Goal: Check status: Check status

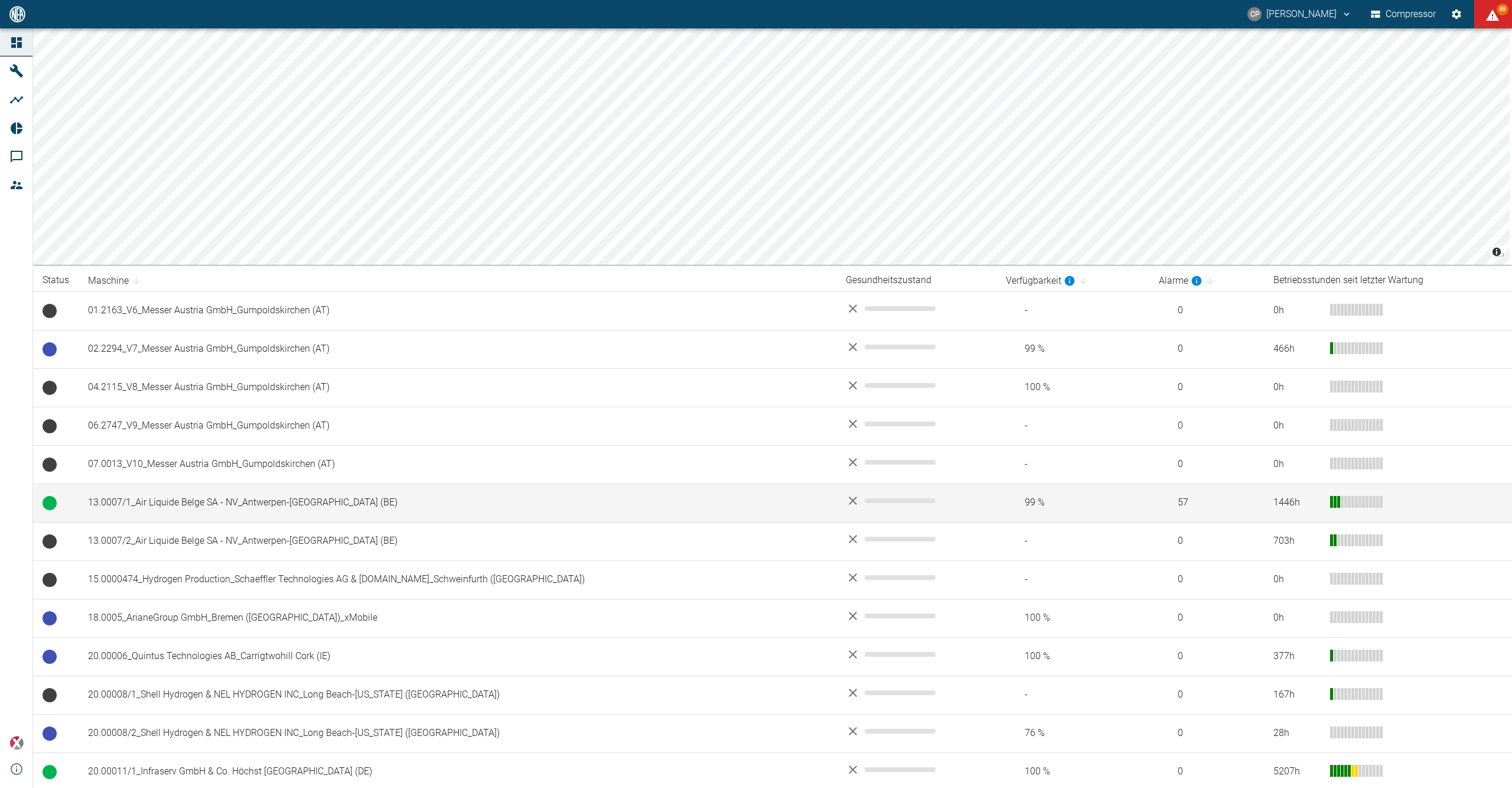
click at [219, 516] on td "13.0007/1_Air Liquide Belge SA - NV_Antwerpen-Lillo (BE)" at bounding box center [457, 503] width 758 height 39
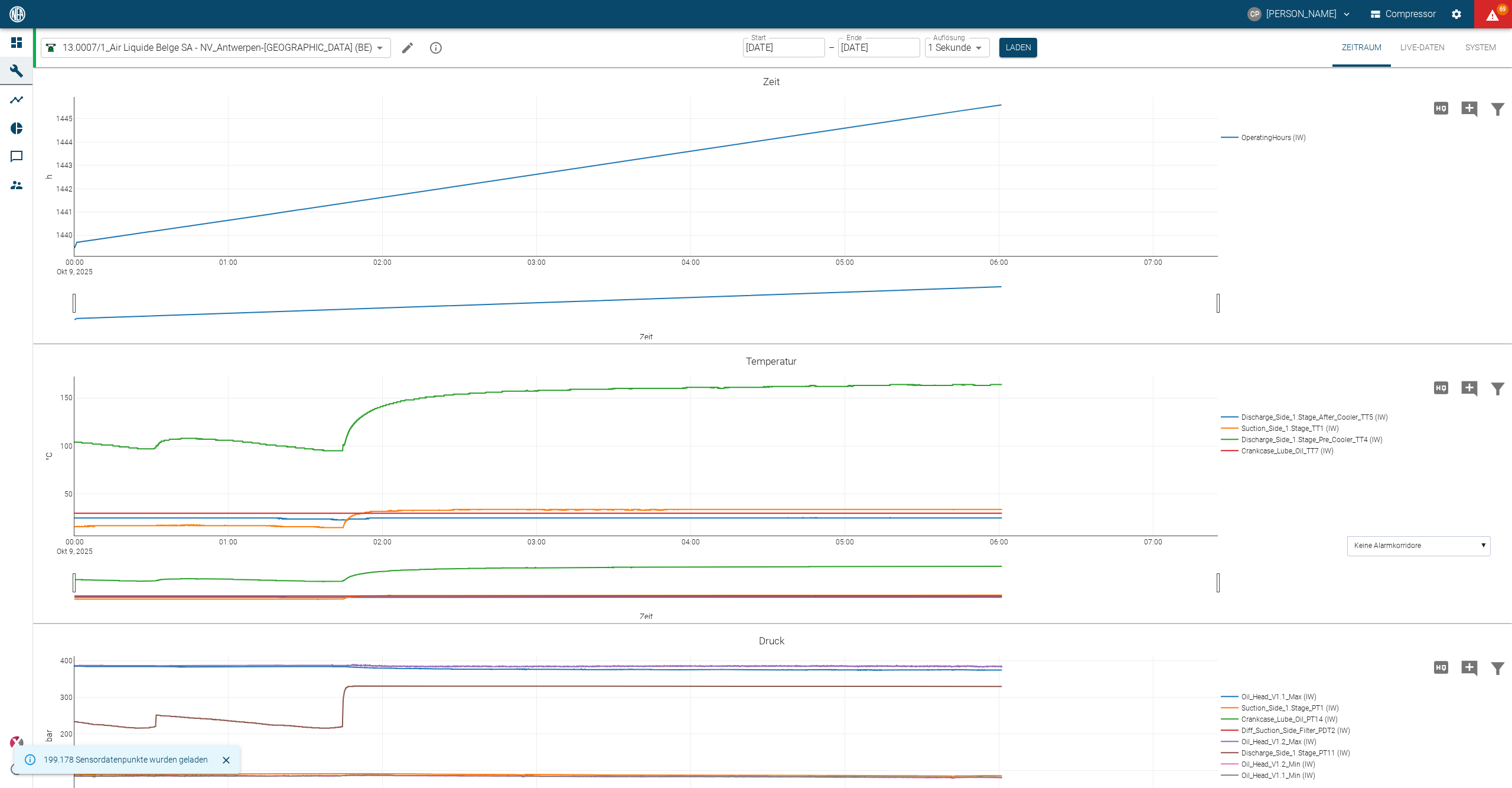
click at [761, 51] on input "[DATE]" at bounding box center [783, 47] width 82 height 19
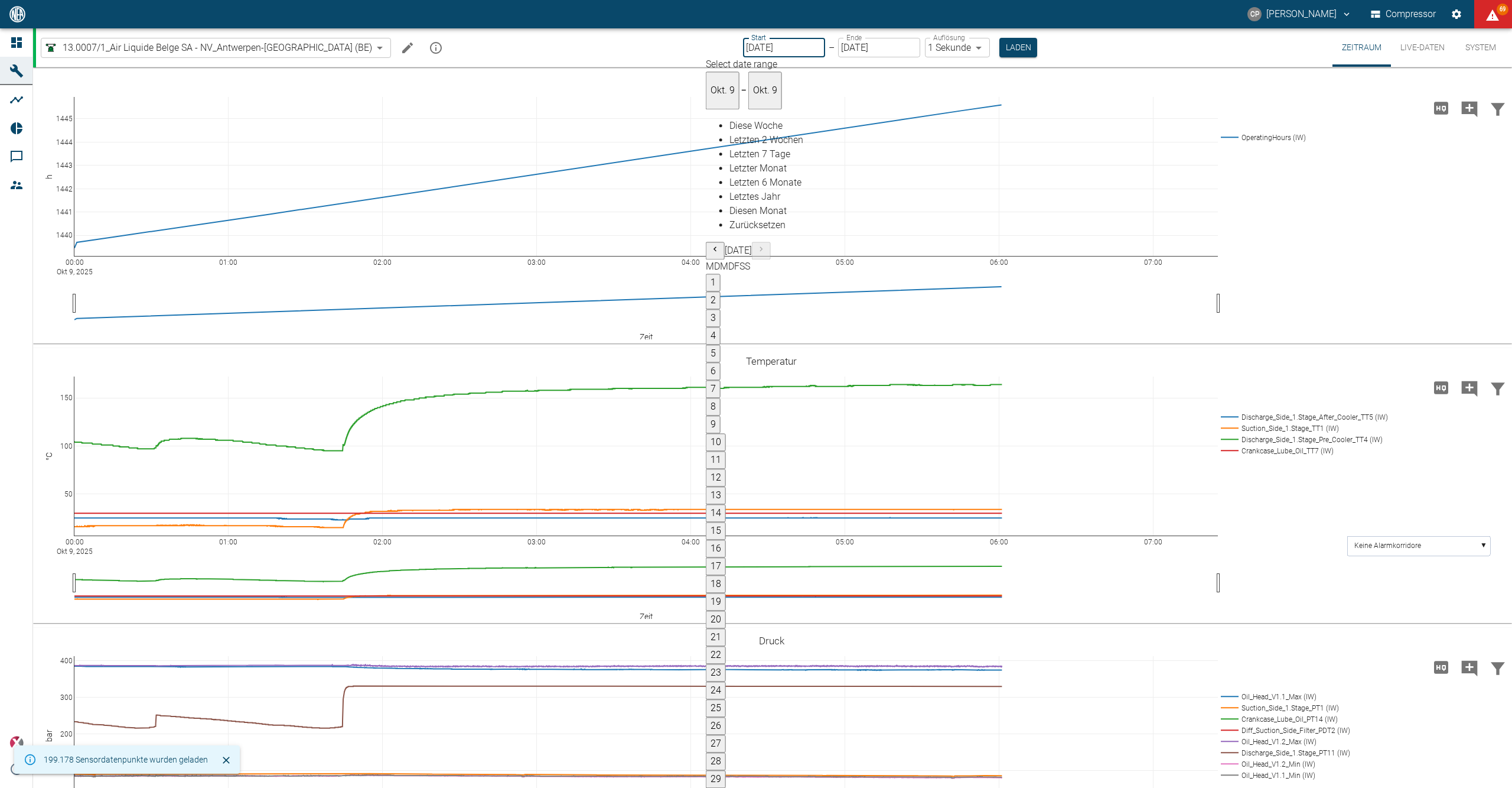
type input "[DATE]"
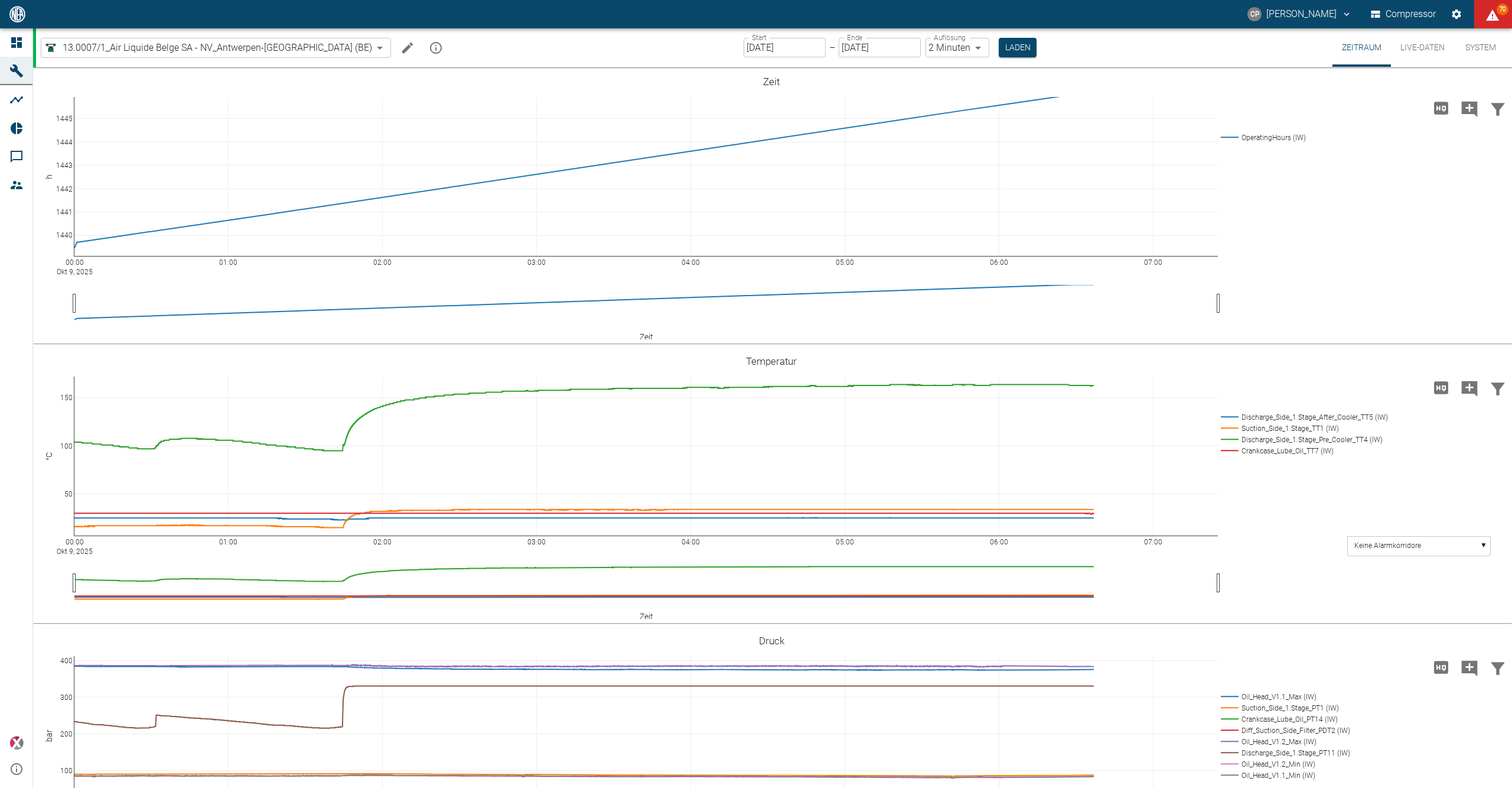
click at [753, 42] on input "[DATE]" at bounding box center [784, 47] width 82 height 19
click at [928, 50] on body "CP Christoph Palm Compressor 70 Dashboard Maschinen Analysen Reports Kommentare…" at bounding box center [756, 394] width 1512 height 788
type input "1sec"
click at [999, 41] on button "Laden" at bounding box center [1017, 47] width 38 height 19
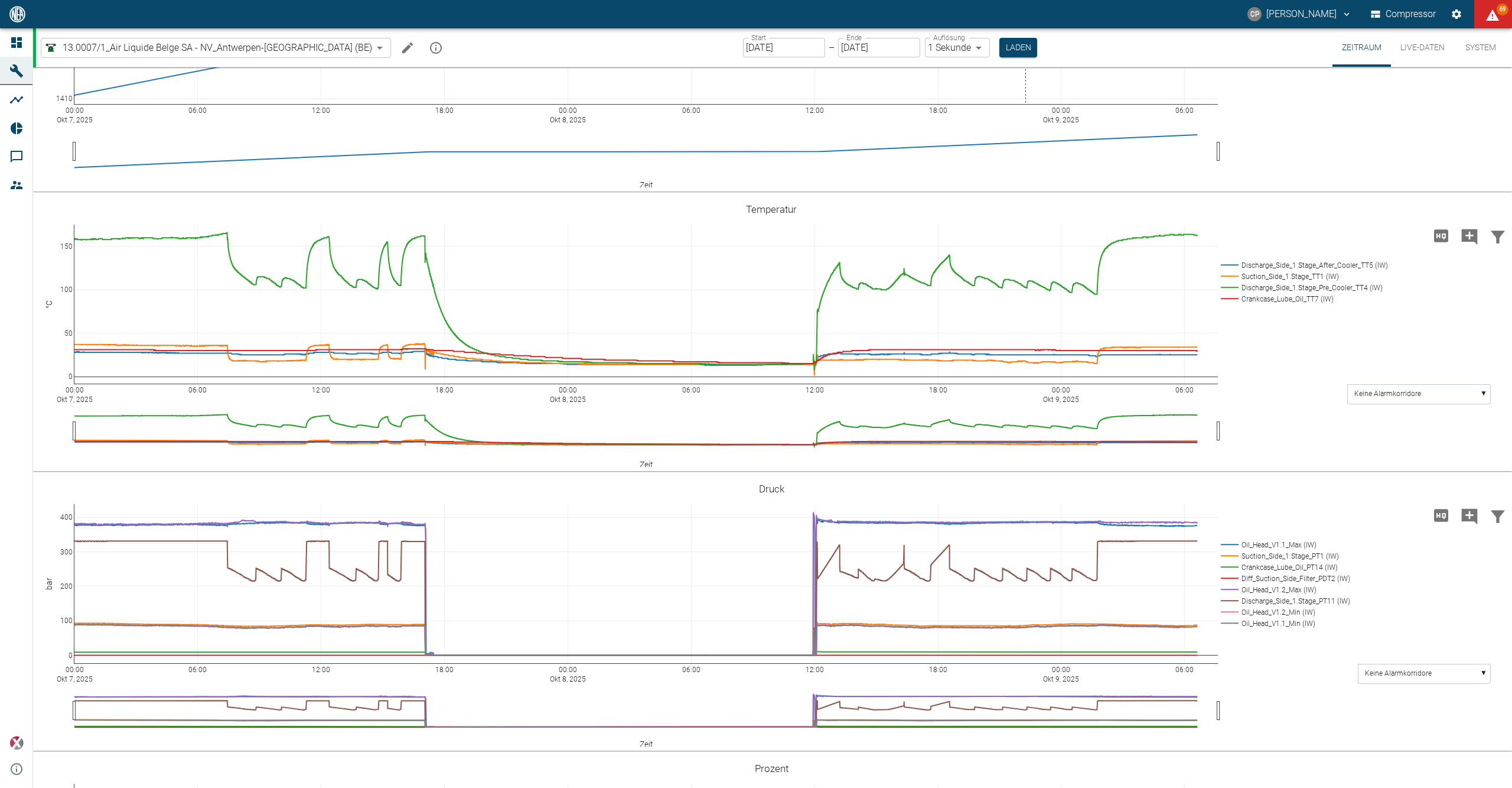
scroll to position [315, 0]
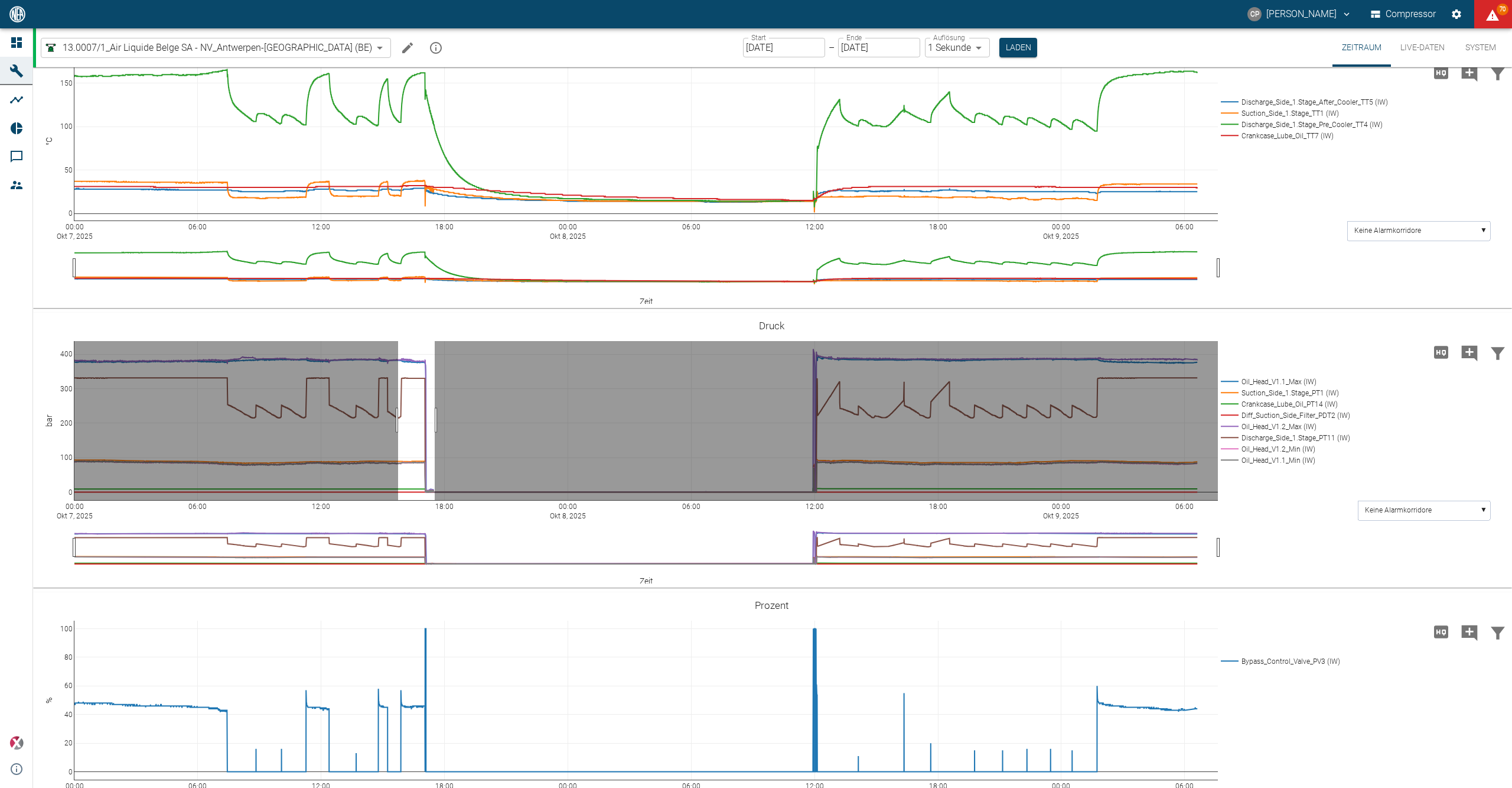
drag, startPoint x: 398, startPoint y: 419, endPoint x: 435, endPoint y: 417, distance: 37.1
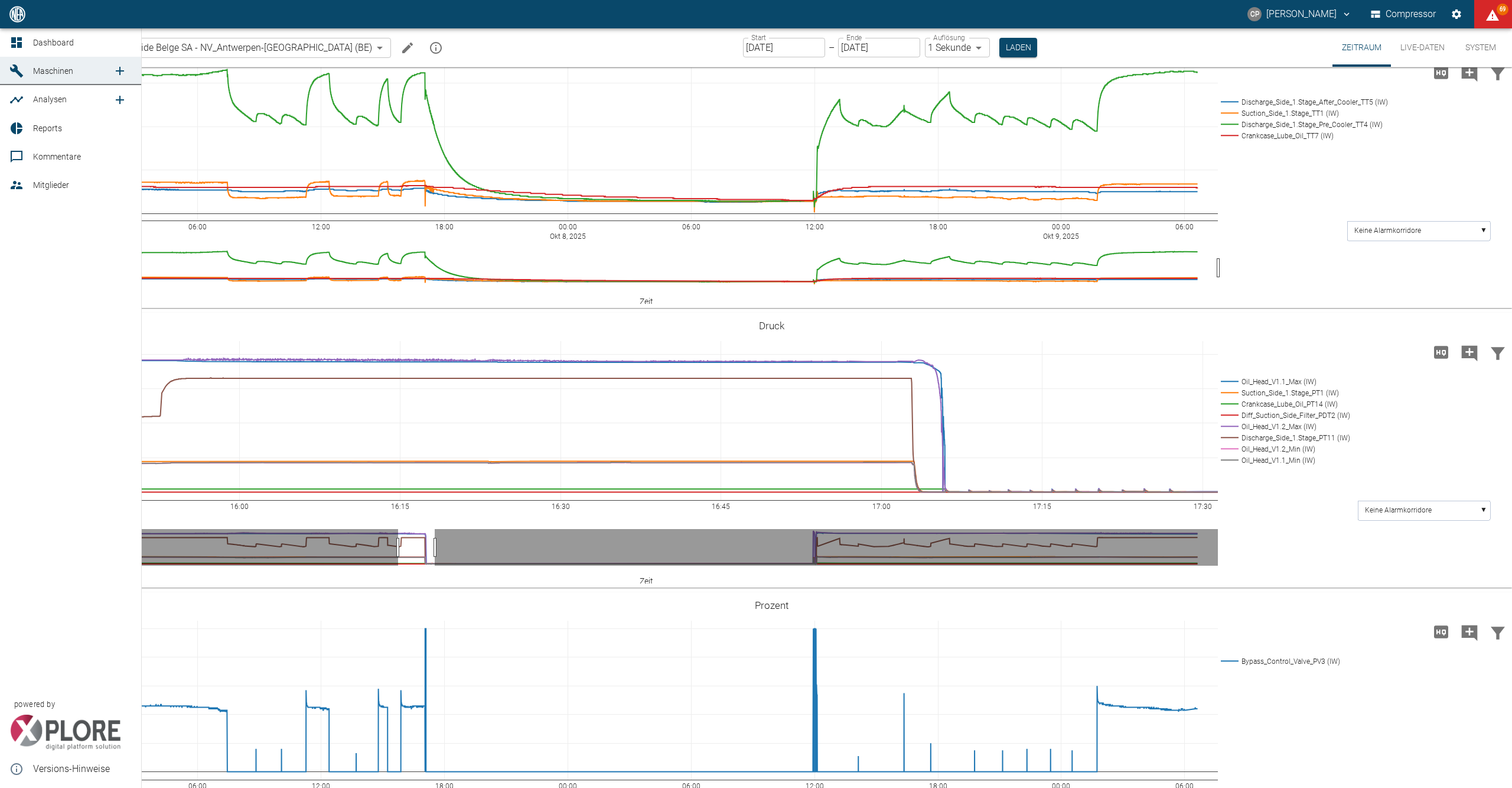
click at [22, 40] on icon at bounding box center [16, 42] width 14 height 14
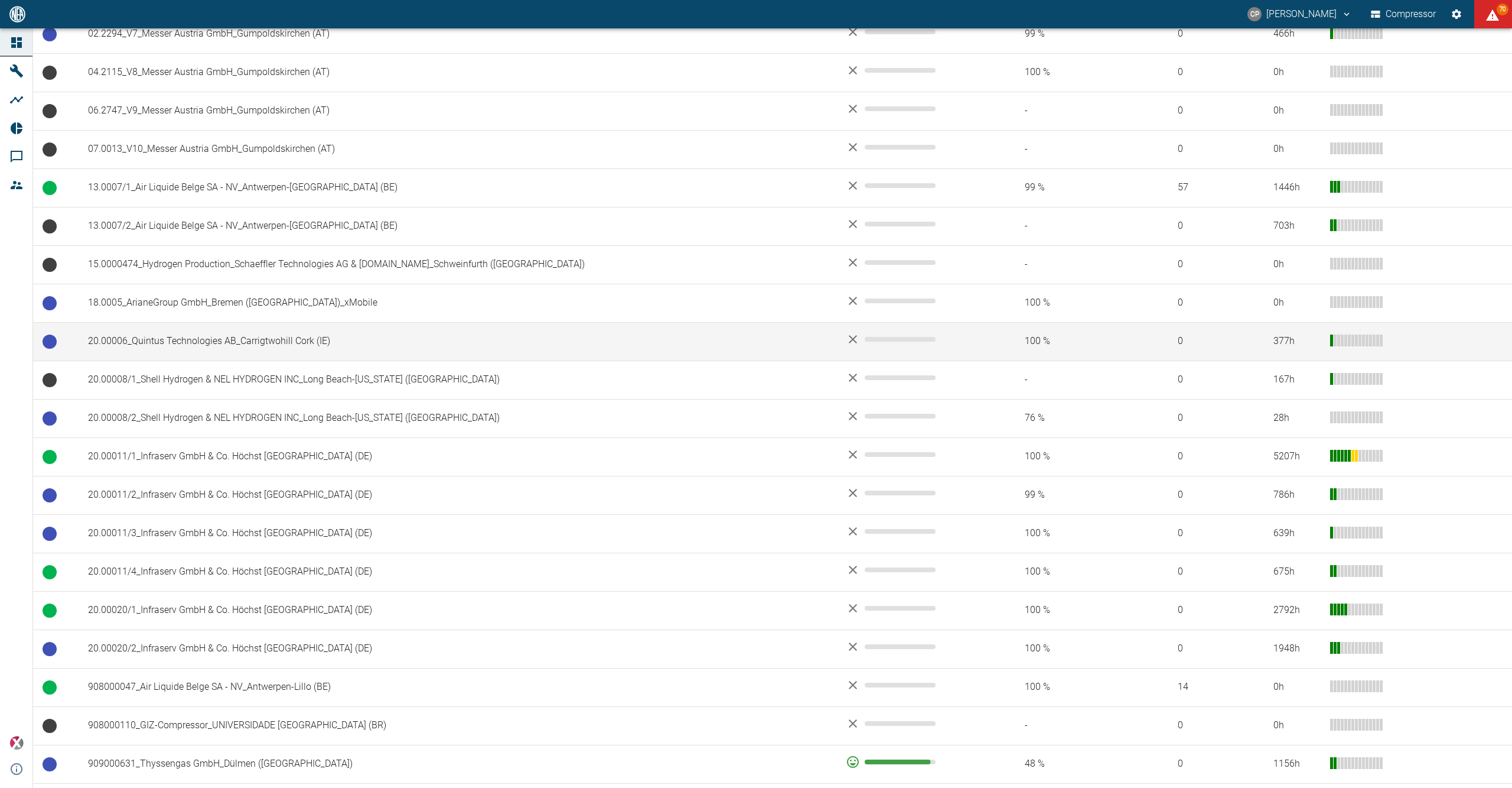
scroll to position [236, 0]
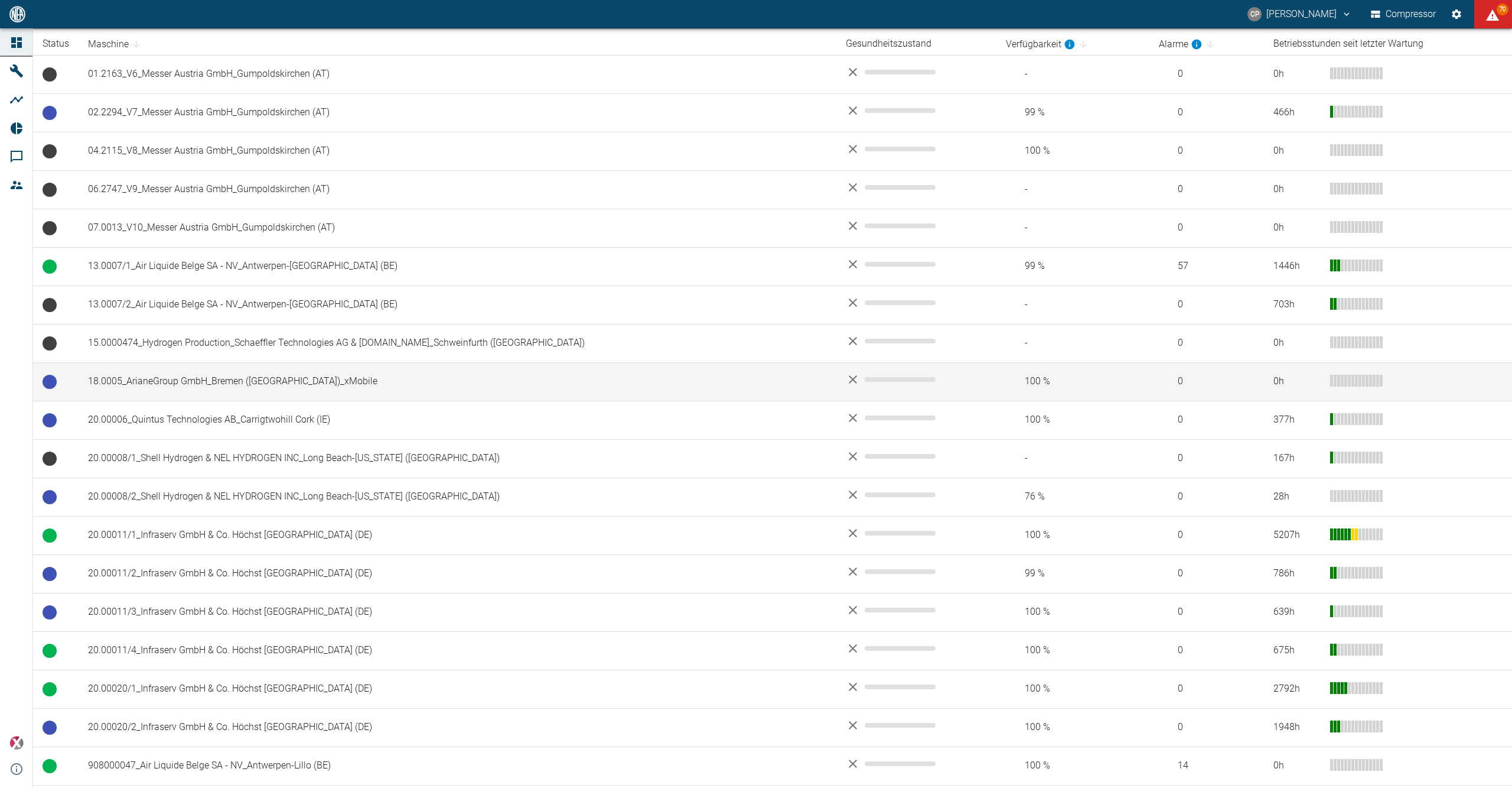
click at [266, 388] on td "18.0005_ArianeGroup GmbH_Bremen (DE)_xMobile" at bounding box center [457, 382] width 758 height 39
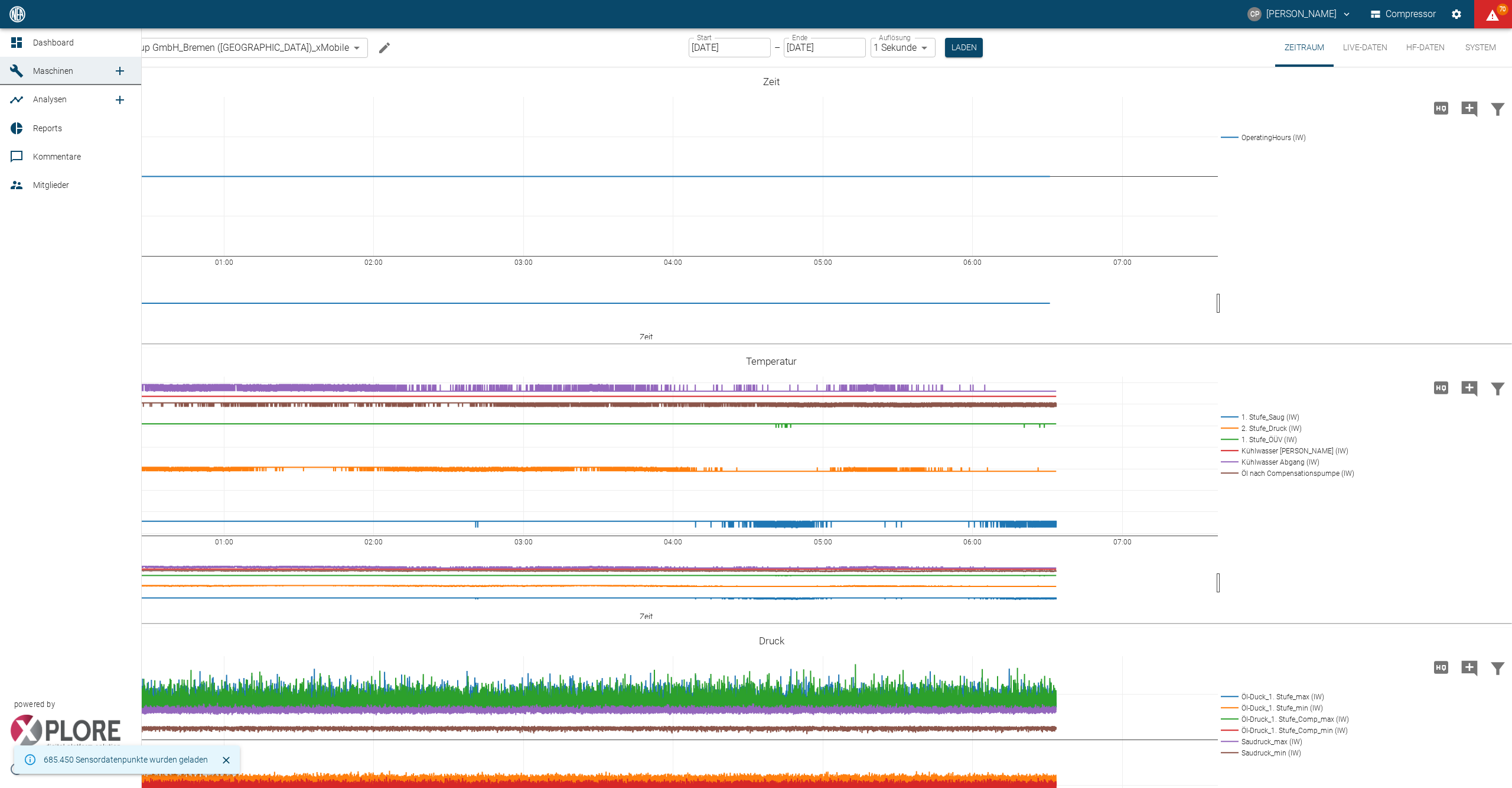
click at [24, 39] on div at bounding box center [17, 42] width 17 height 14
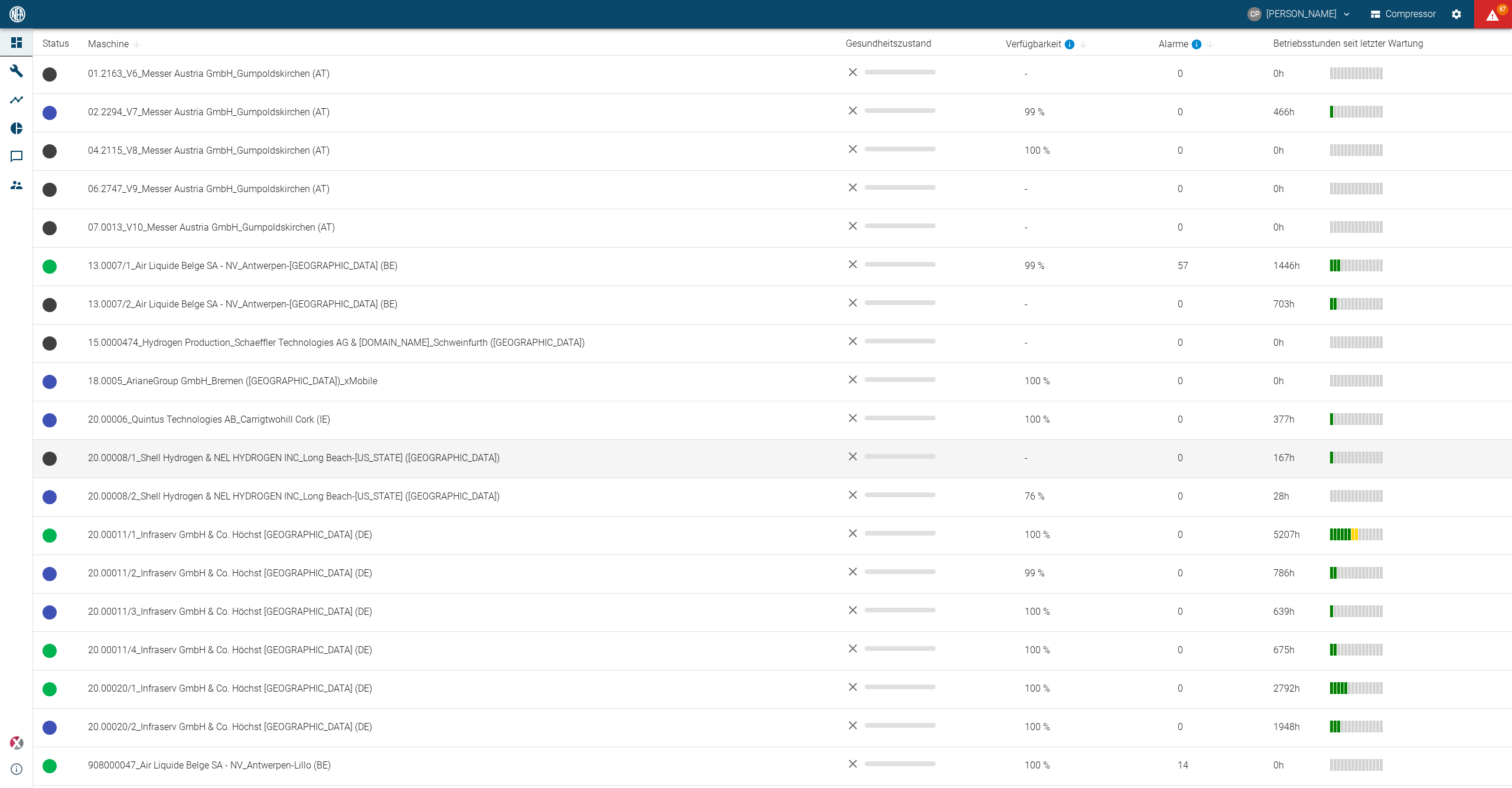
scroll to position [315, 0]
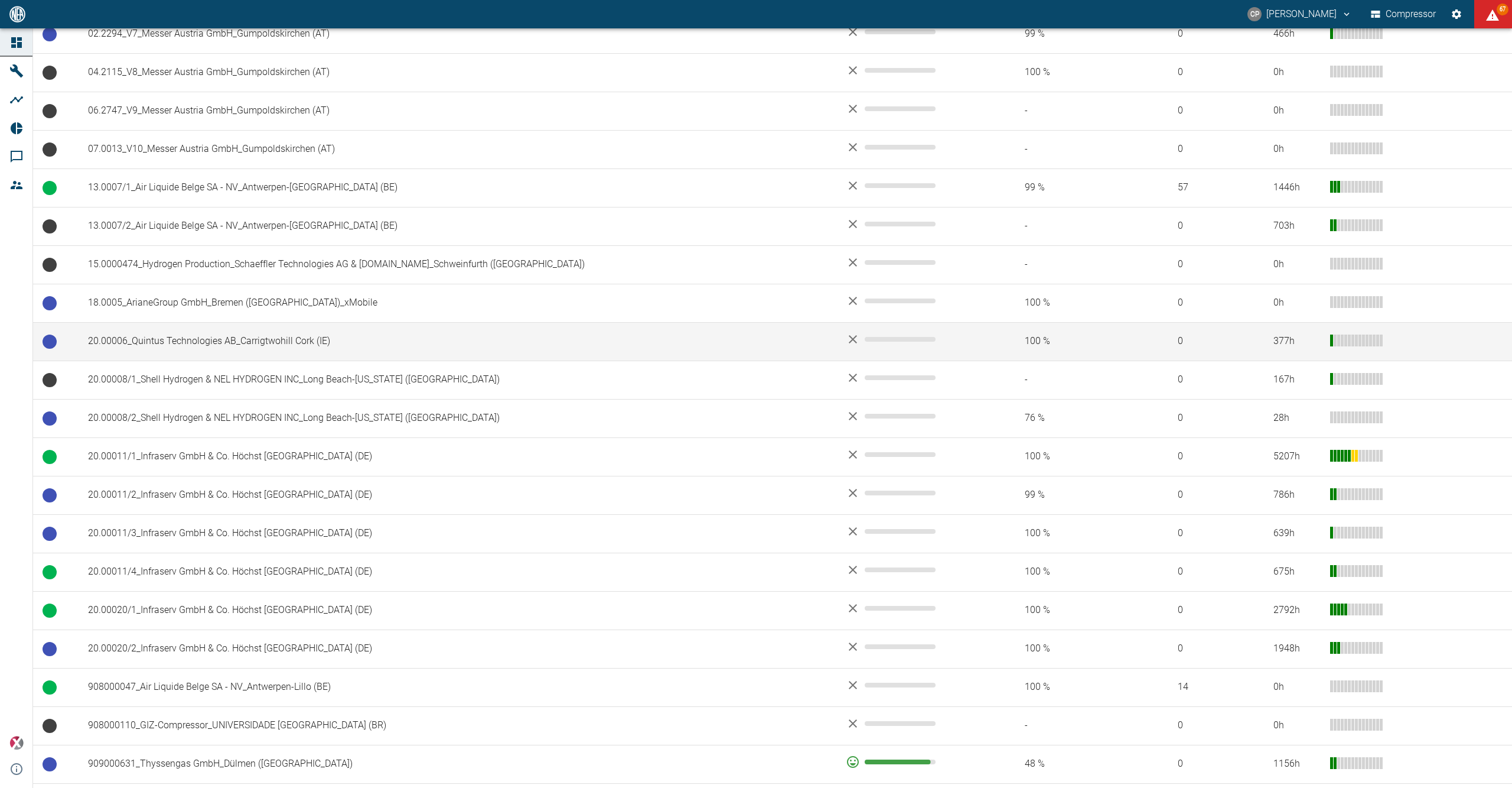
click at [179, 348] on td "20.00006_Quintus Technologies AB_Carrigtwohill Cork (IE)" at bounding box center [457, 341] width 758 height 39
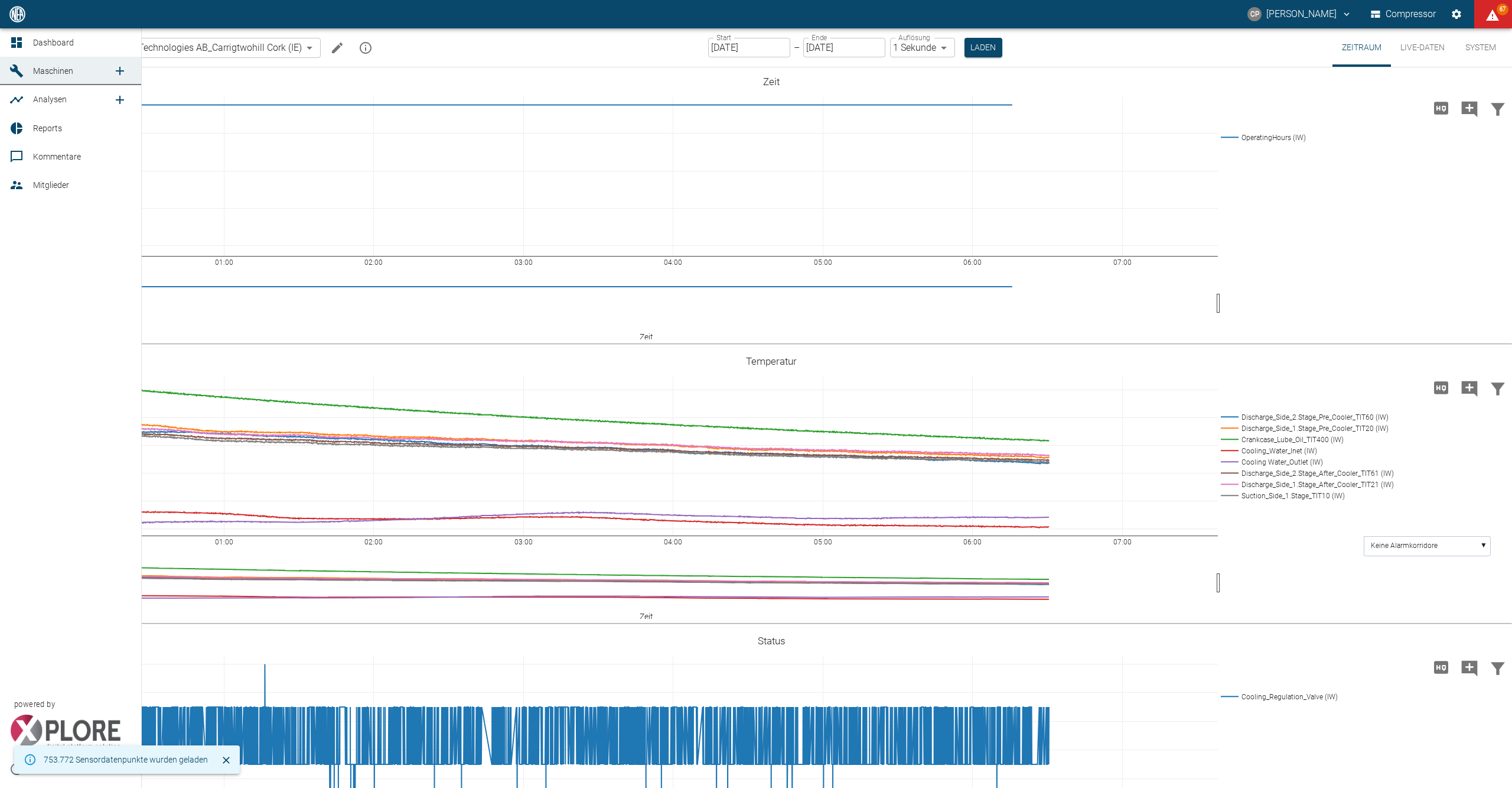
click at [13, 45] on icon at bounding box center [17, 42] width 11 height 11
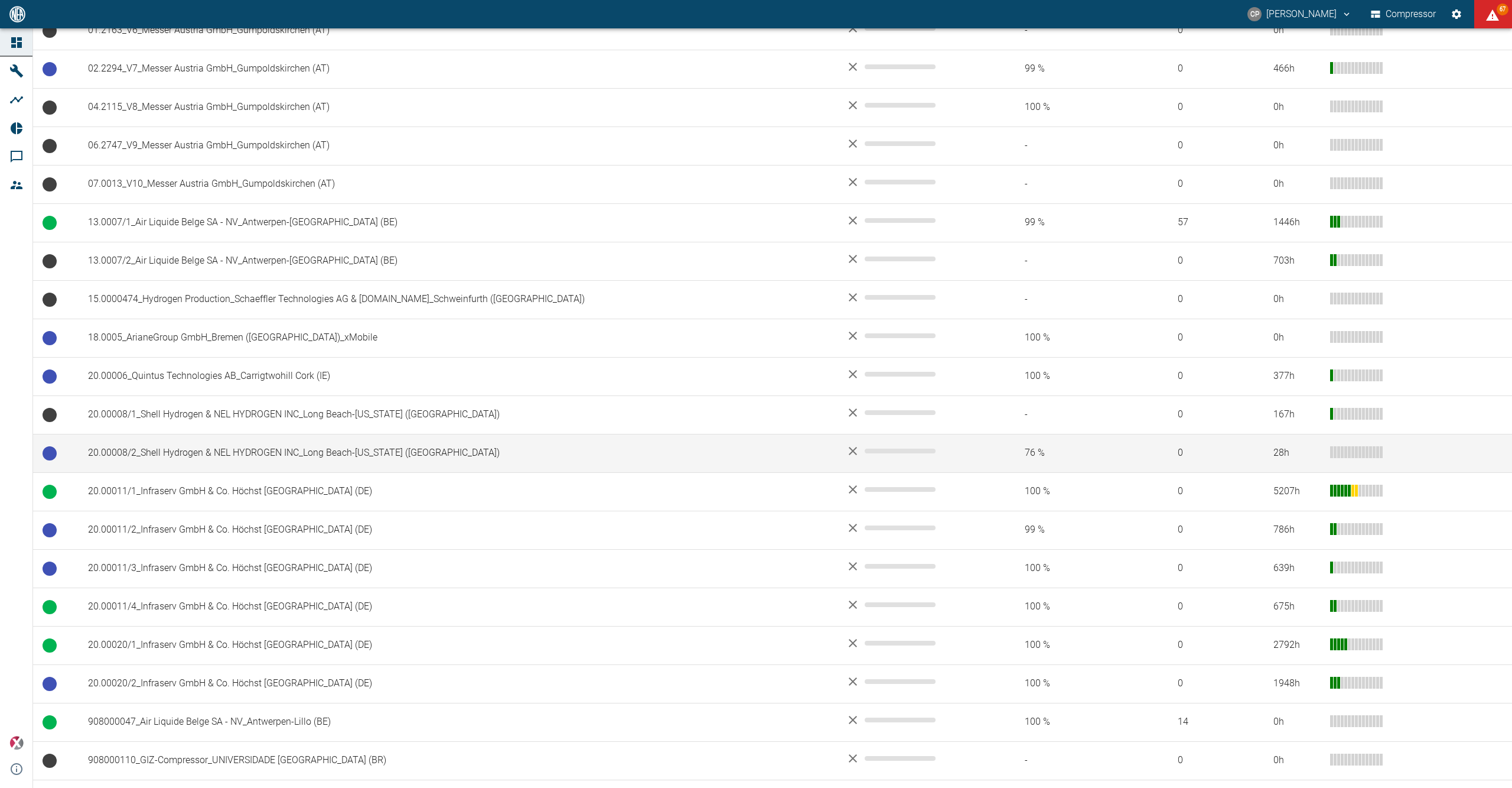
scroll to position [315, 0]
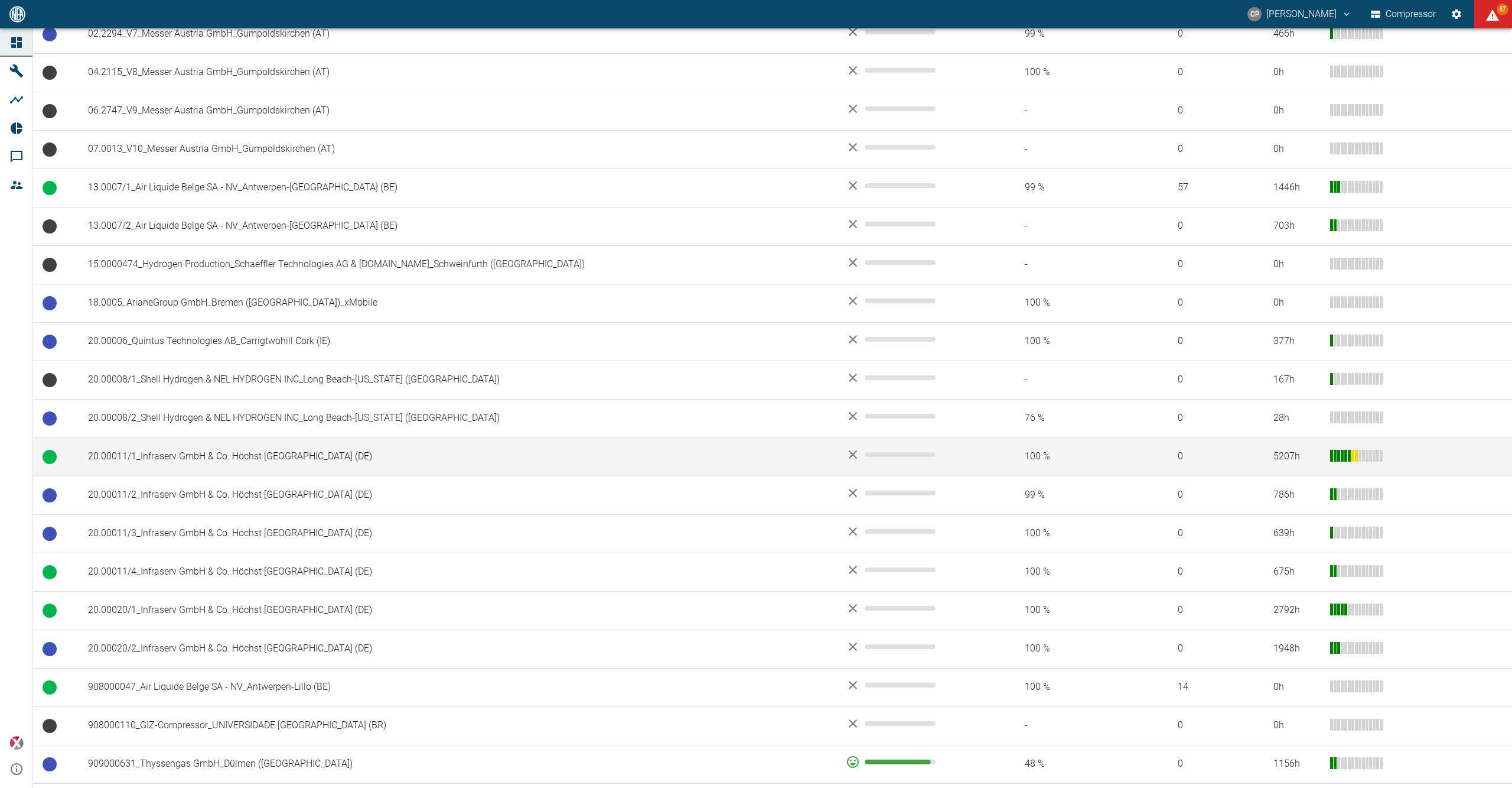
click at [249, 451] on td "20.00011/1_Infraserv GmbH & Co. Höchst KG_Frankfurt am Main (DE)" at bounding box center [457, 457] width 758 height 39
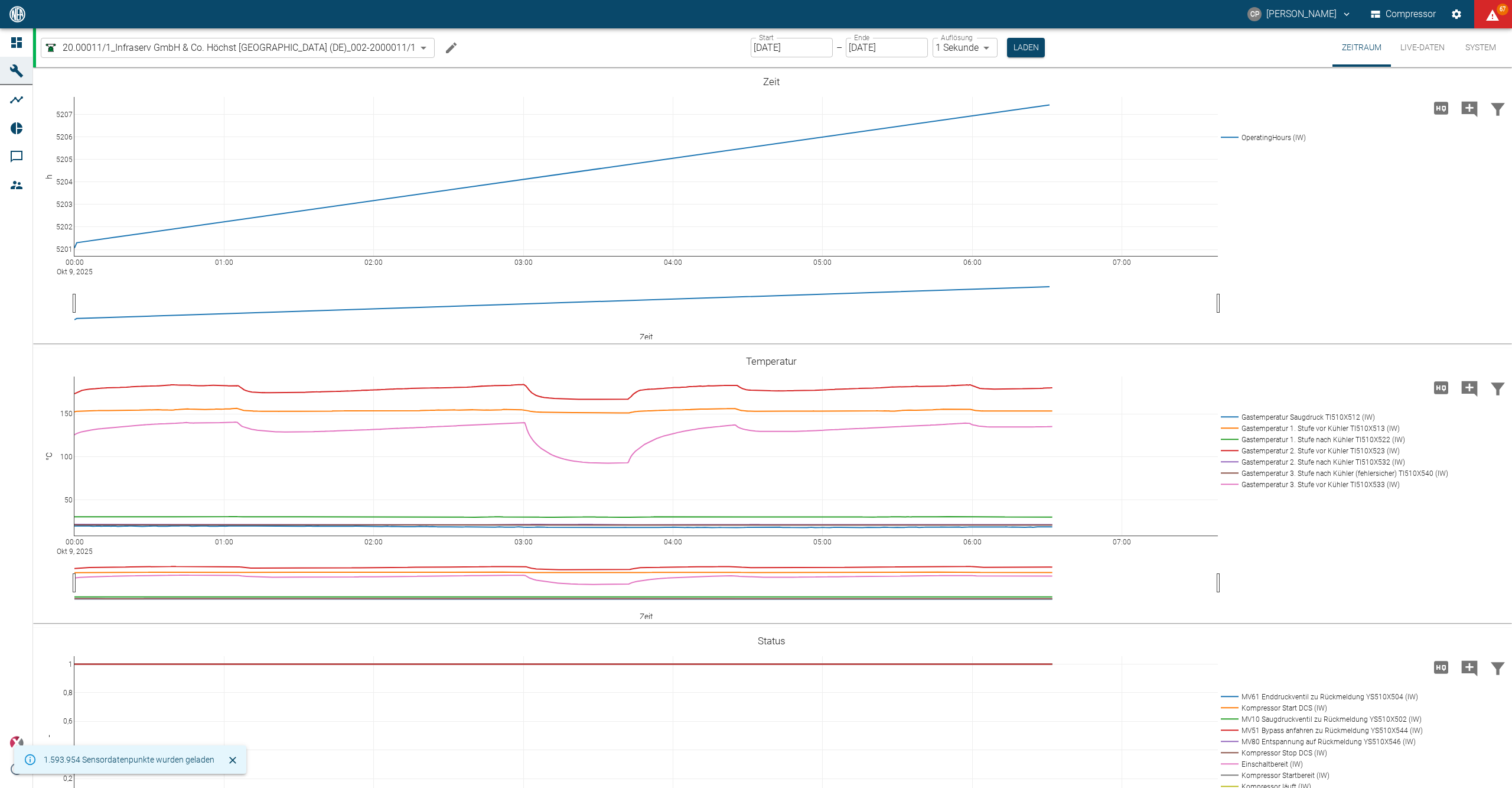
click at [808, 39] on input "[DATE]" at bounding box center [791, 47] width 82 height 19
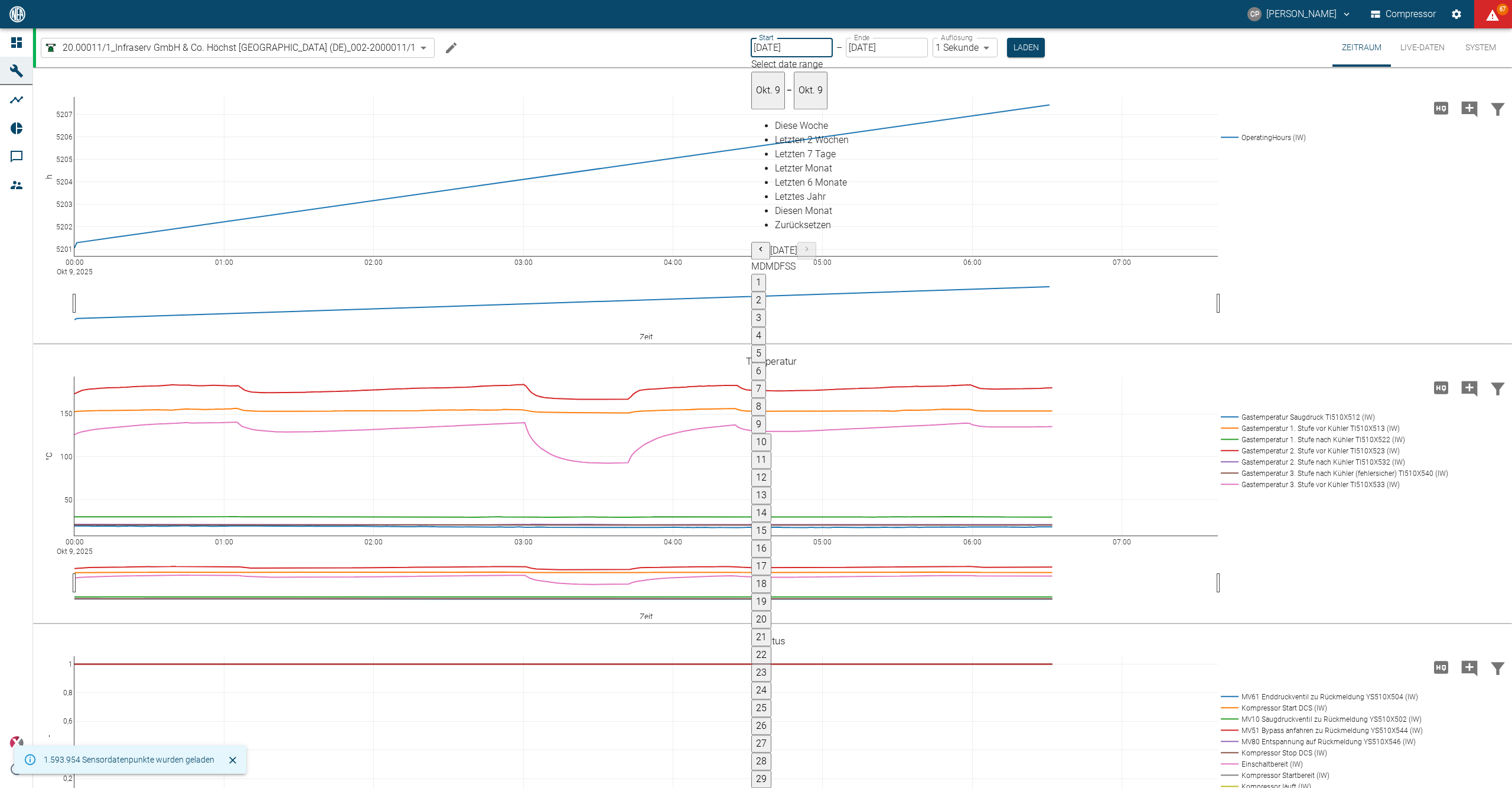
type input "[DATE]"
type input "2min"
click at [1024, 51] on button "Laden" at bounding box center [1025, 47] width 38 height 19
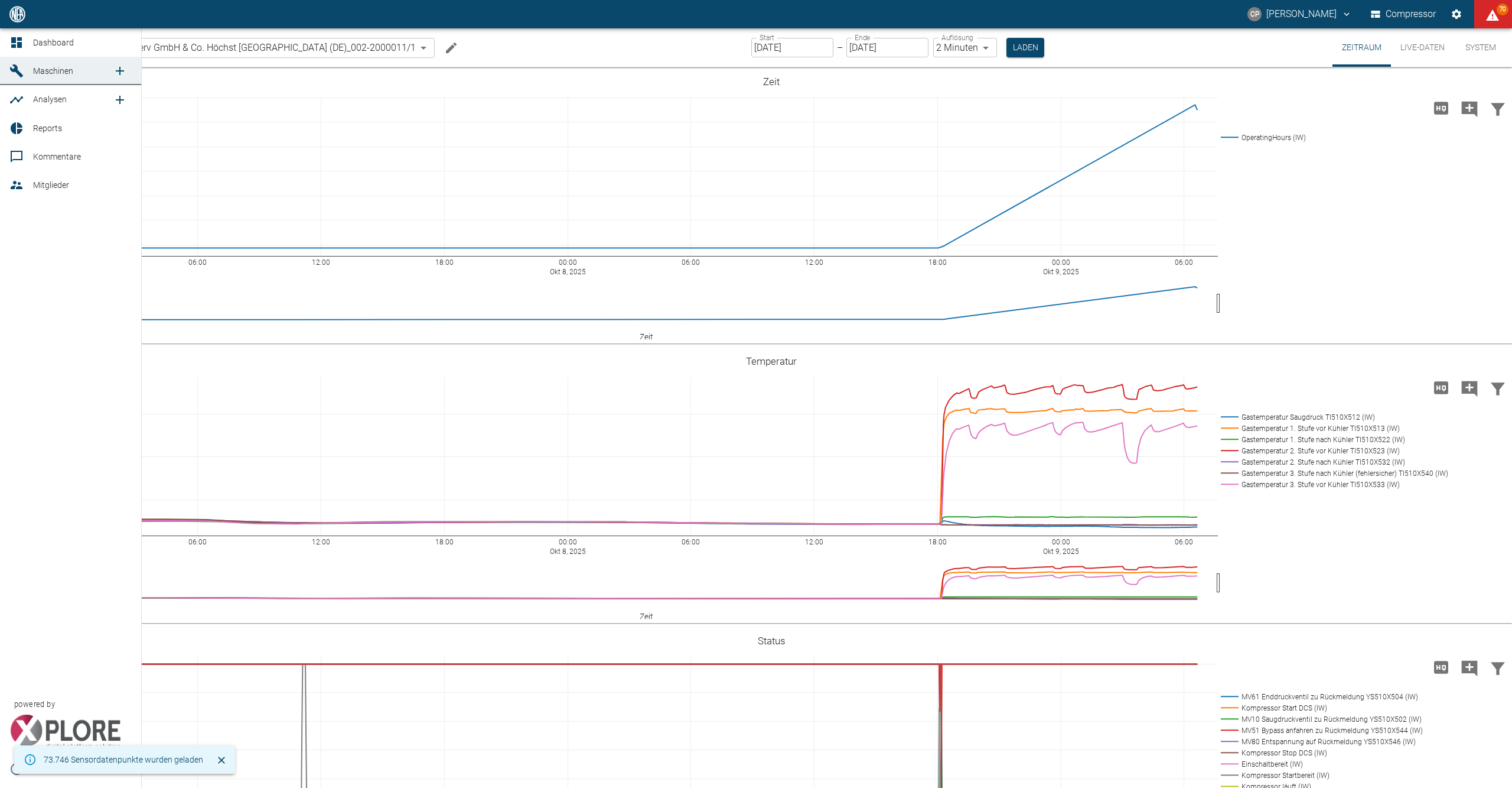
click at [24, 44] on div at bounding box center [17, 42] width 17 height 14
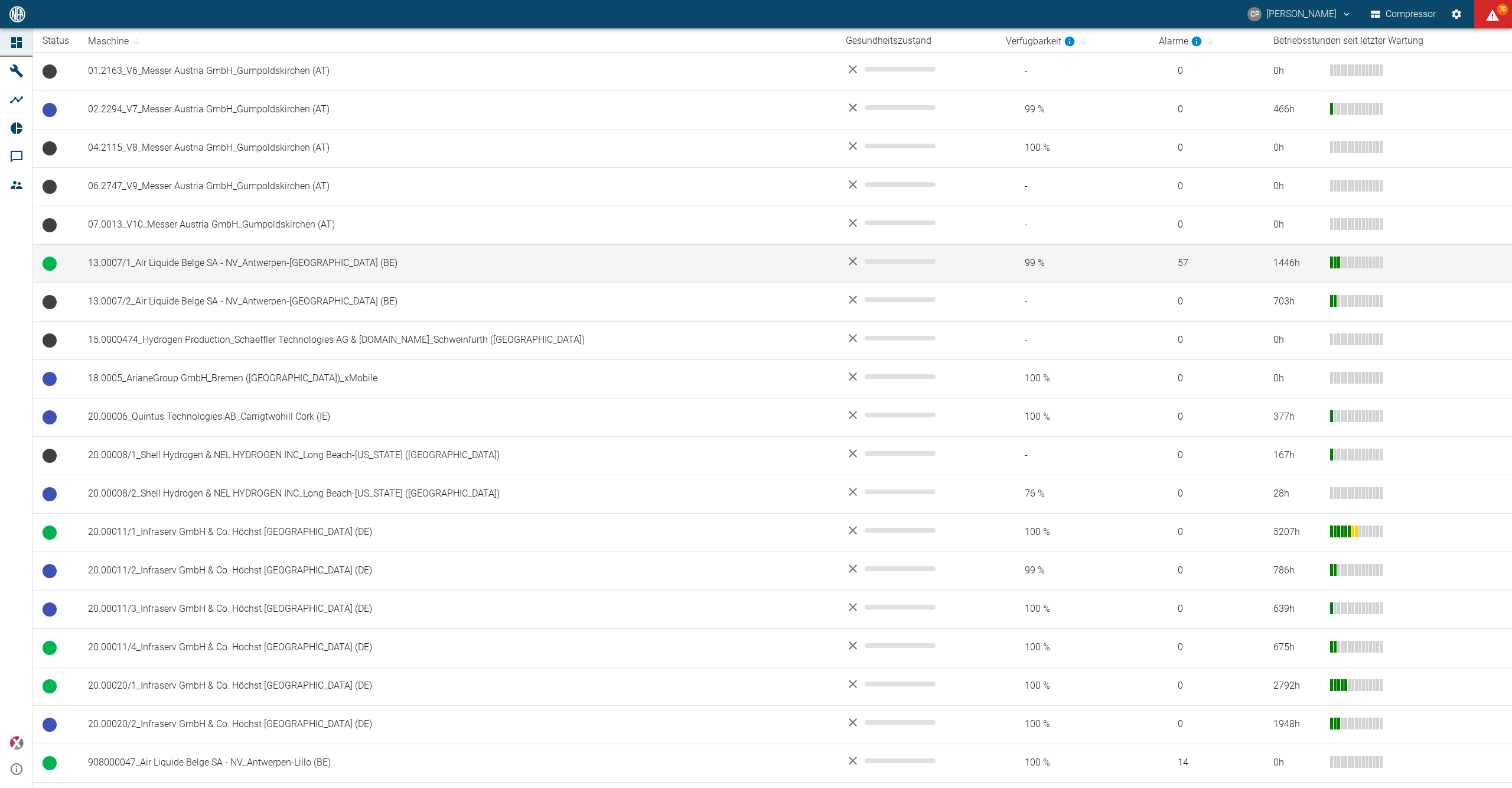
scroll to position [315, 0]
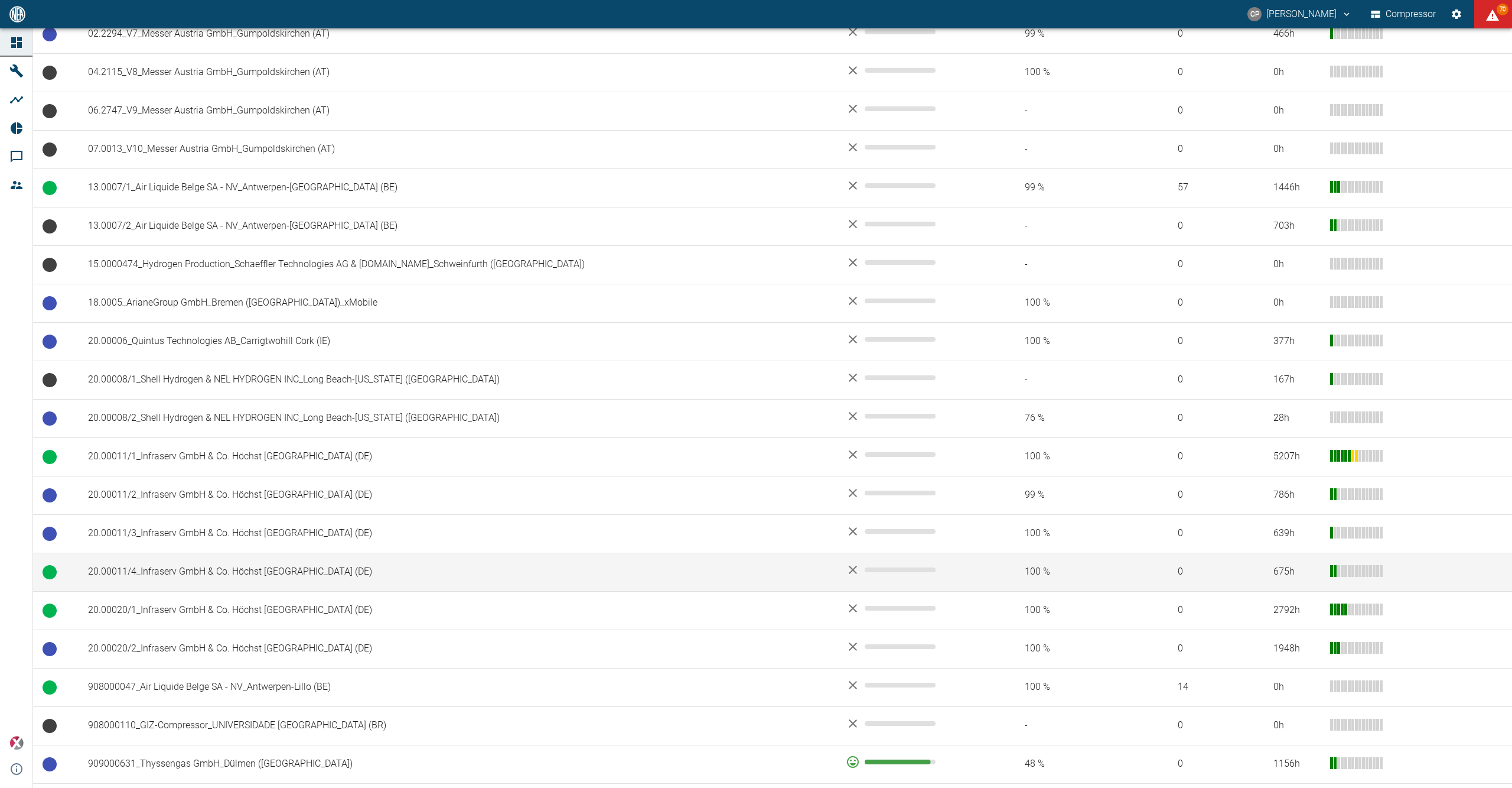
click at [179, 568] on td "20.00011/4_Infraserv GmbH & Co. Höchst KG_Frankfurt am Main (DE)" at bounding box center [457, 572] width 758 height 39
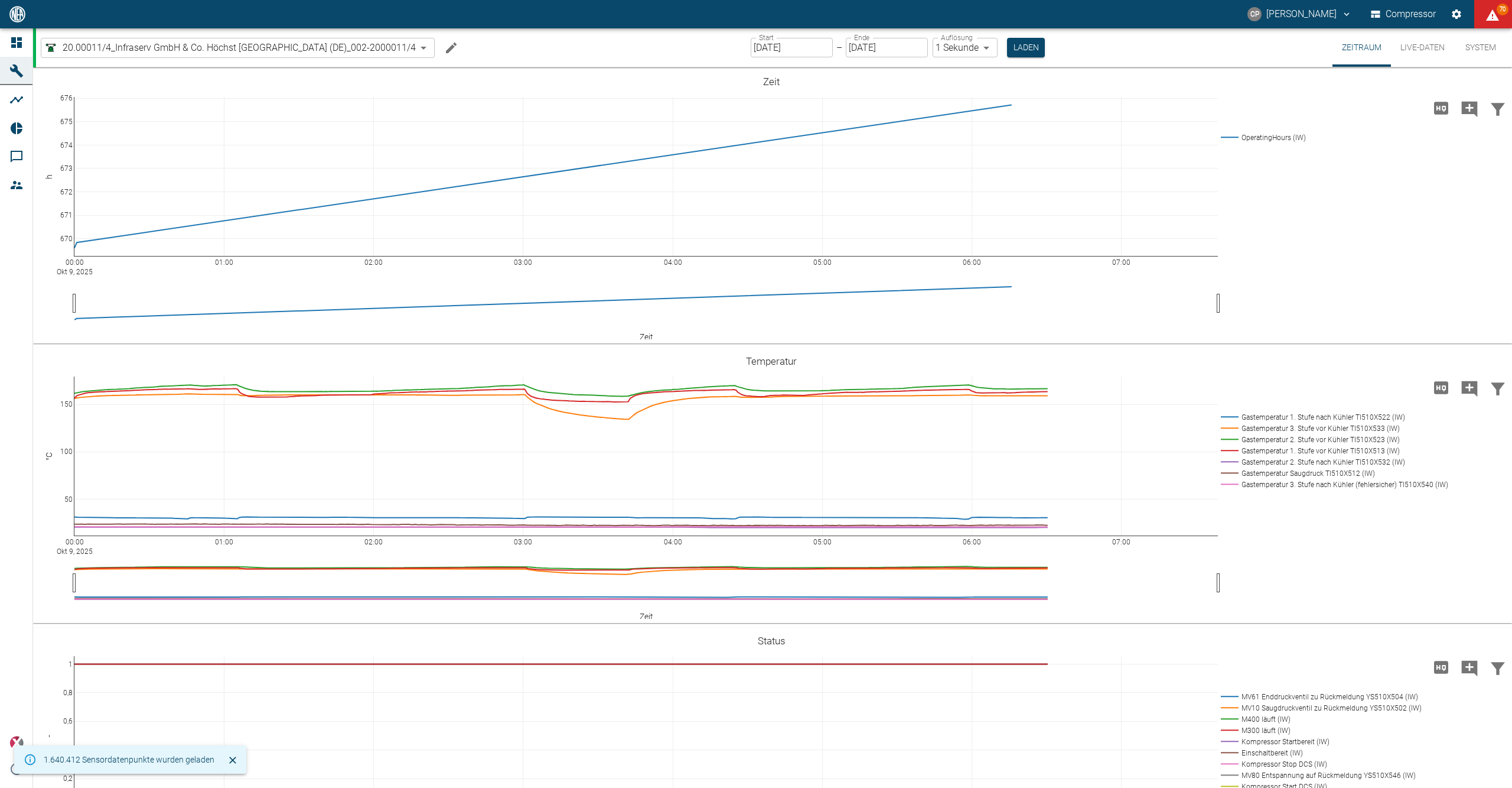
click at [770, 57] on div "Start 09.10.2025 Start – Ende 09.10.2025 Ende Auflösung 1 Sekunde 1sec Auflösun…" at bounding box center [898, 48] width 294 height 39
click at [773, 52] on input "[DATE]" at bounding box center [791, 47] width 82 height 19
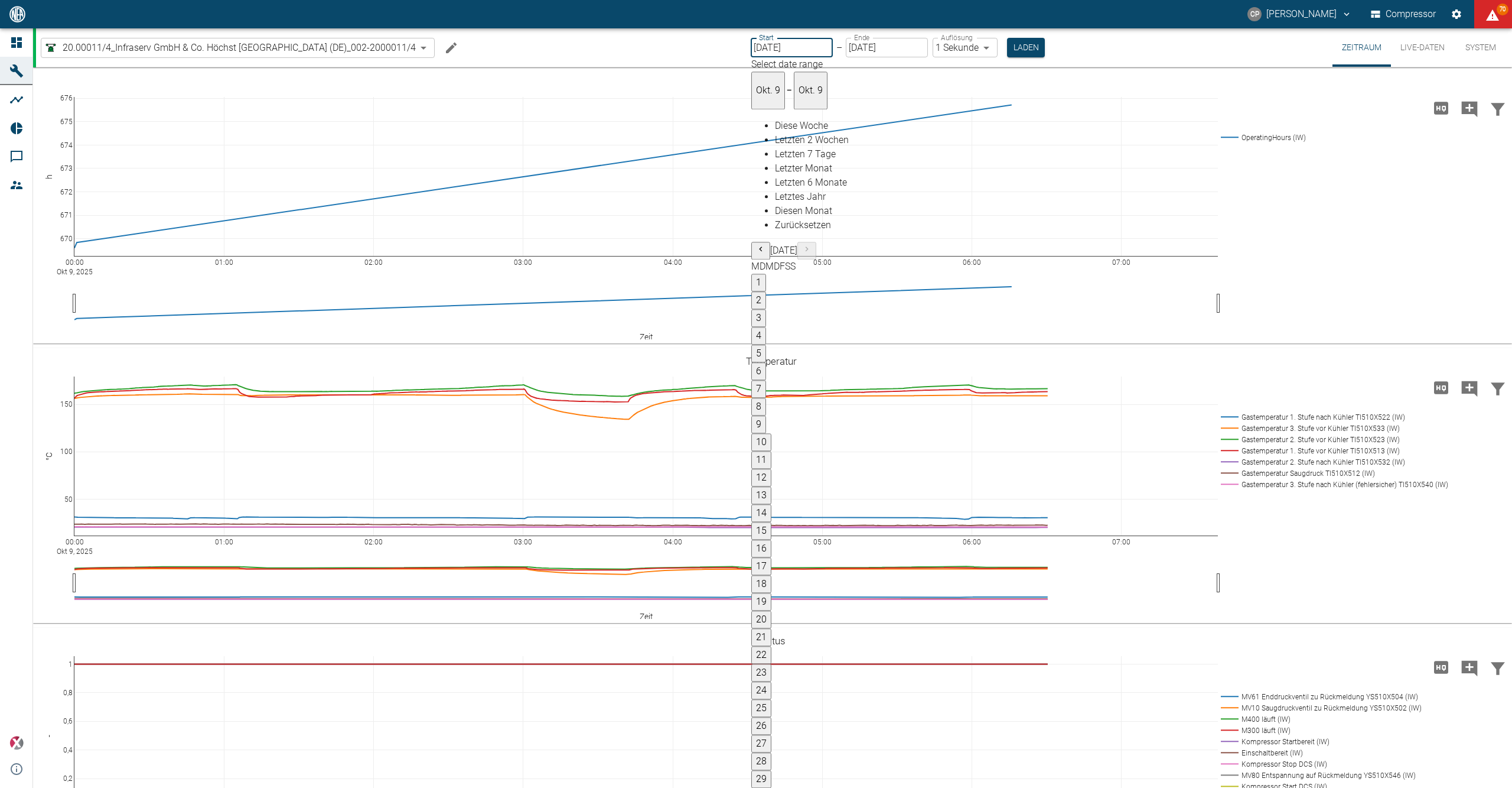
type input "[DATE]"
type input "2min"
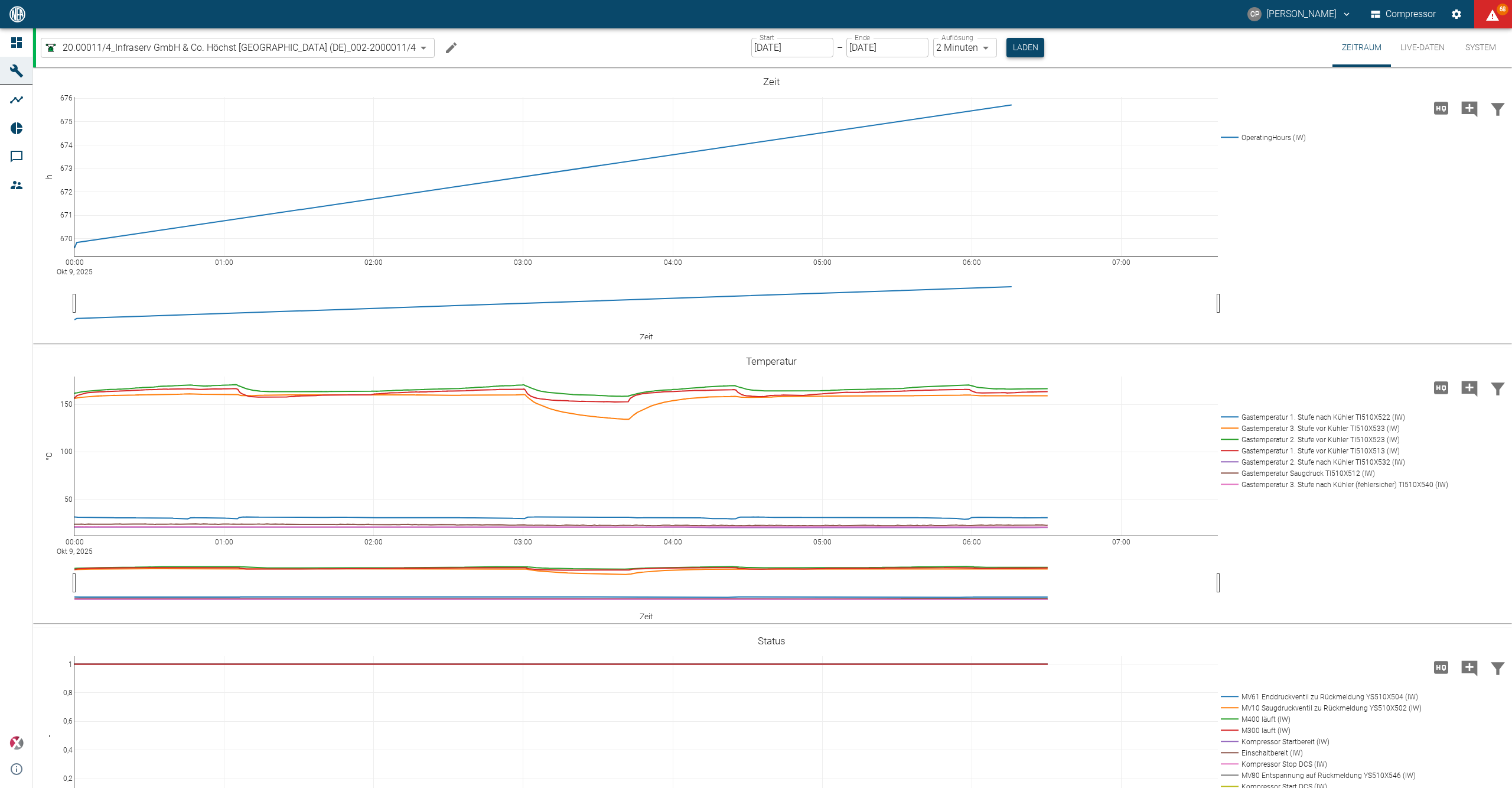
click at [1033, 40] on button "Laden" at bounding box center [1025, 47] width 38 height 19
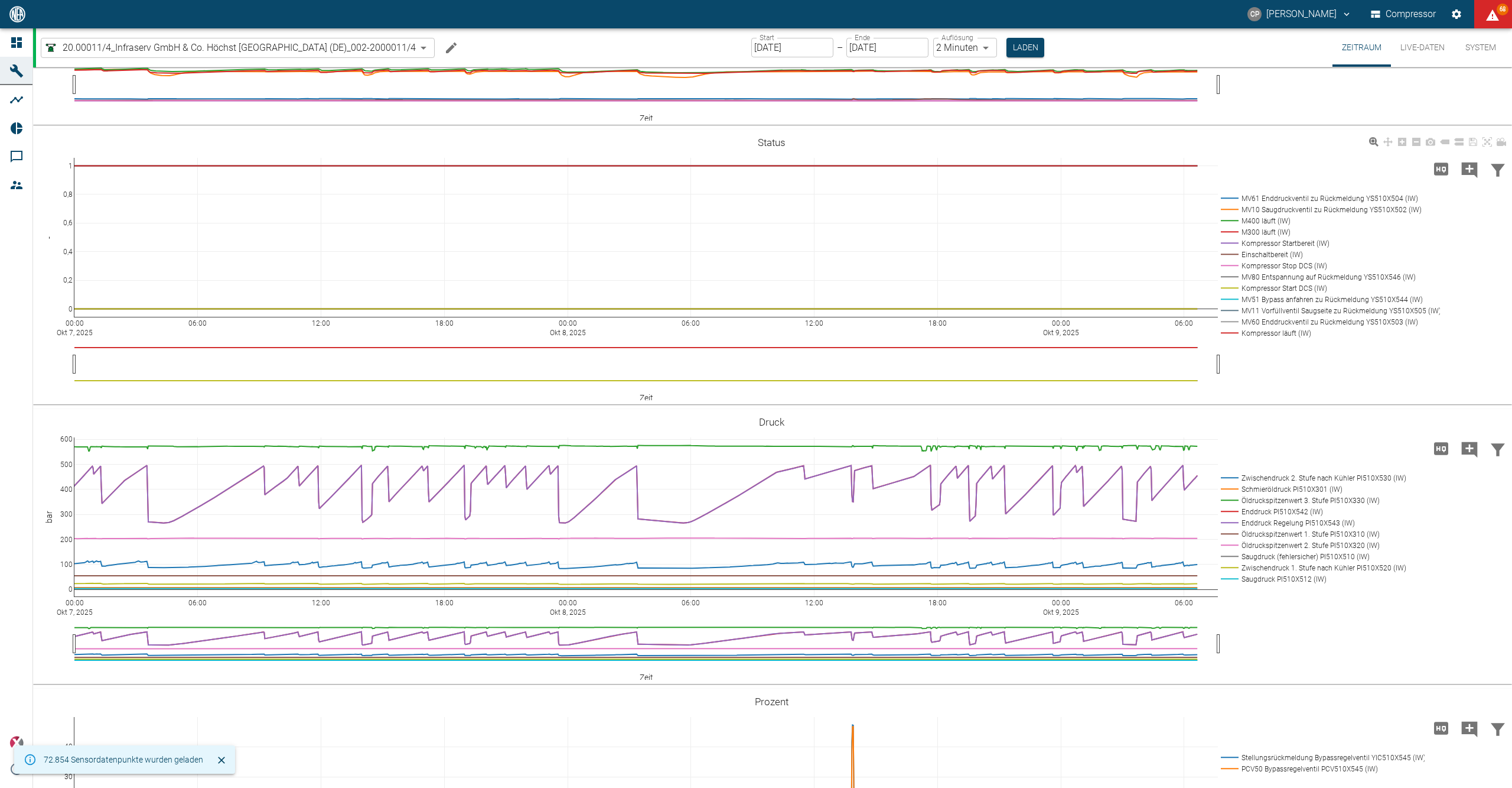
scroll to position [473, 0]
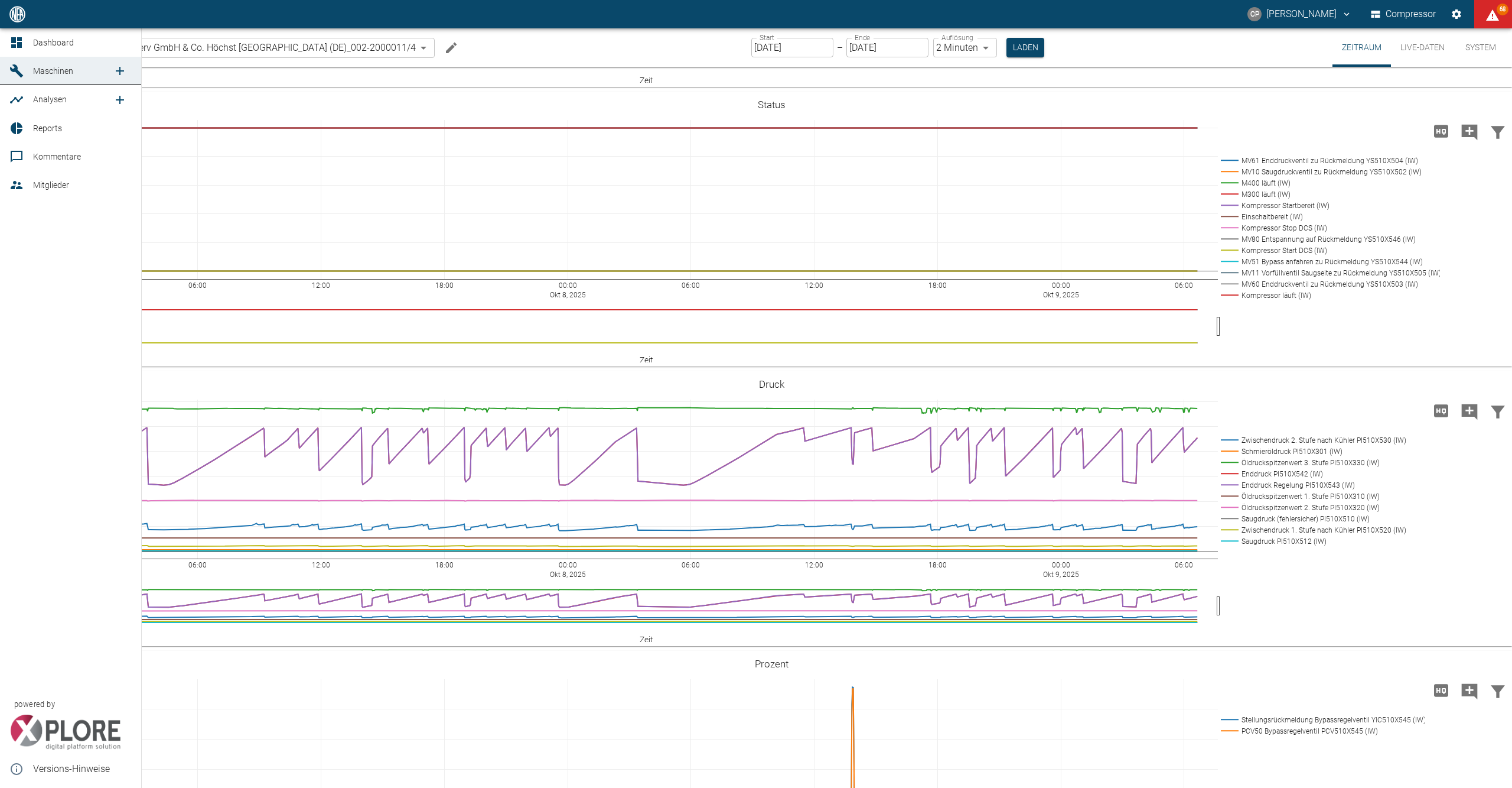
click at [16, 36] on icon at bounding box center [16, 42] width 14 height 14
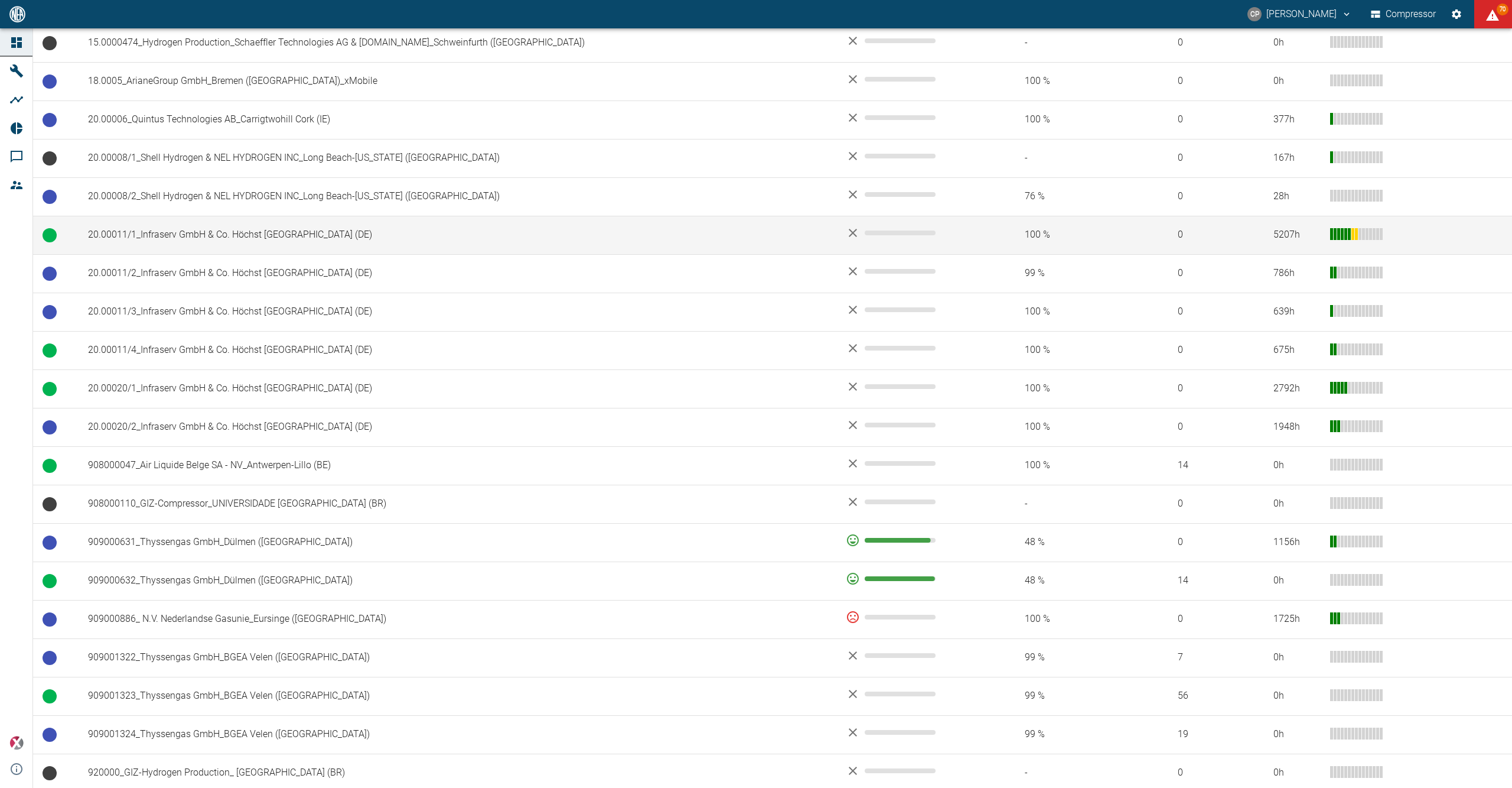
scroll to position [552, 0]
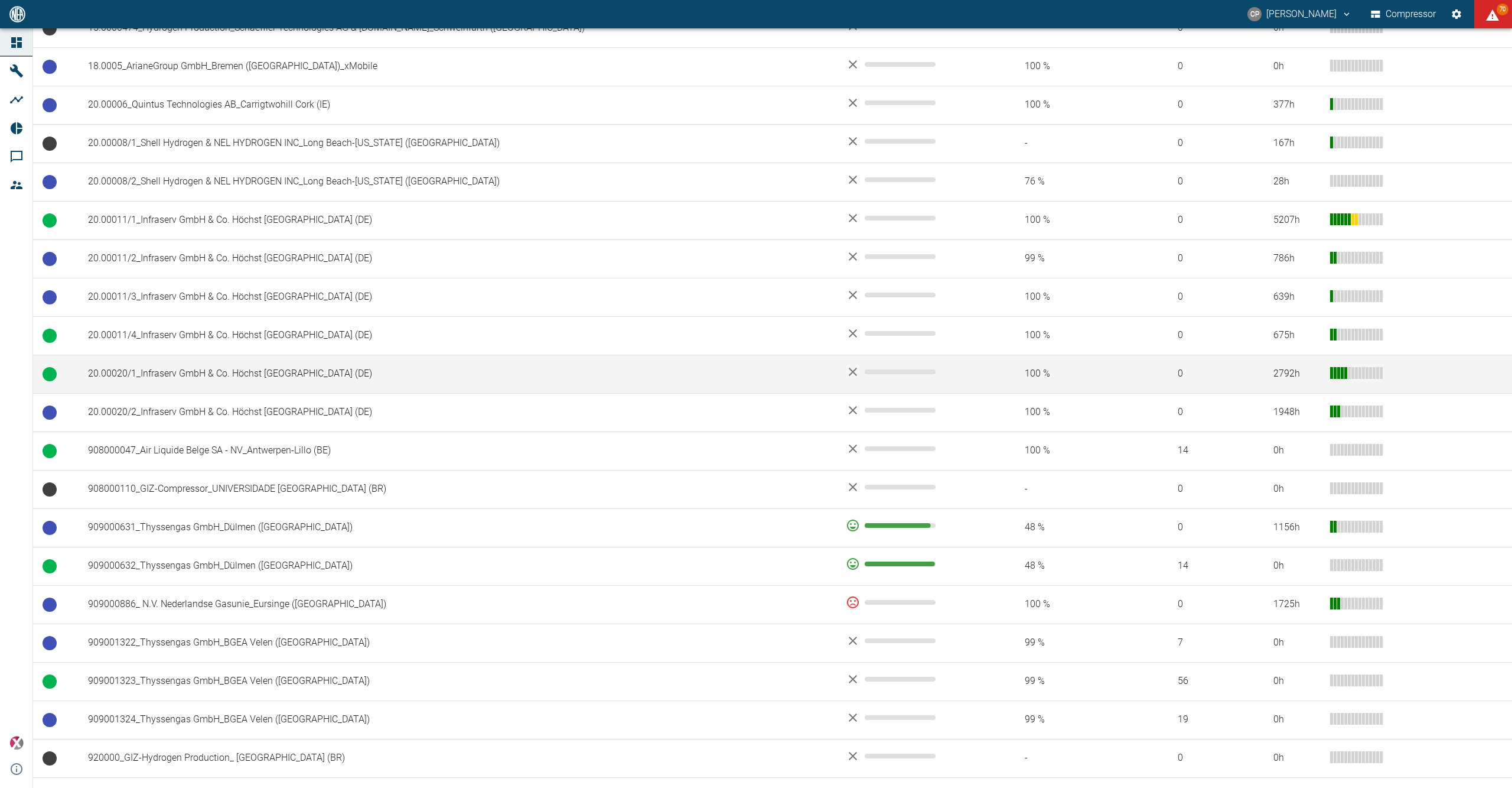
click at [282, 384] on td "20.00020/1_Infraserv GmbH & Co. Höchst KG_Frankfurt am Main (DE)" at bounding box center [457, 374] width 758 height 39
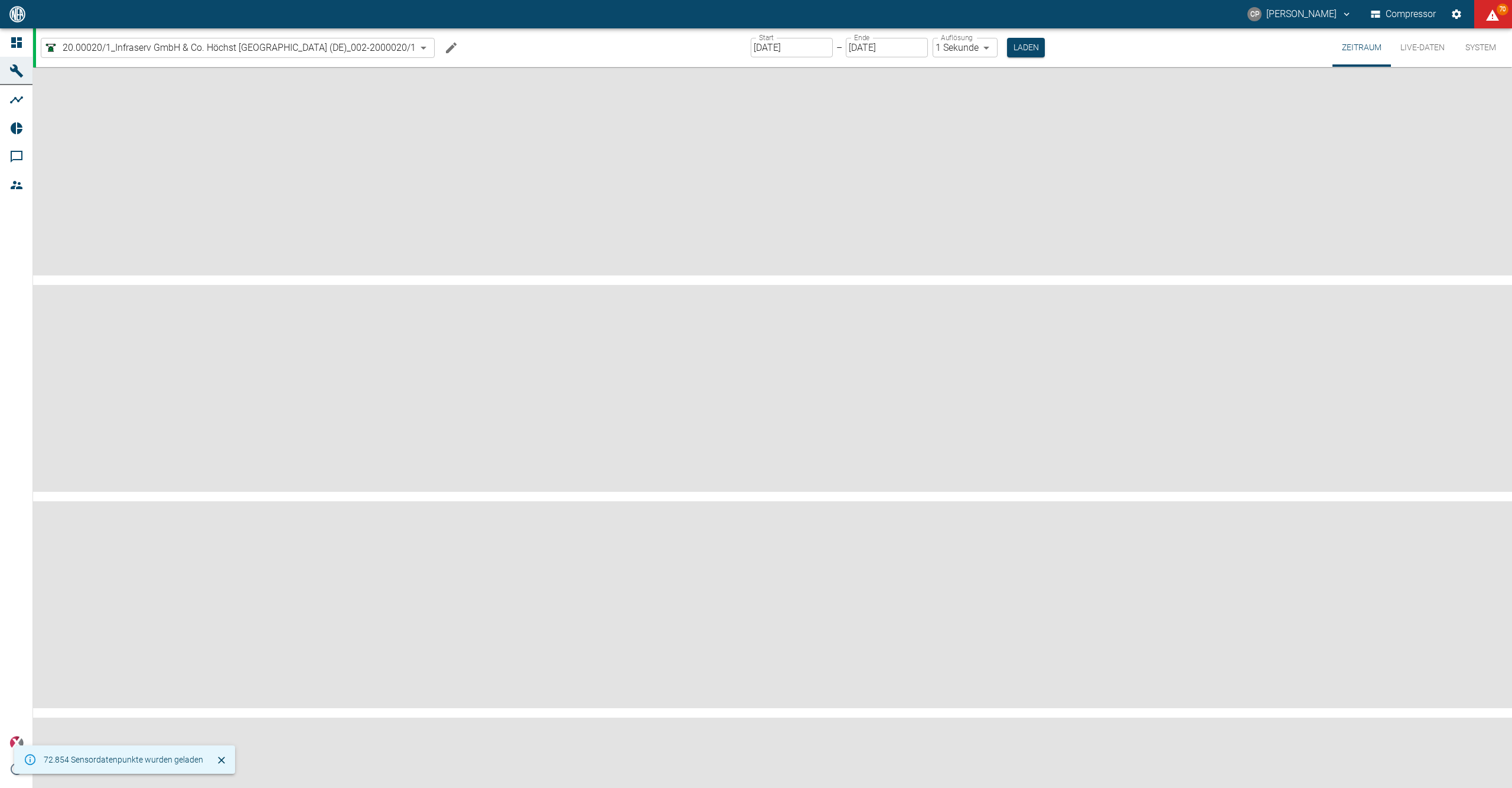
click at [768, 44] on input "[DATE]" at bounding box center [791, 47] width 82 height 19
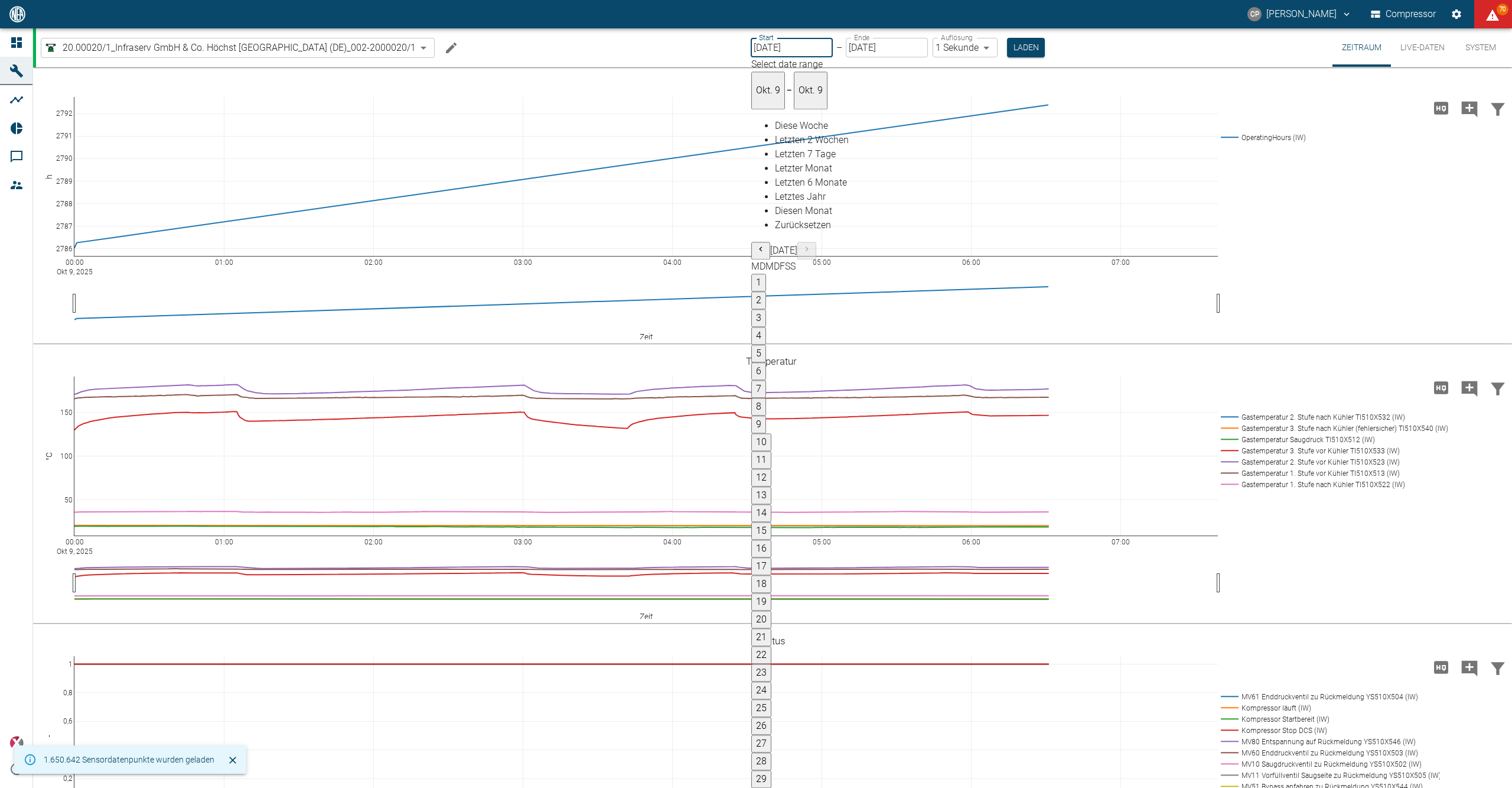
type input "[DATE]"
type input "2min"
click at [1014, 49] on button "Laden" at bounding box center [1025, 47] width 38 height 19
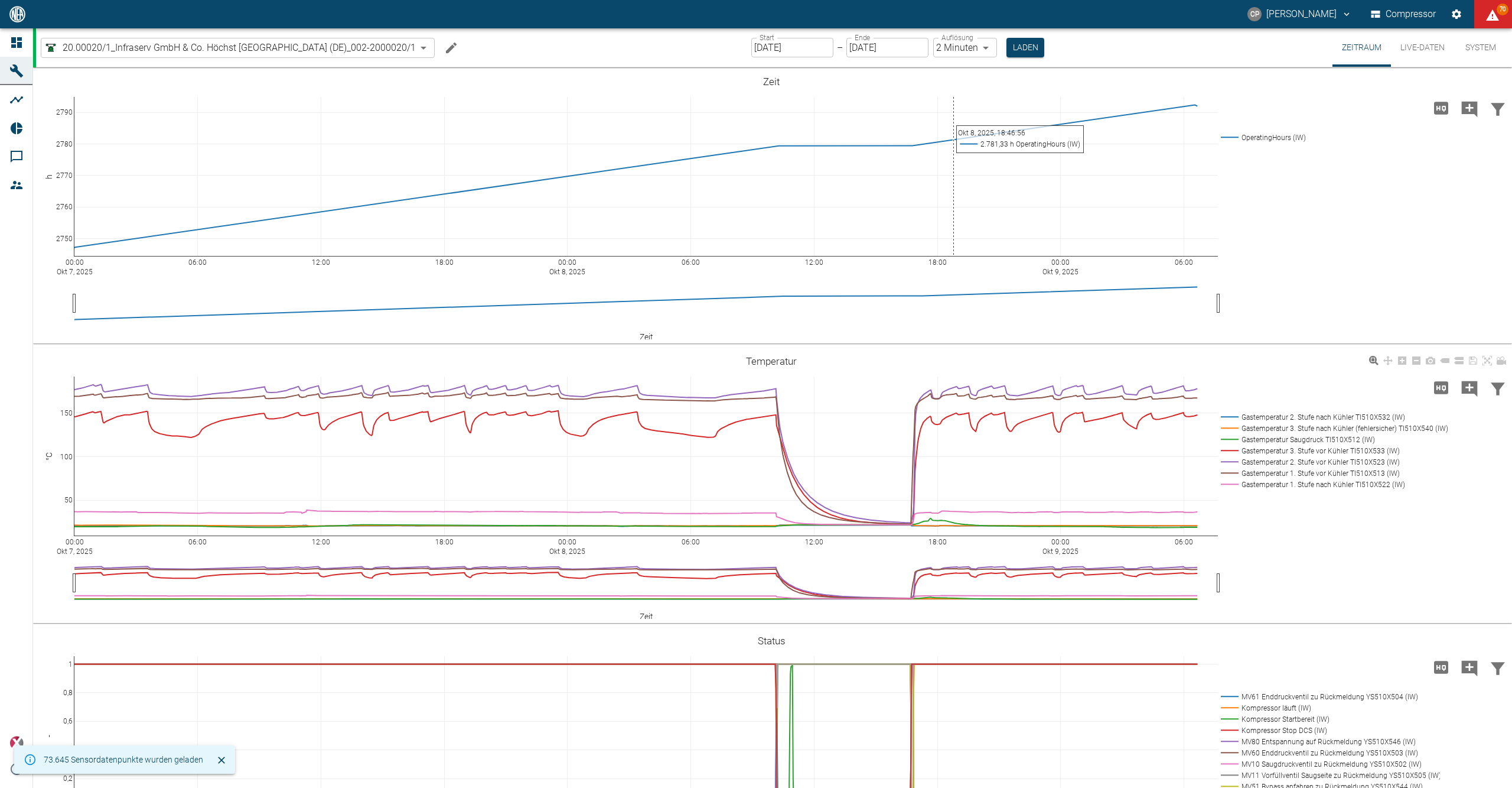
scroll to position [394, 0]
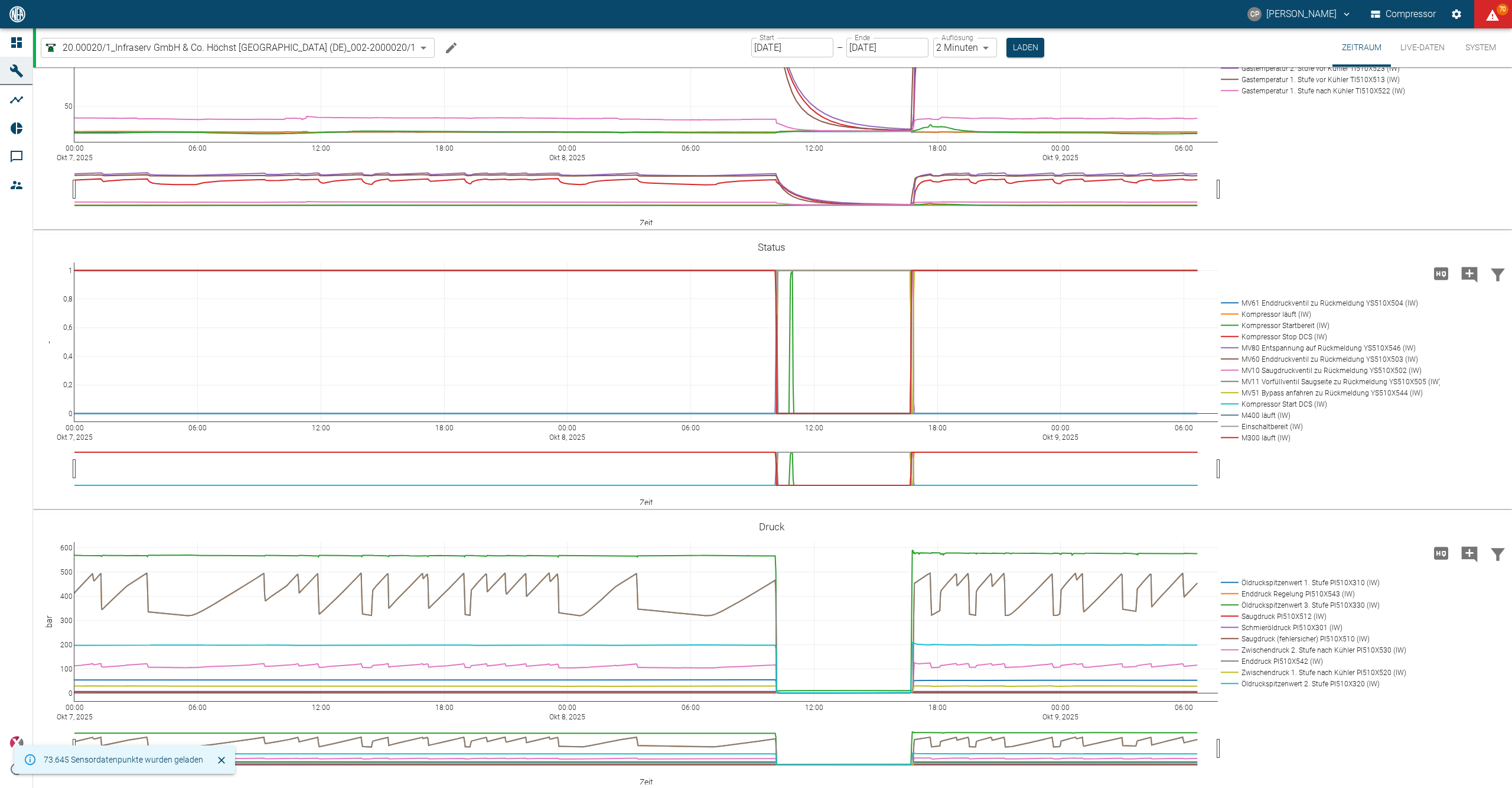
click at [1435, 547] on icon "Hohe Auflösung" at bounding box center [1440, 552] width 14 height 12
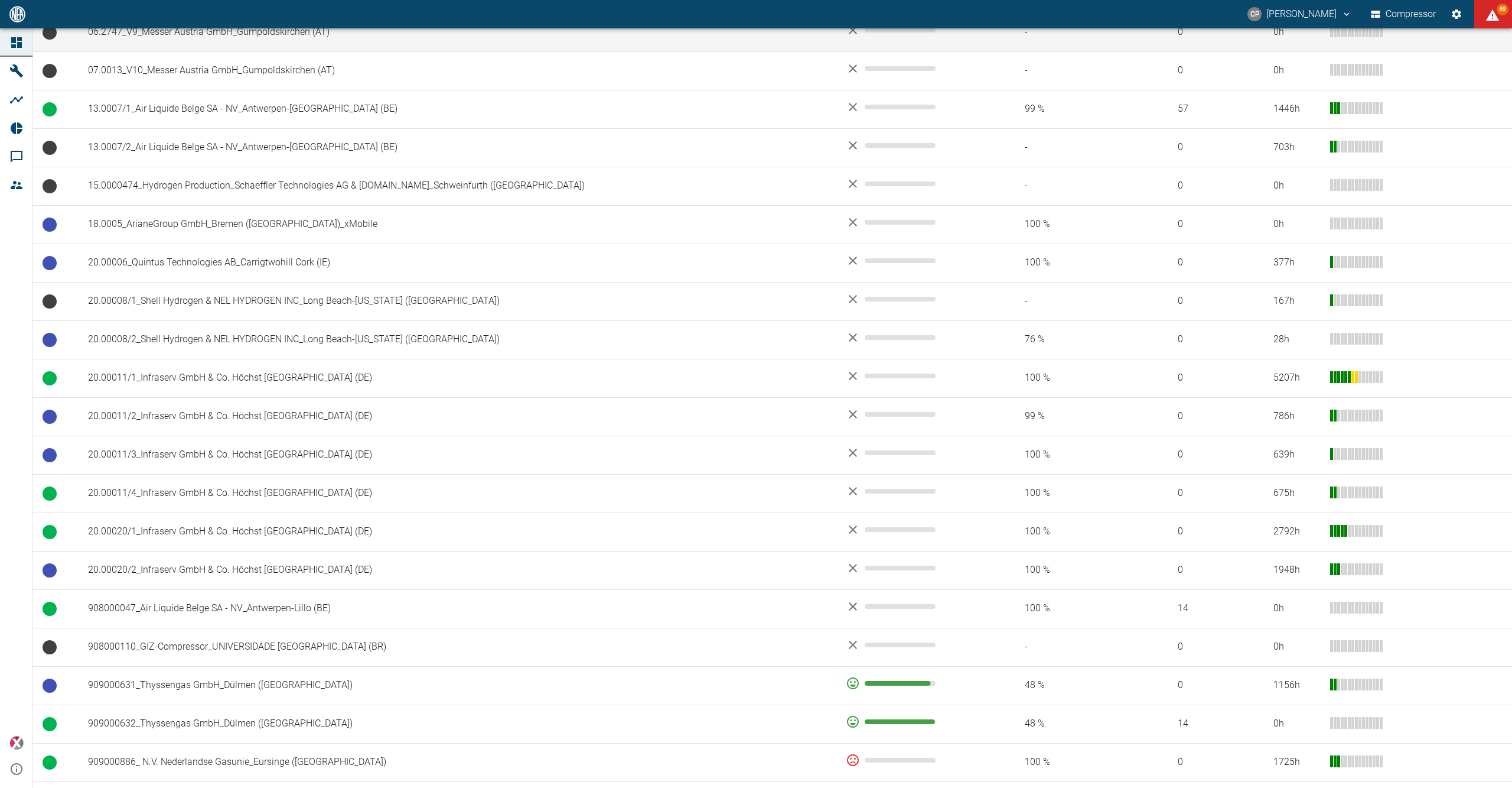
scroll to position [709, 0]
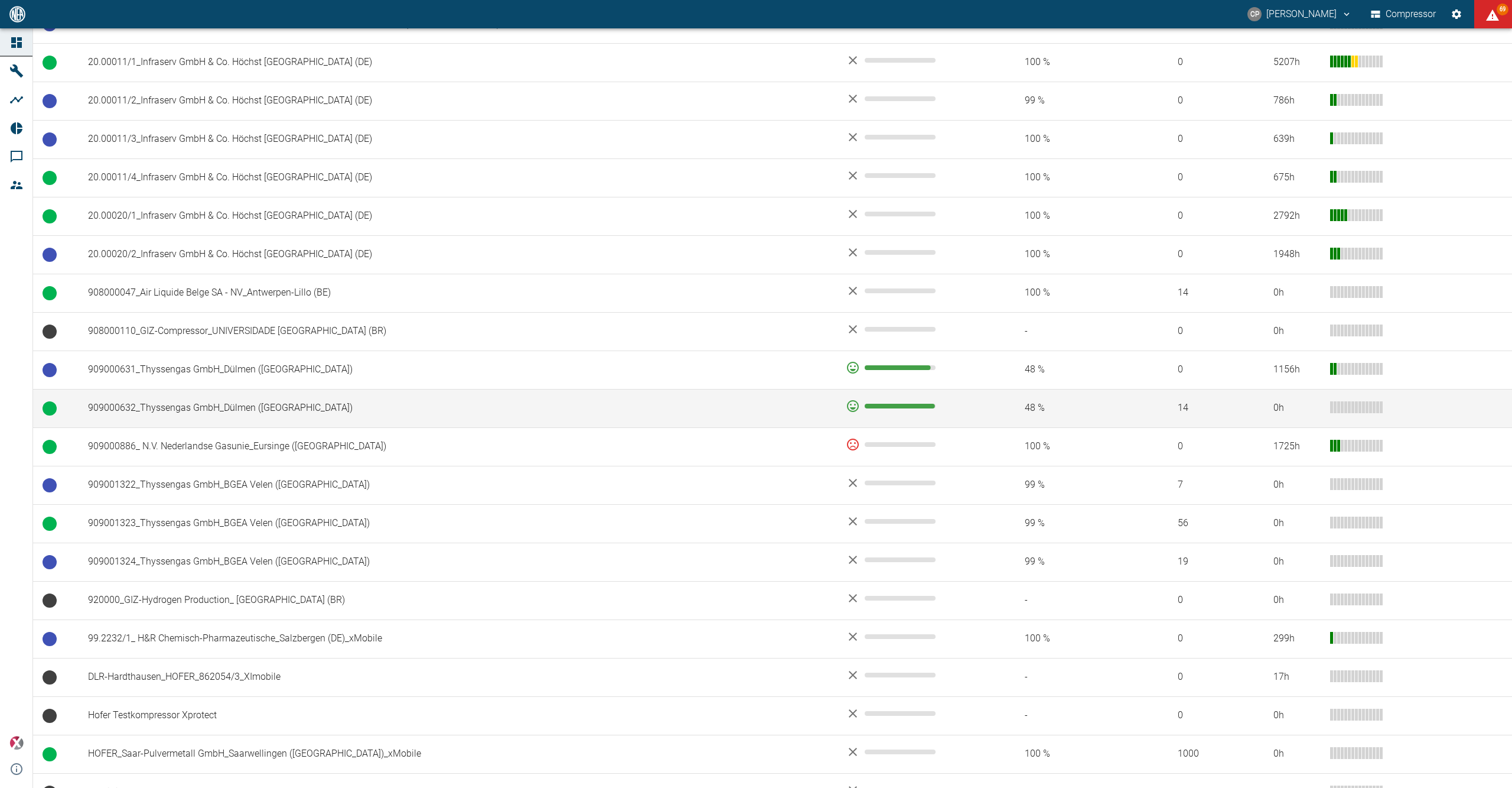
click at [168, 418] on td "909000632_Thyssengas GmbH_Dülmen ([GEOGRAPHIC_DATA])" at bounding box center [457, 408] width 758 height 39
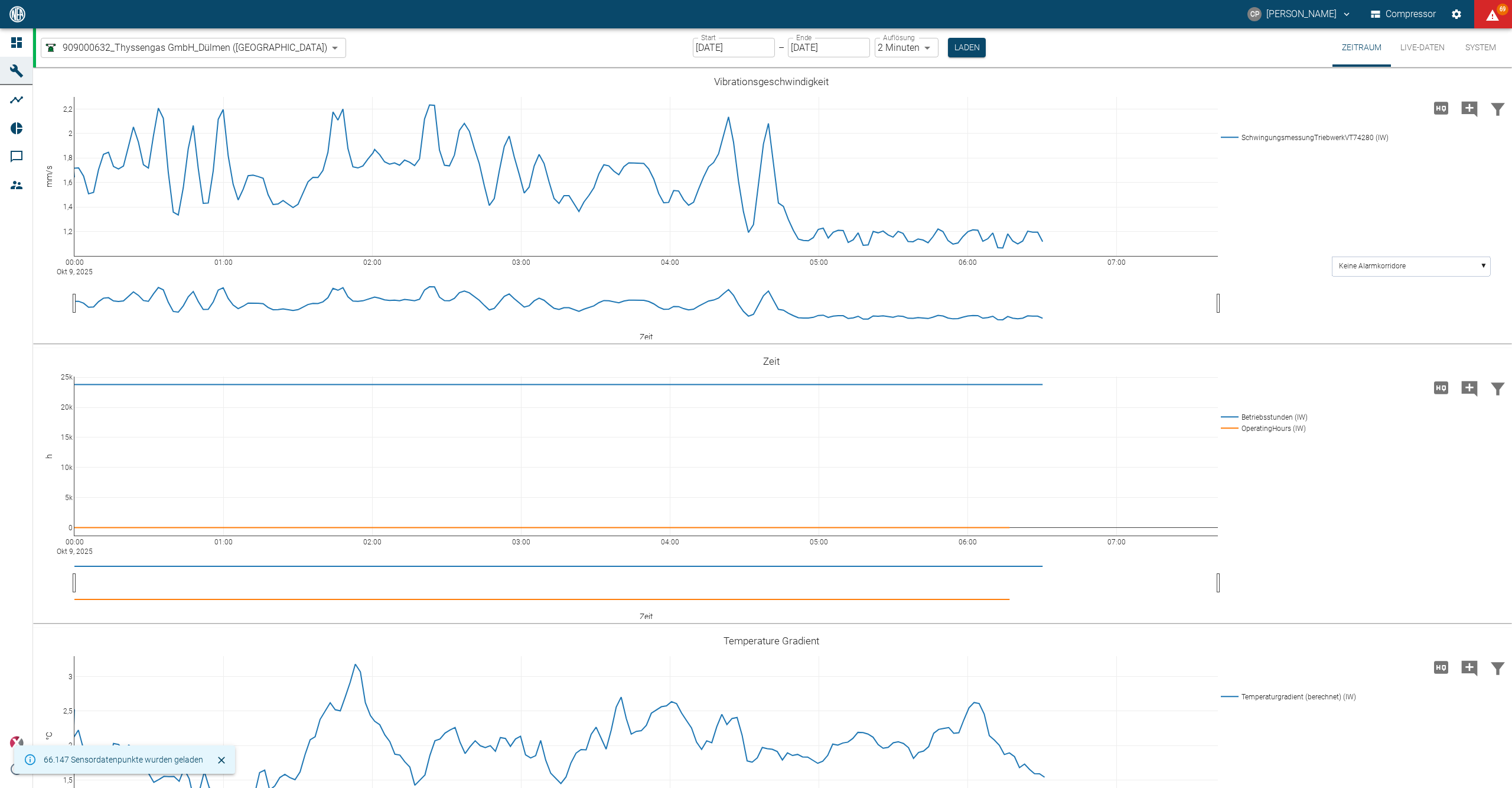
type input "2min"
click at [700, 38] on input "[DATE]" at bounding box center [733, 47] width 82 height 19
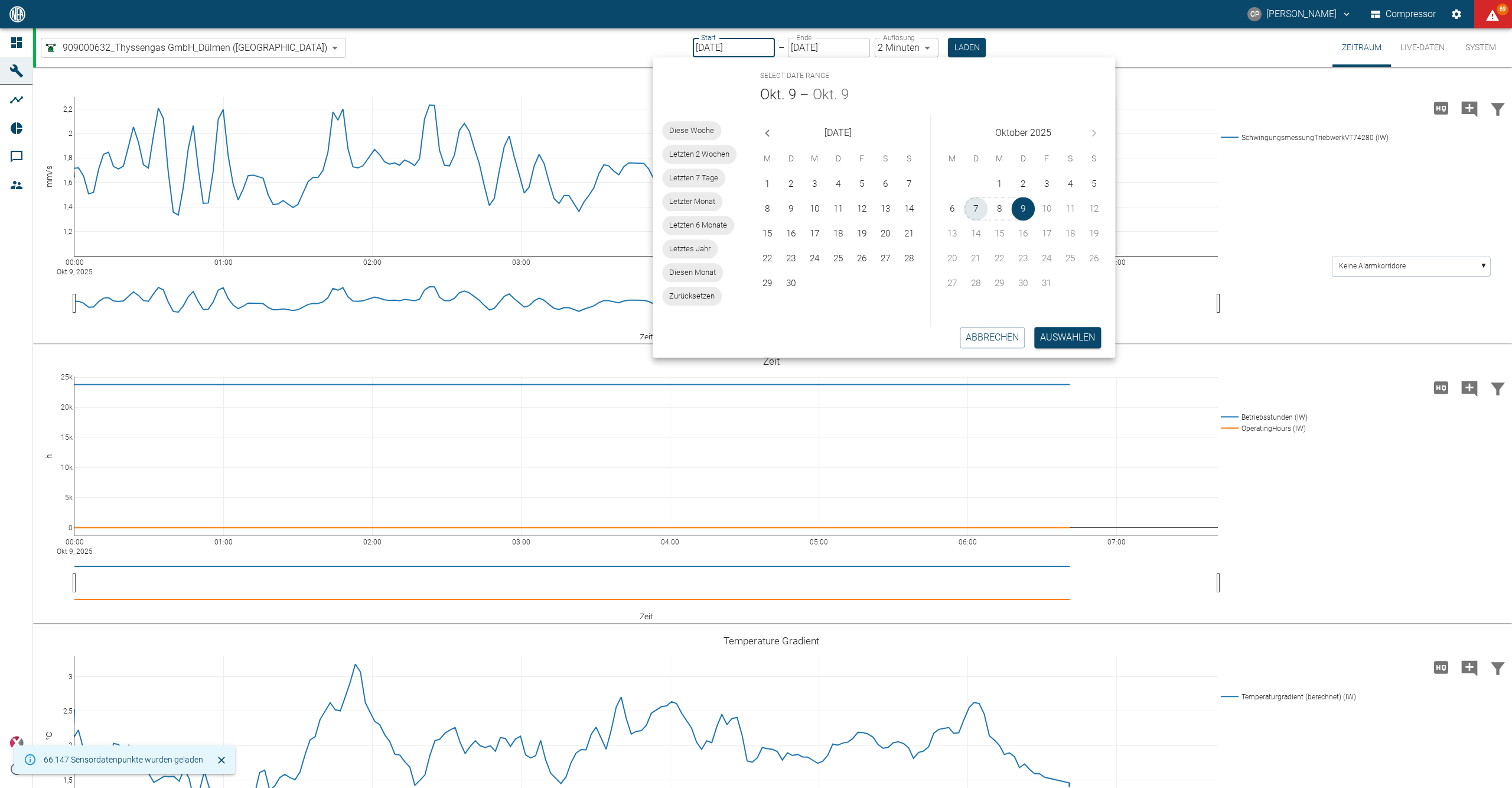
drag, startPoint x: 985, startPoint y: 208, endPoint x: 945, endPoint y: 83, distance: 131.2
click at [985, 207] on button "7" at bounding box center [976, 209] width 24 height 24
type input "[DATE]"
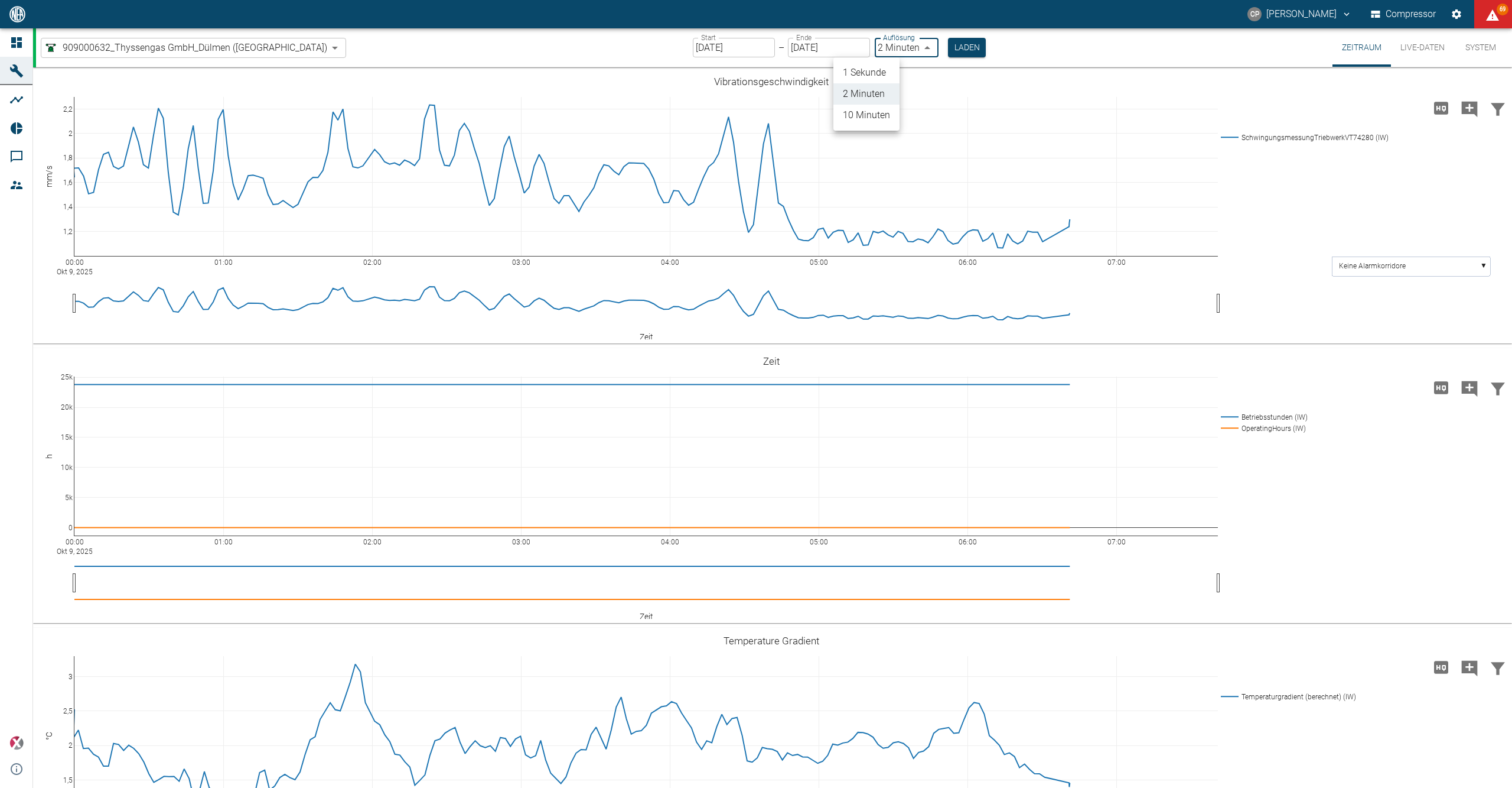
click at [893, 46] on body "CP Christoph Palm Compressor 69 Dashboard Maschinen Analysen Reports Kommentare…" at bounding box center [756, 394] width 1512 height 788
click at [882, 71] on li "1 Sekunde" at bounding box center [867, 72] width 66 height 21
type input "1sec"
click at [949, 43] on button "Laden" at bounding box center [967, 47] width 38 height 19
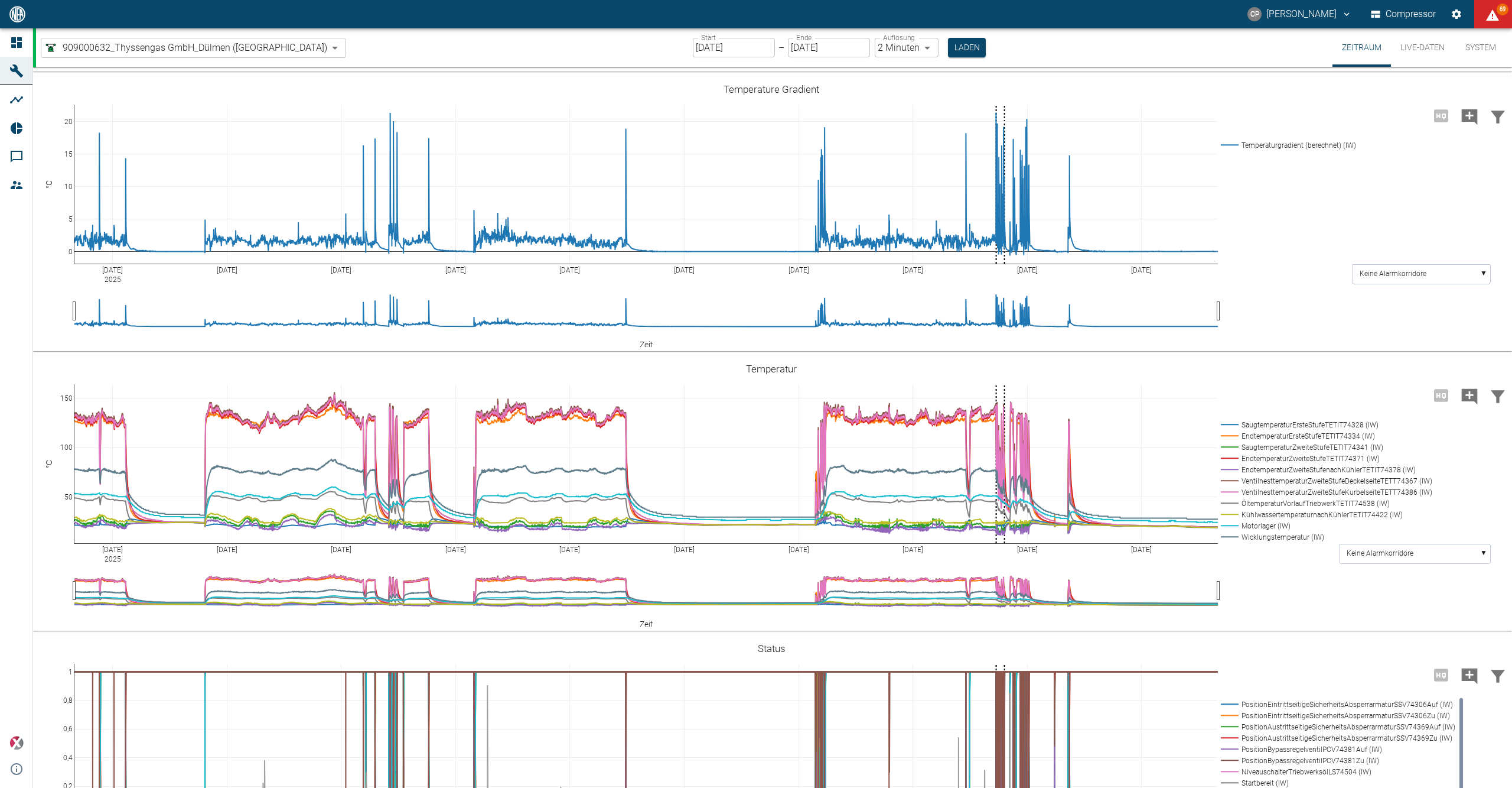
scroll to position [709, 0]
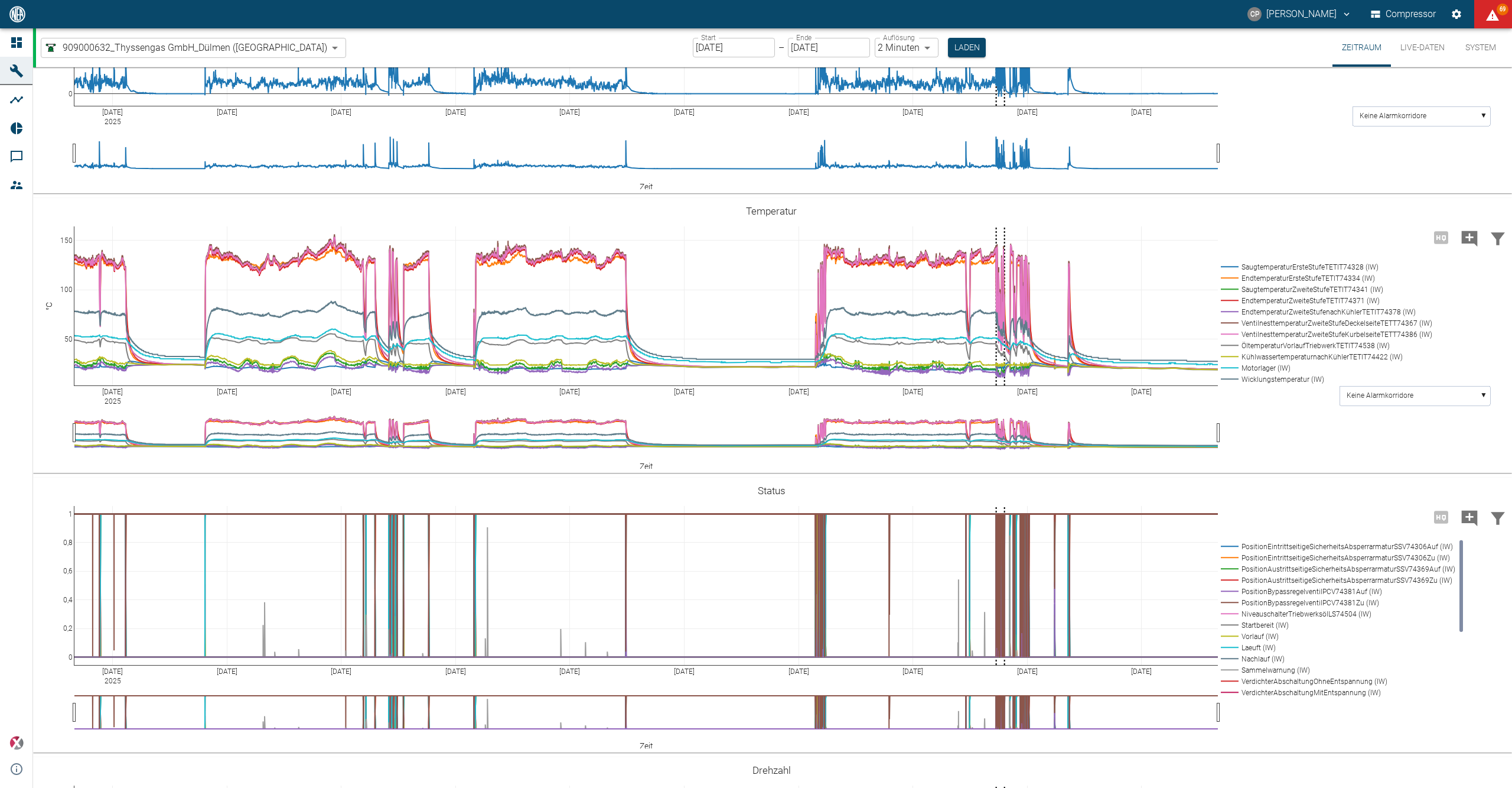
click at [693, 52] on input "[DATE]" at bounding box center [733, 47] width 82 height 19
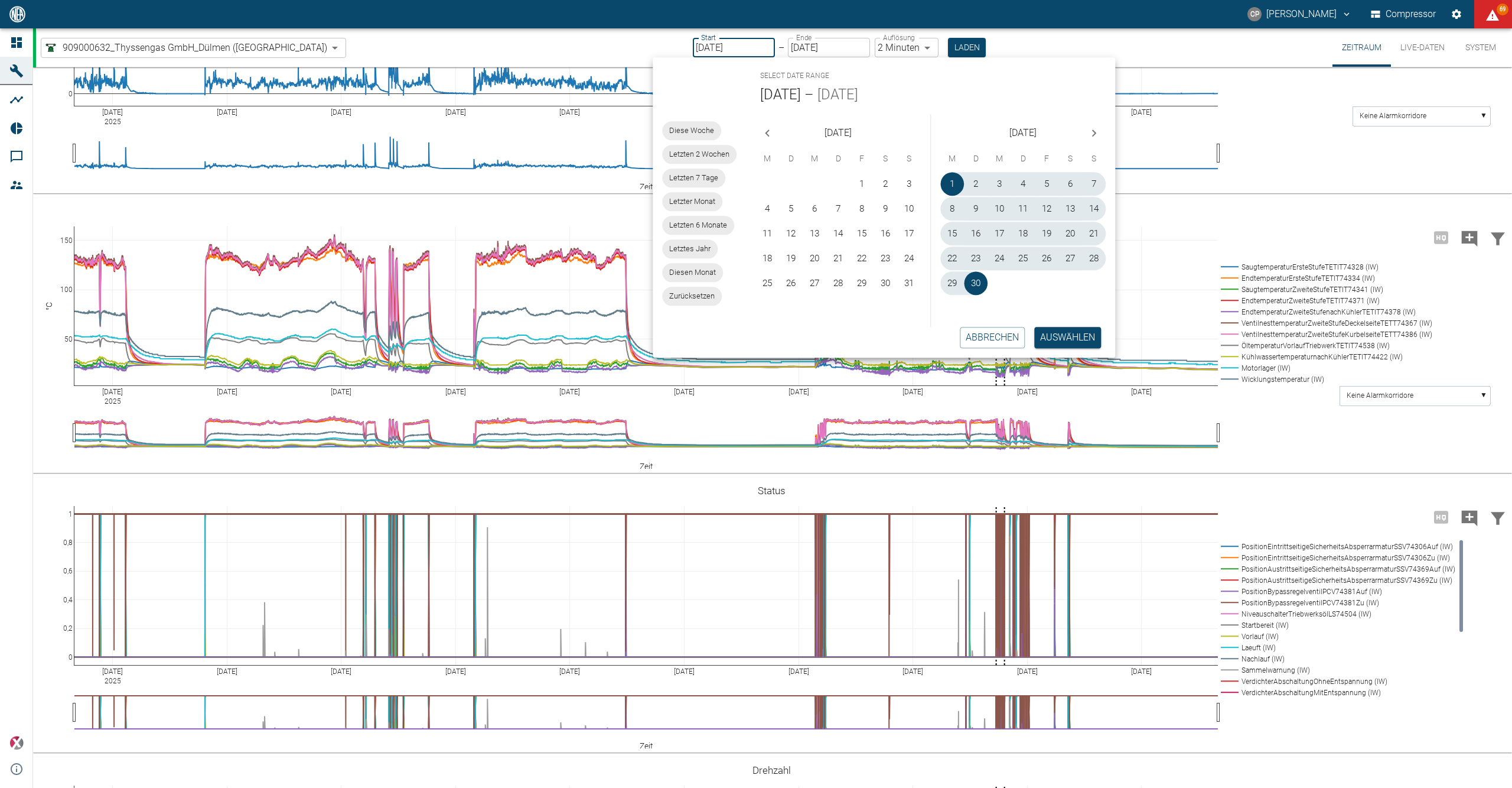
click at [1100, 131] on icon "Next month" at bounding box center [1094, 132] width 14 height 14
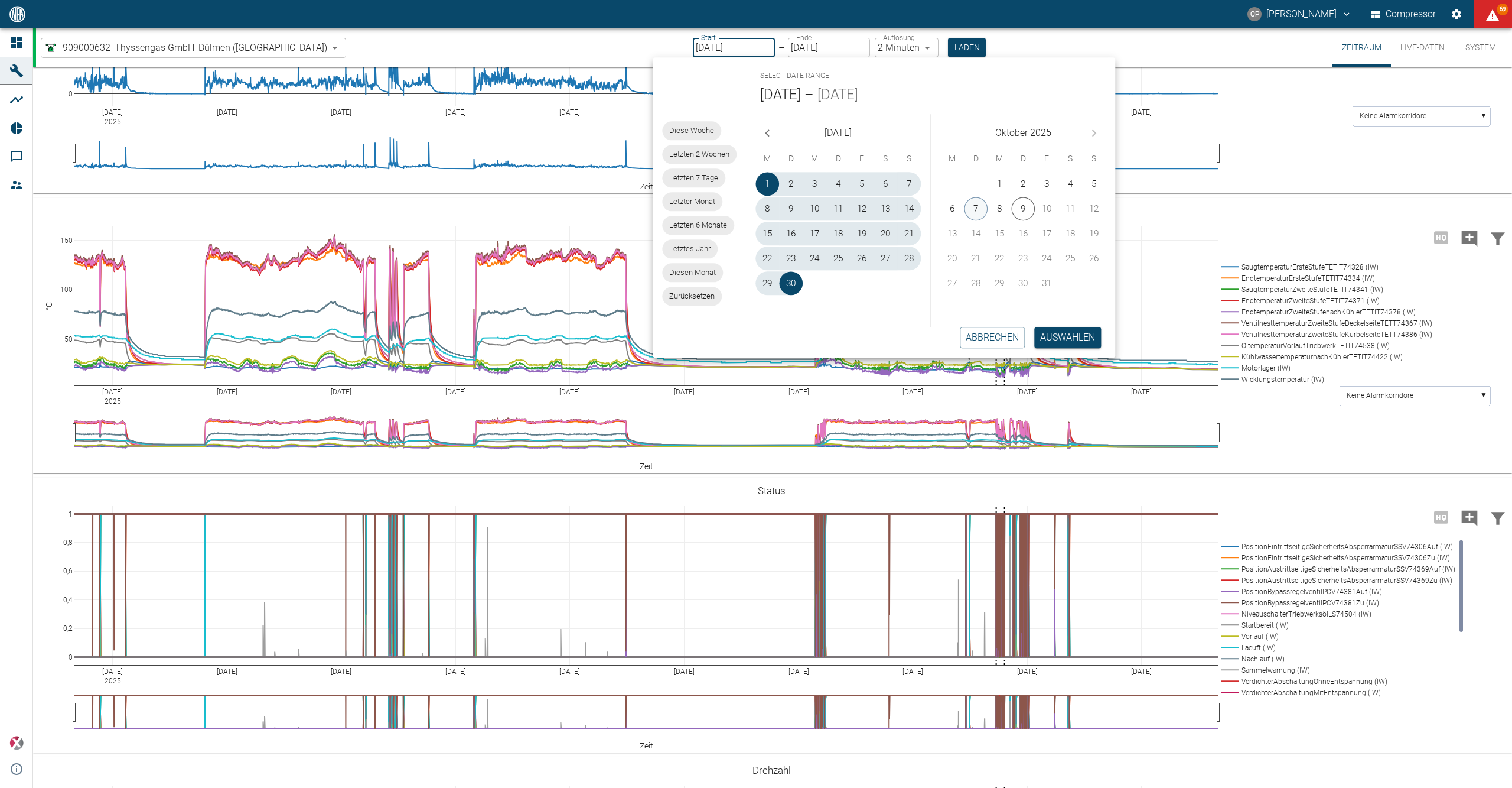
click at [983, 207] on button "7" at bounding box center [976, 209] width 24 height 24
type input "[DATE]"
type input "DD.MM.YYYY"
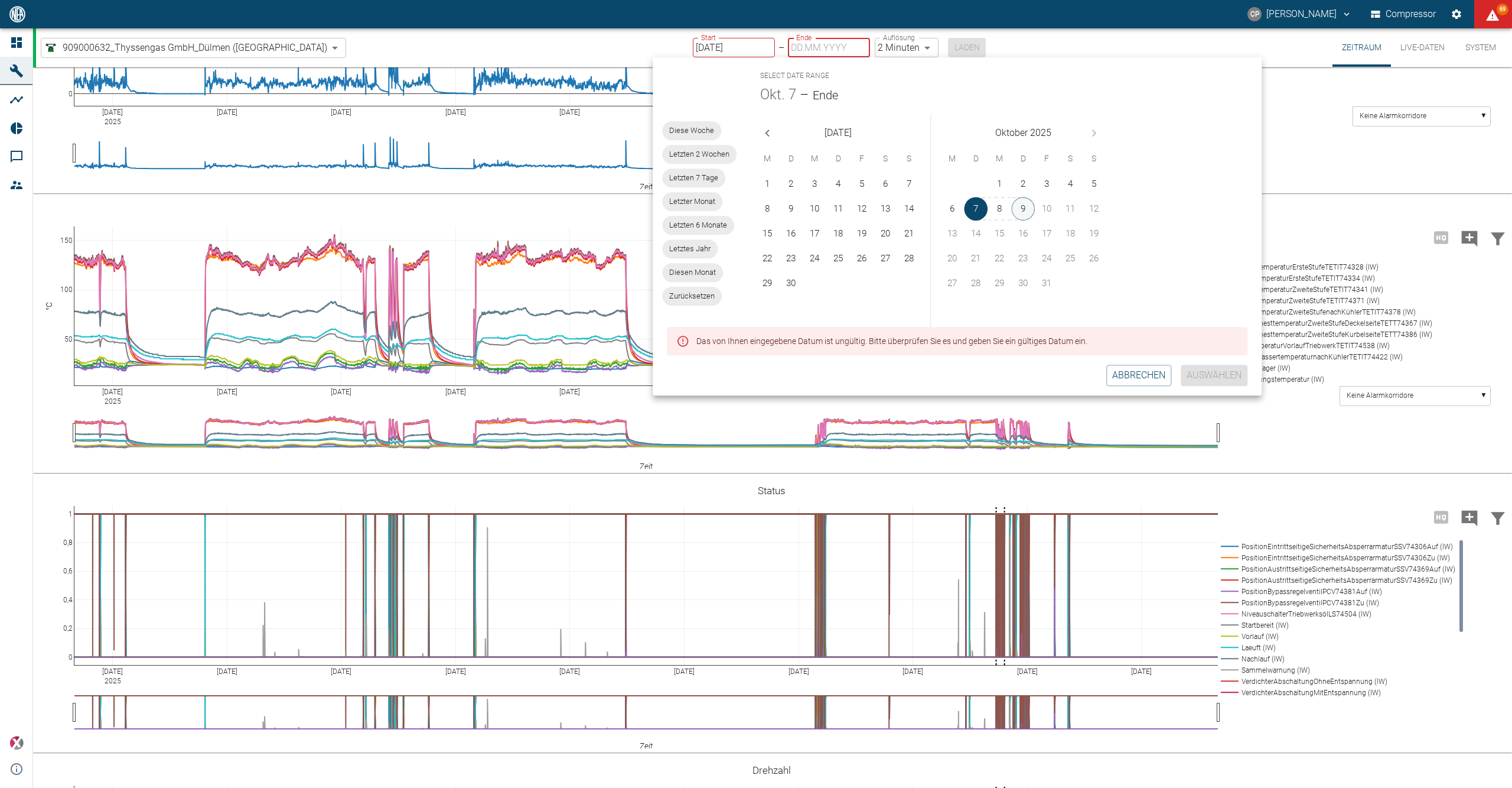
click at [1027, 204] on button "9" at bounding box center [1024, 209] width 24 height 24
type input "[DATE]"
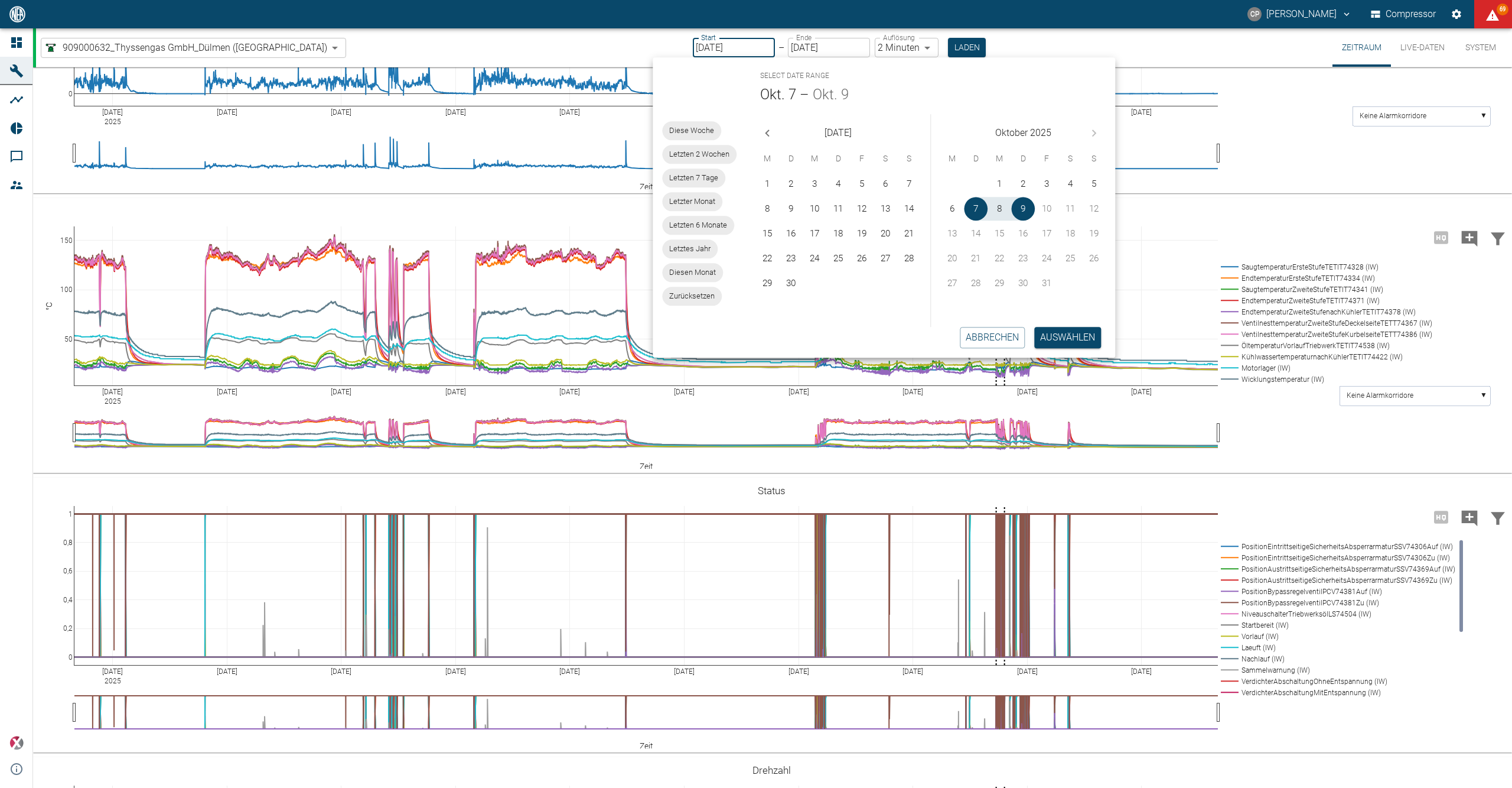
click at [873, 51] on body "CP Christoph Palm Compressor 69 Dashboard Maschinen Analysen Reports Kommentare…" at bounding box center [756, 394] width 1512 height 788
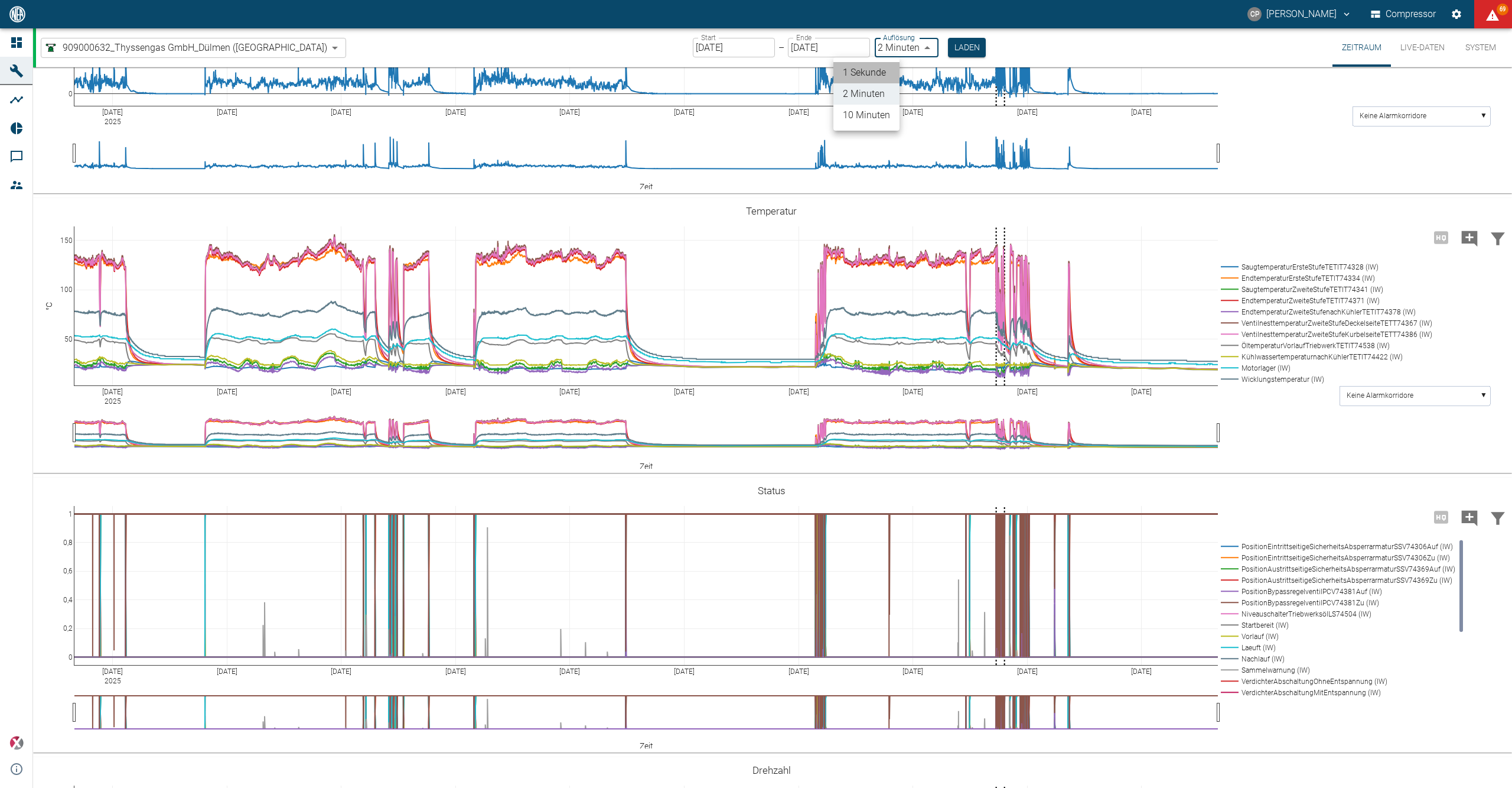
click at [877, 69] on li "1 Sekunde" at bounding box center [867, 72] width 66 height 21
type input "1sec"
click at [949, 40] on button "Laden" at bounding box center [967, 47] width 38 height 19
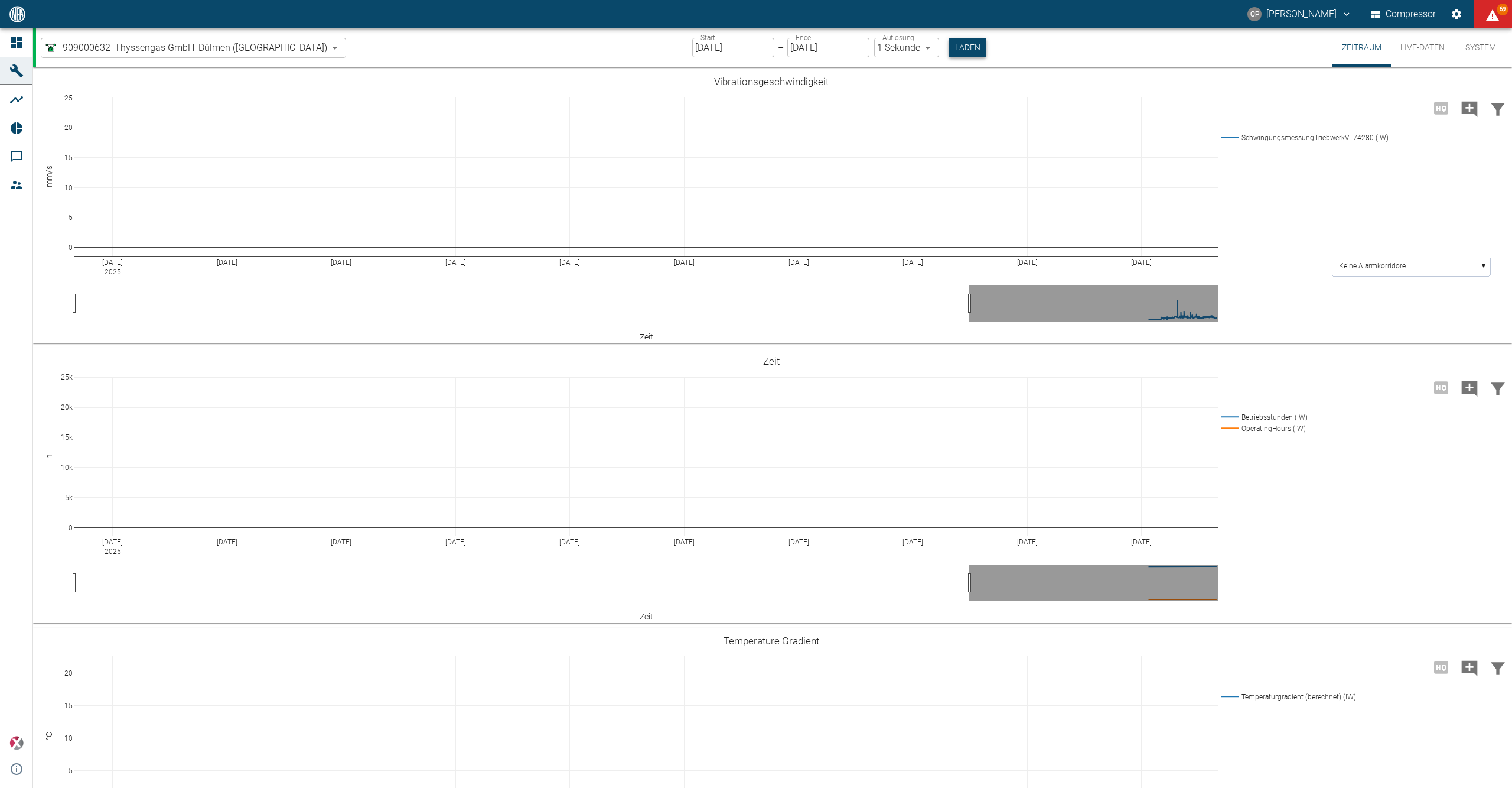
click at [949, 51] on button "Laden" at bounding box center [967, 47] width 38 height 19
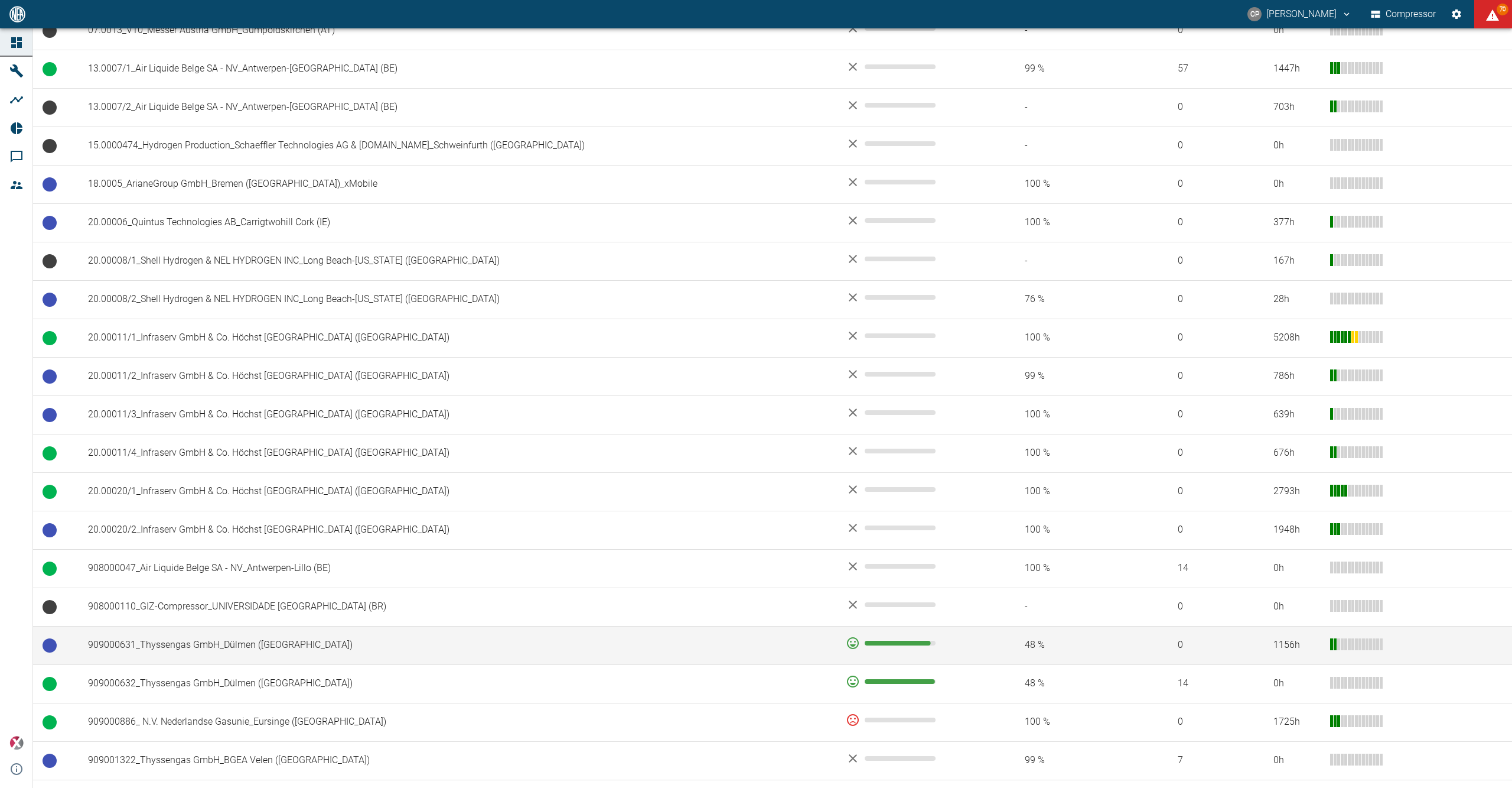
scroll to position [817, 0]
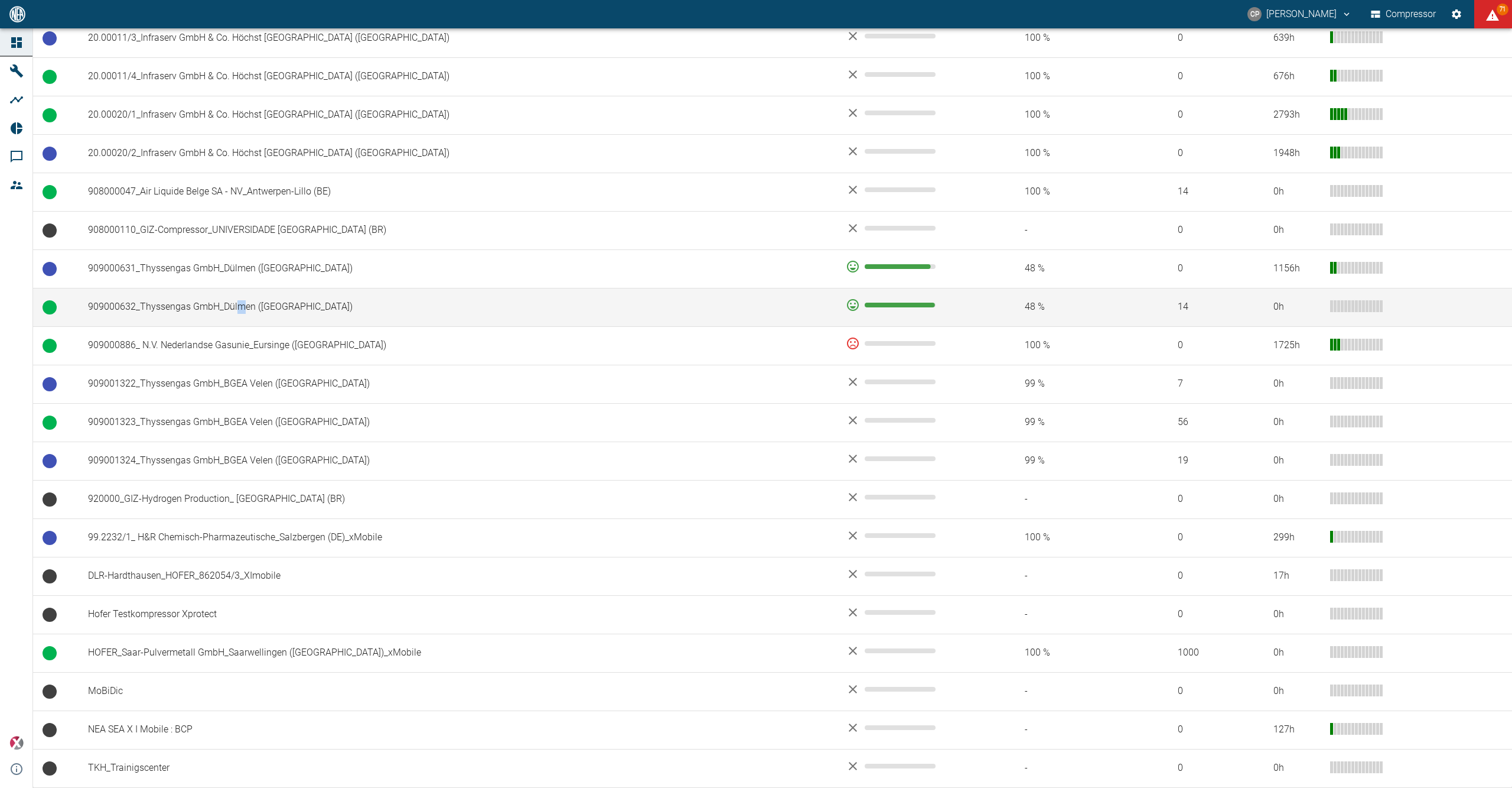
click at [239, 305] on td "909000632_Thyssengas GmbH_Dülmen ([GEOGRAPHIC_DATA])" at bounding box center [457, 307] width 758 height 39
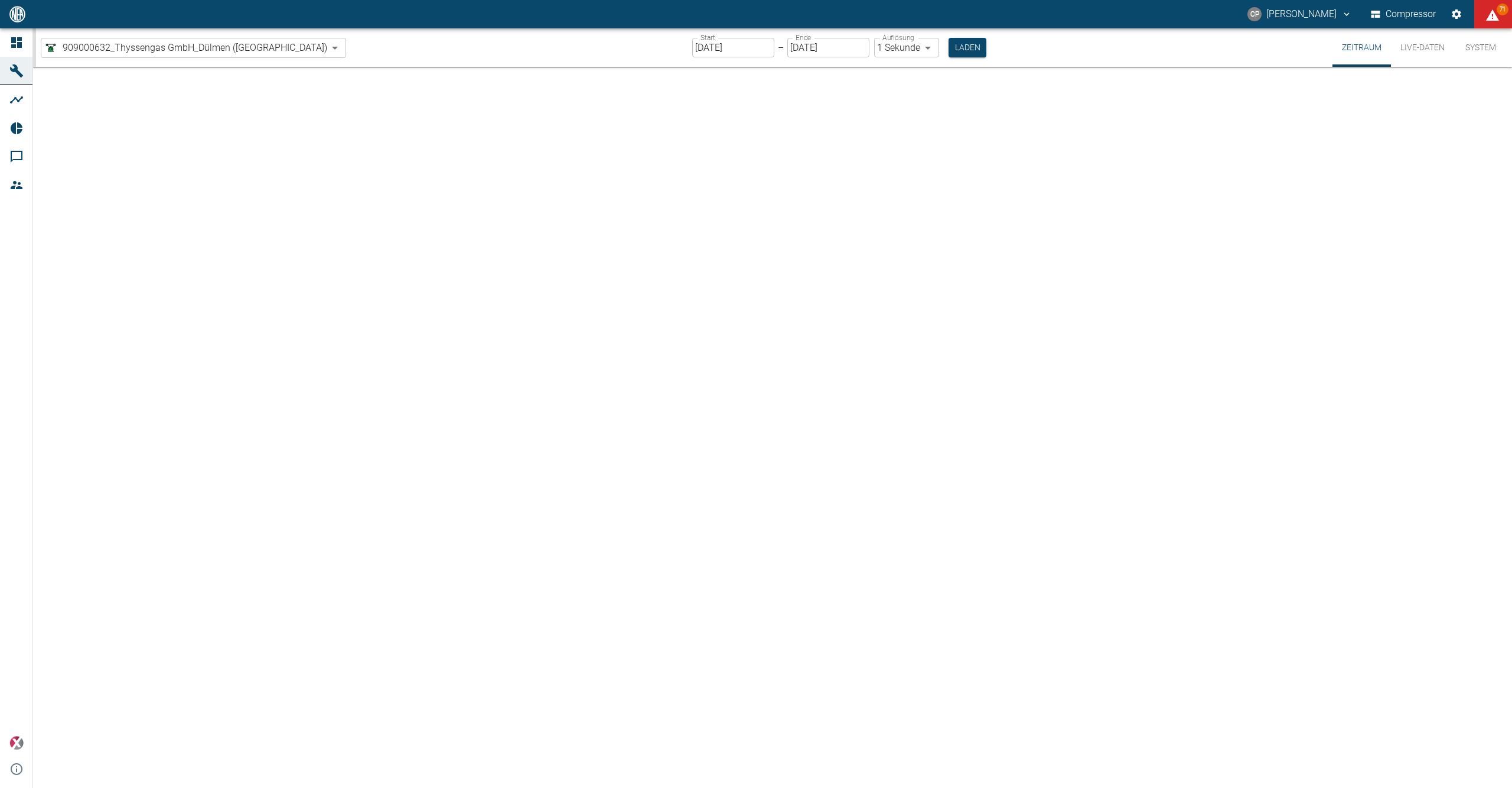
type input "2min"
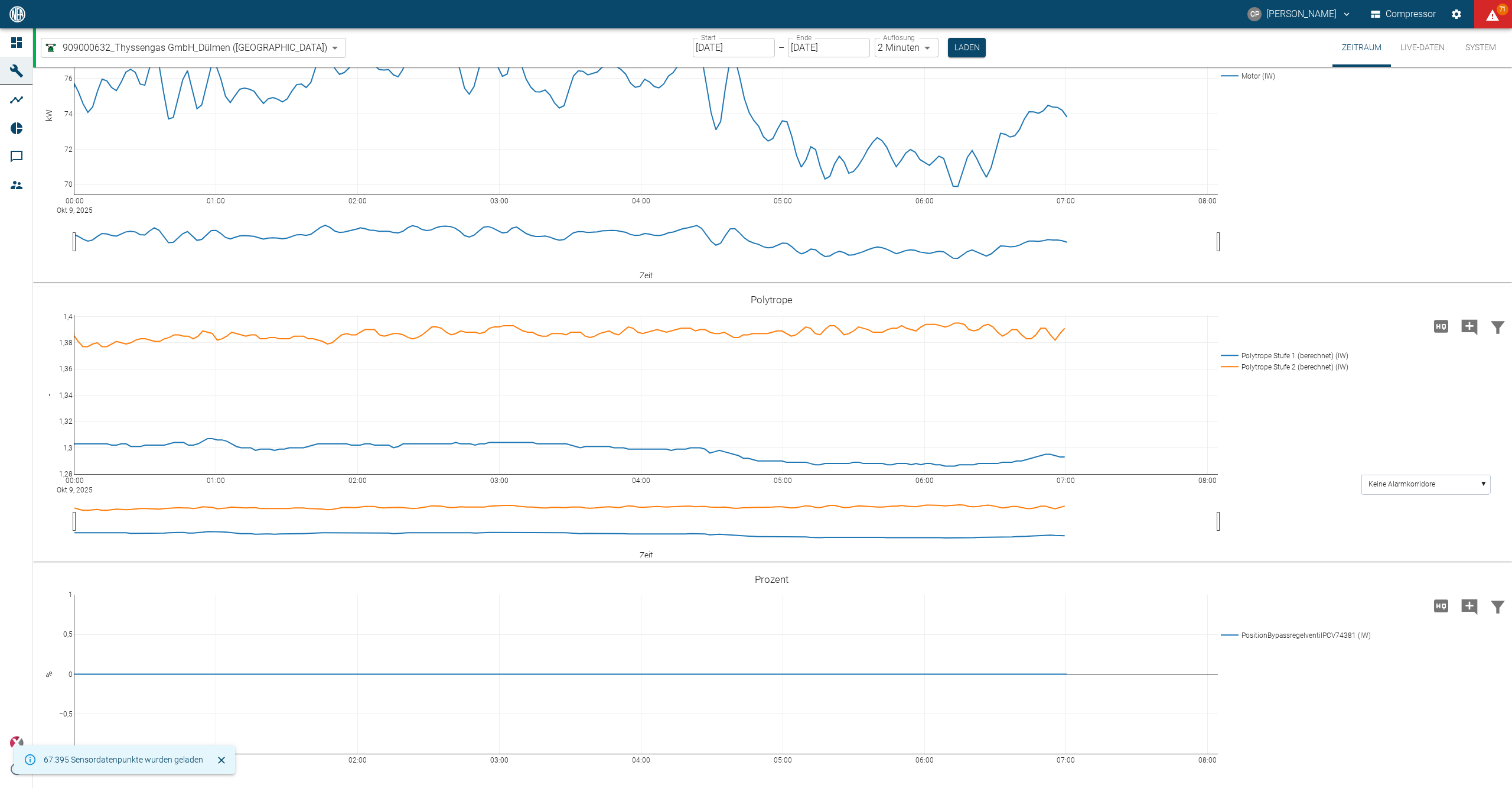
scroll to position [1654, 0]
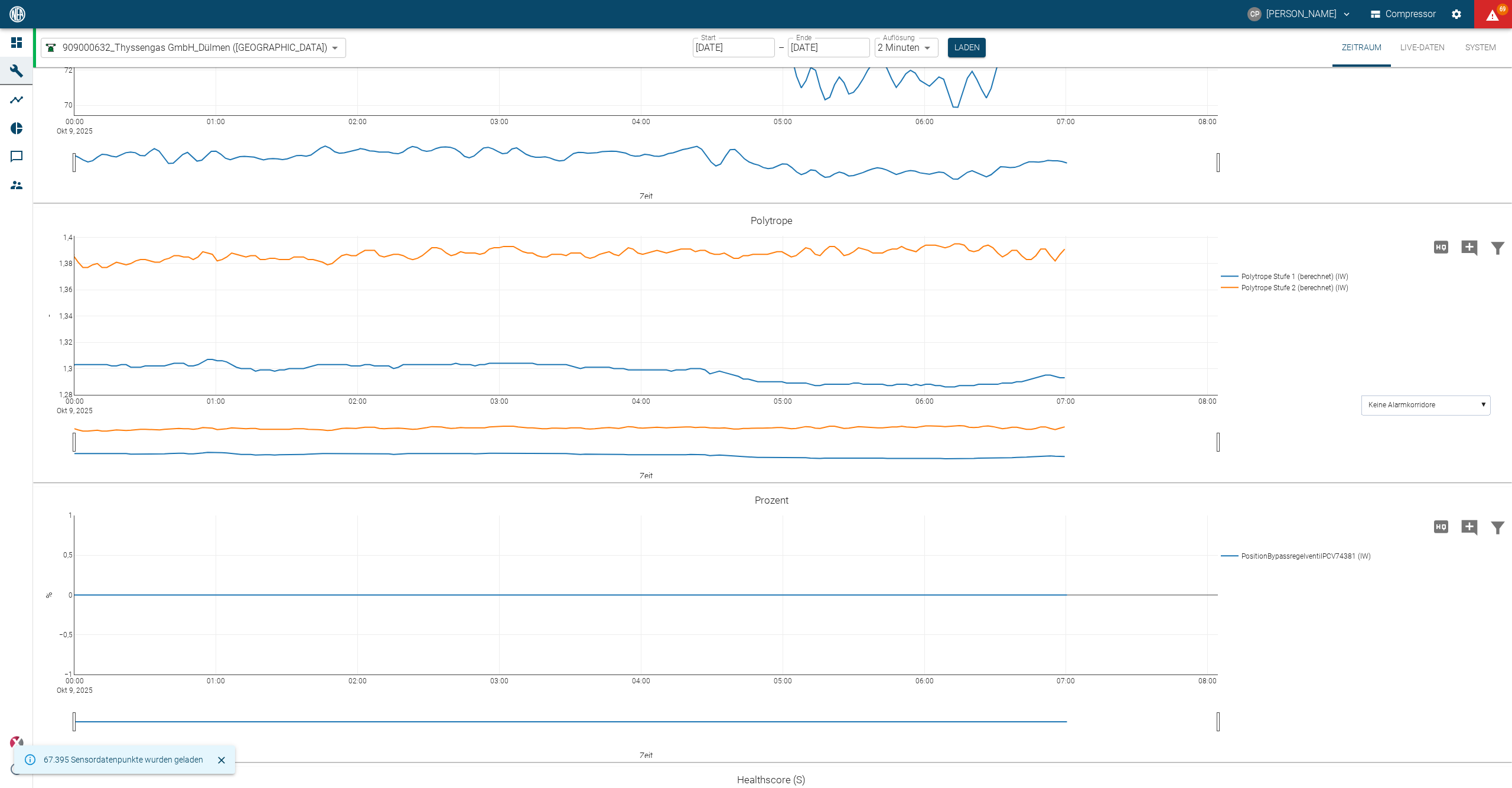
click at [870, 49] on body "CP [PERSON_NAME] Compressor 69 Dashboard Maschinen Analysen Reports Kommentare …" at bounding box center [756, 394] width 1512 height 788
click at [676, 787] on div at bounding box center [756, 797] width 1512 height 0
click at [693, 49] on input "[DATE]" at bounding box center [733, 47] width 82 height 19
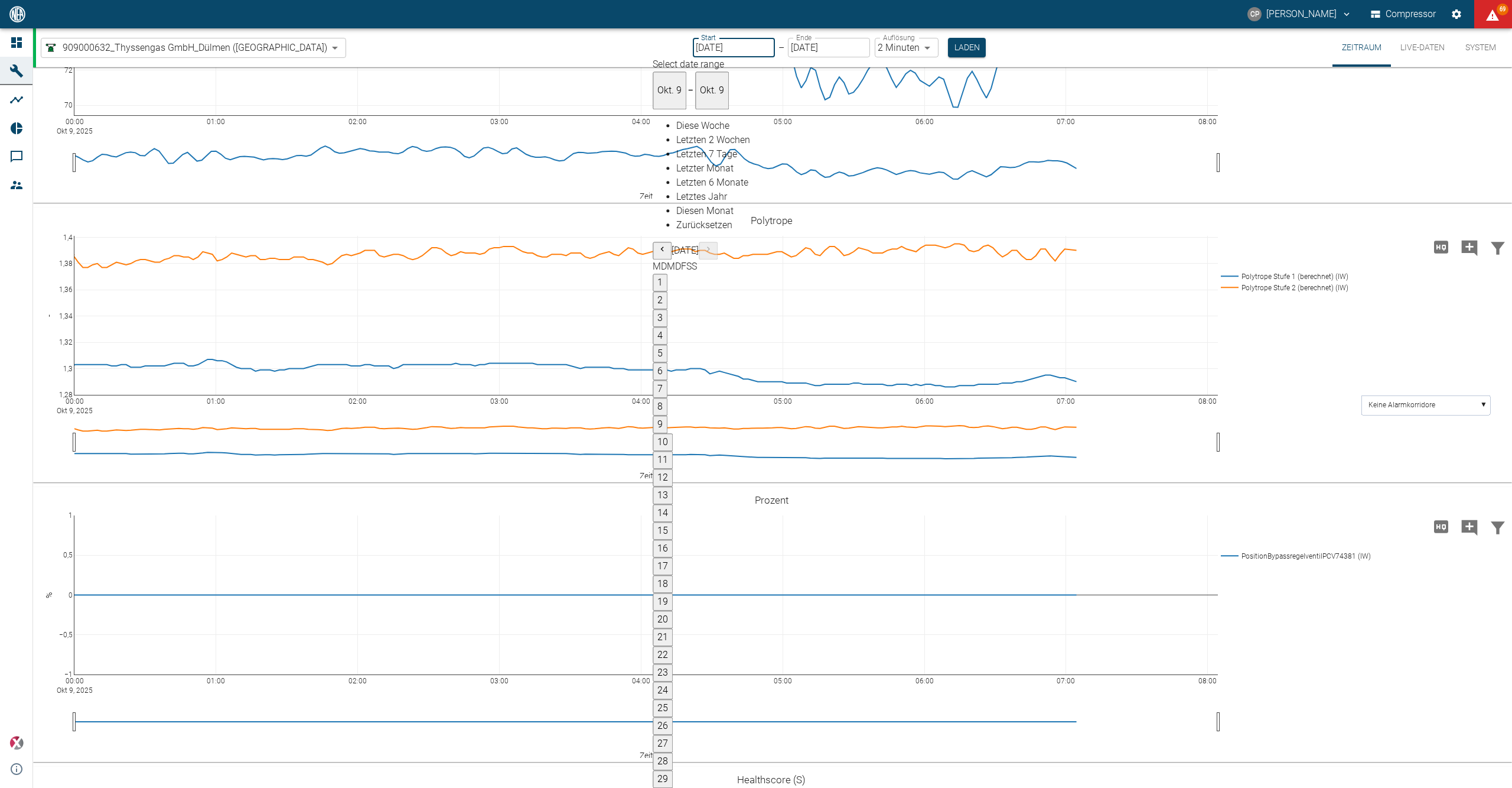
type input "[DATE]"
click at [883, 40] on label "Auflösung" at bounding box center [899, 37] width 32 height 10
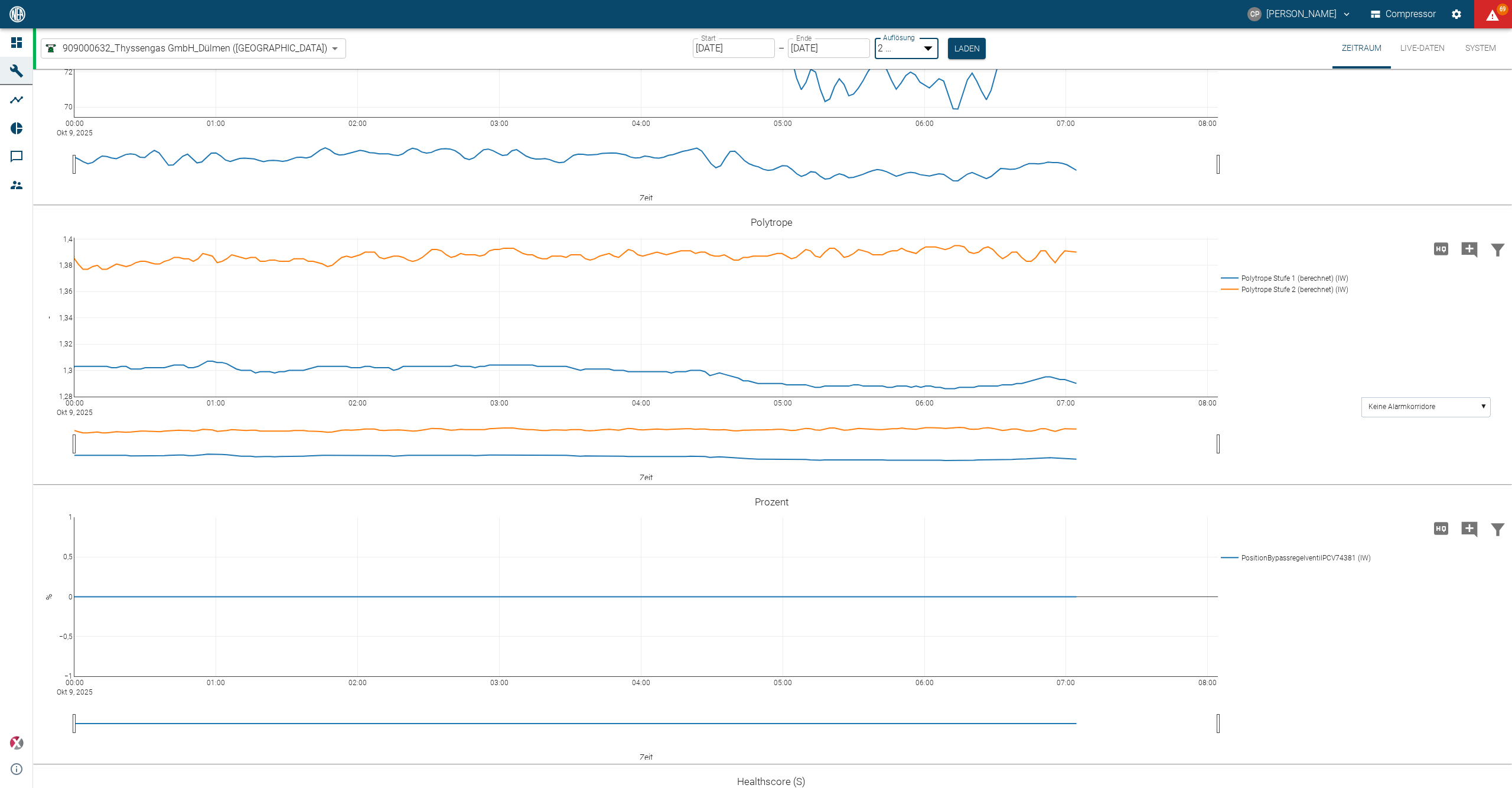
click at [875, 50] on body "CP Christoph Palm Compressor 69 Dashboard Maschinen Analysen Reports Kommentare…" at bounding box center [756, 394] width 1512 height 788
click at [870, 45] on body "CP Christoph Palm Compressor 69 Dashboard Maschinen Analysen Reports Kommentare…" at bounding box center [756, 394] width 1512 height 788
type input "1sec"
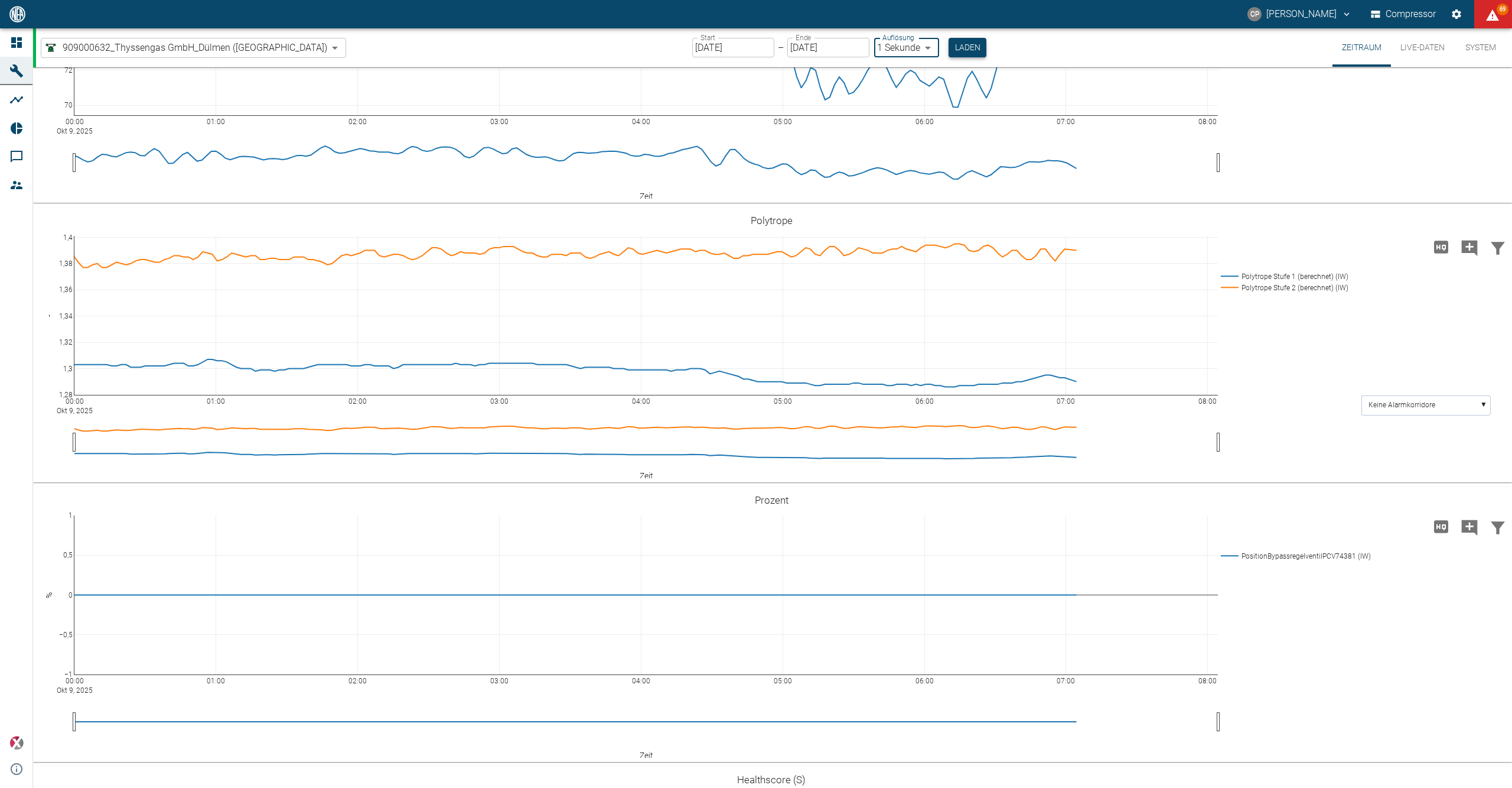
click at [949, 50] on button "Laden" at bounding box center [967, 47] width 38 height 19
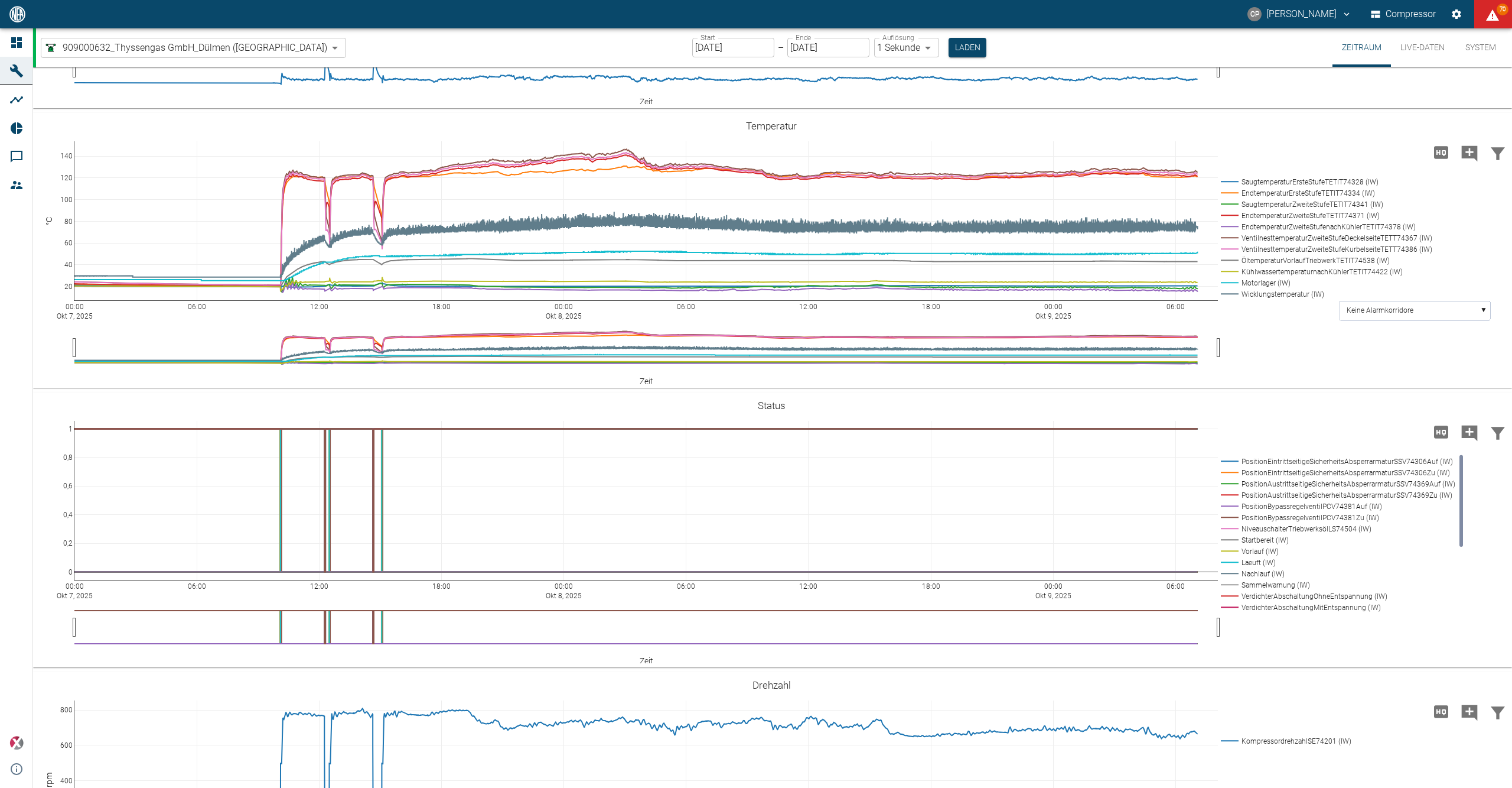
scroll to position [630, 0]
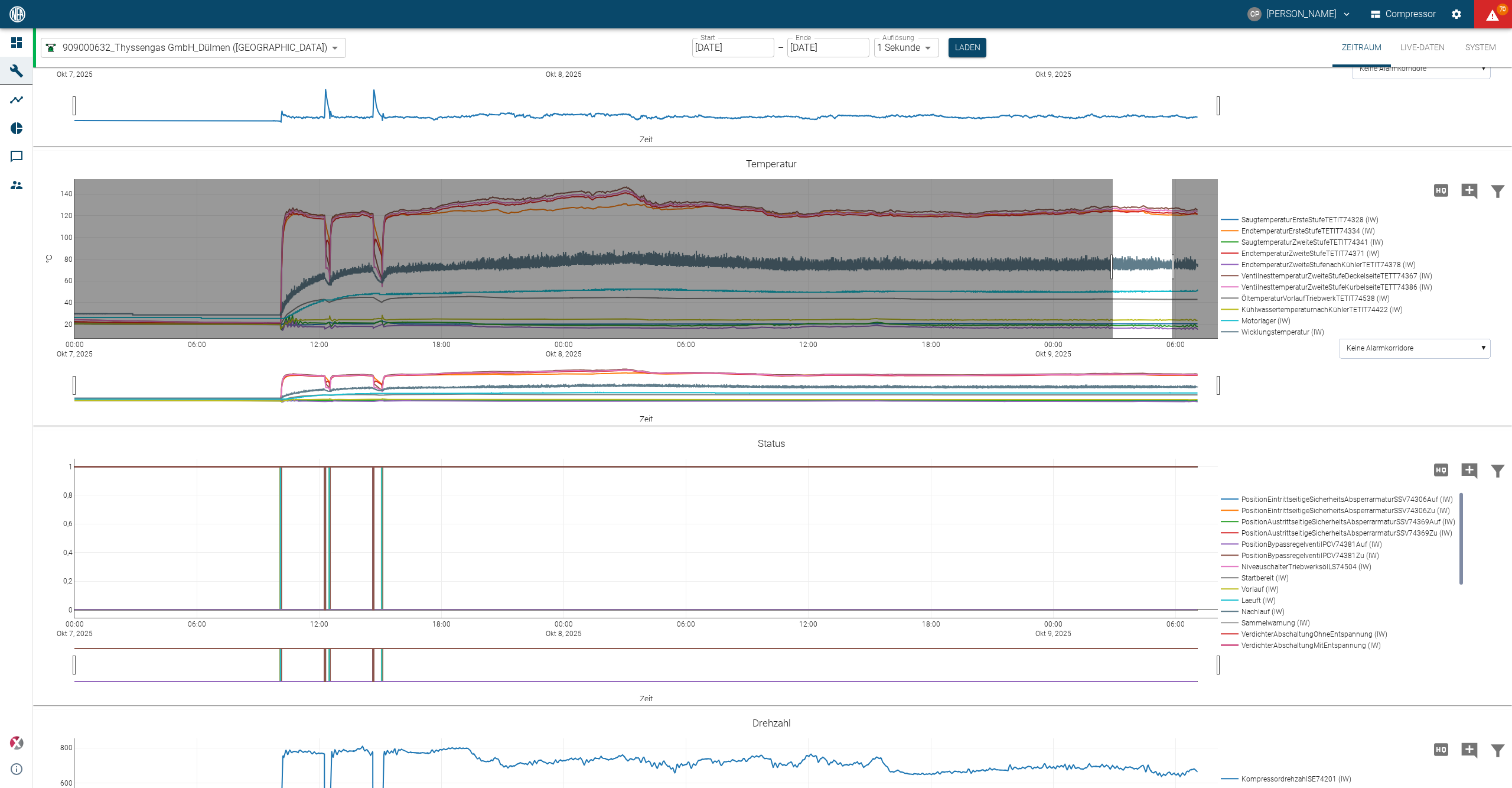
drag, startPoint x: 1113, startPoint y: 393, endPoint x: 1172, endPoint y: 391, distance: 59.0
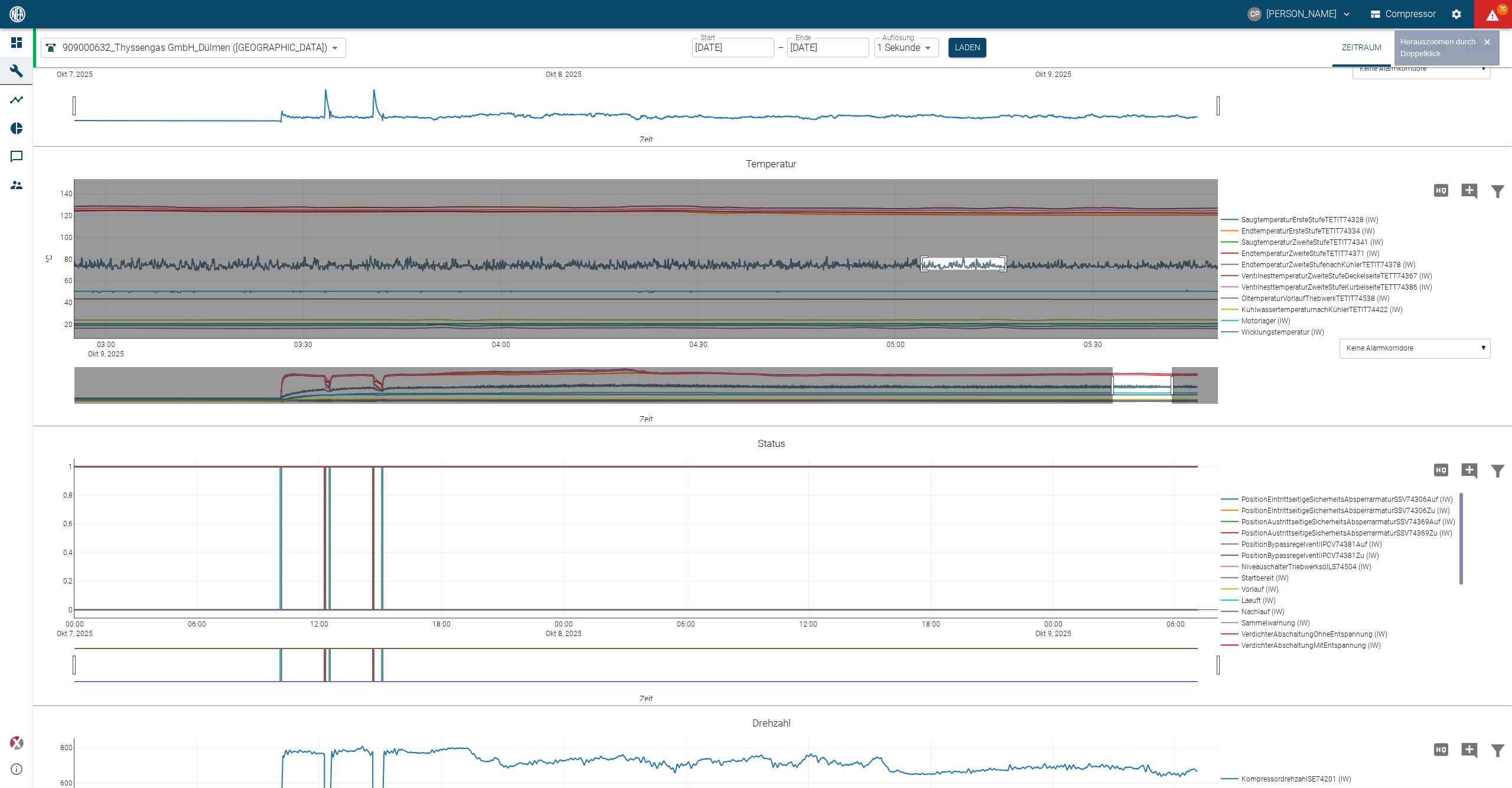
drag, startPoint x: 923, startPoint y: 395, endPoint x: 1005, endPoint y: 383, distance: 82.9
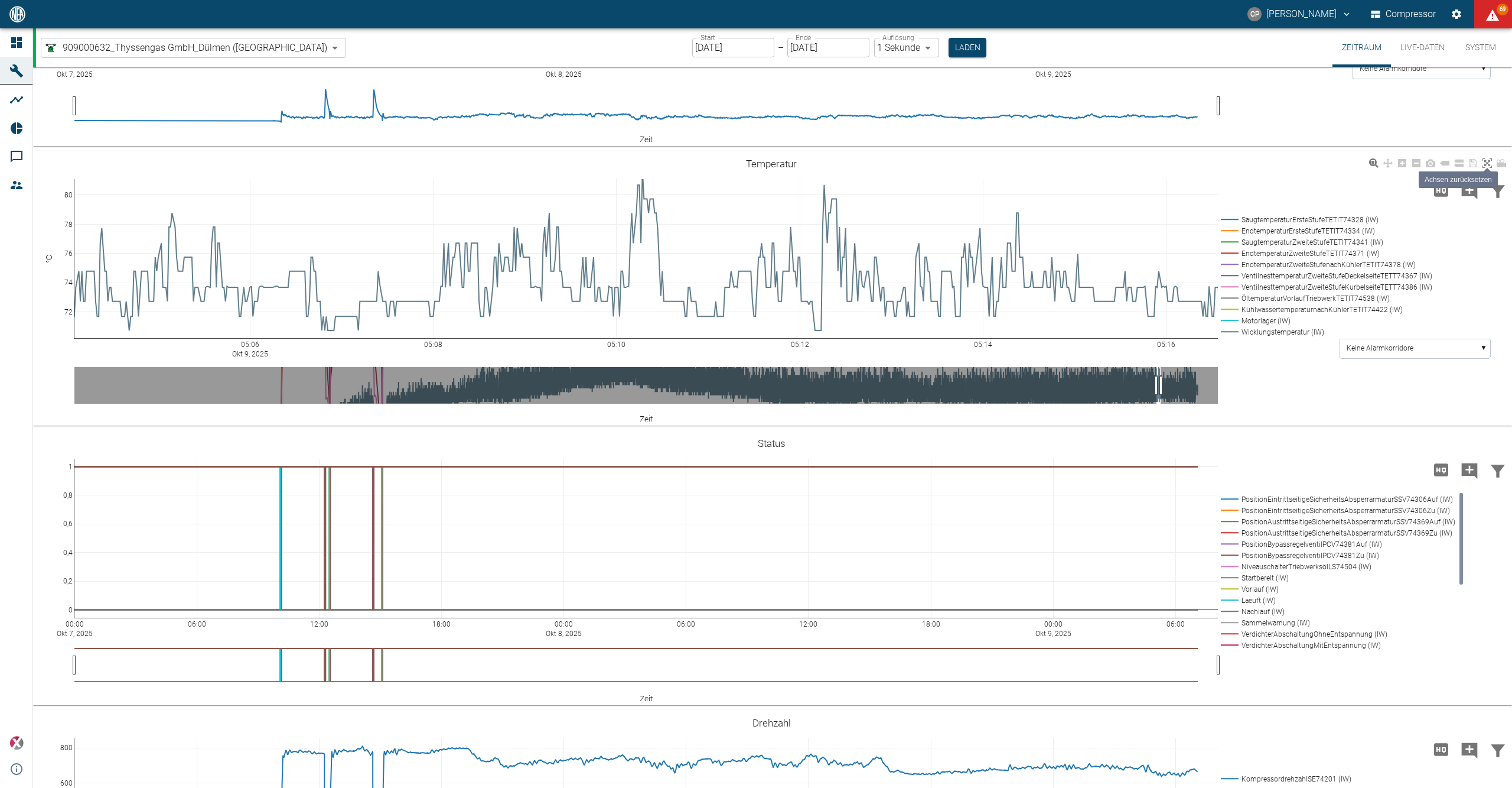
click at [1487, 168] on icon at bounding box center [1487, 163] width 9 height 9
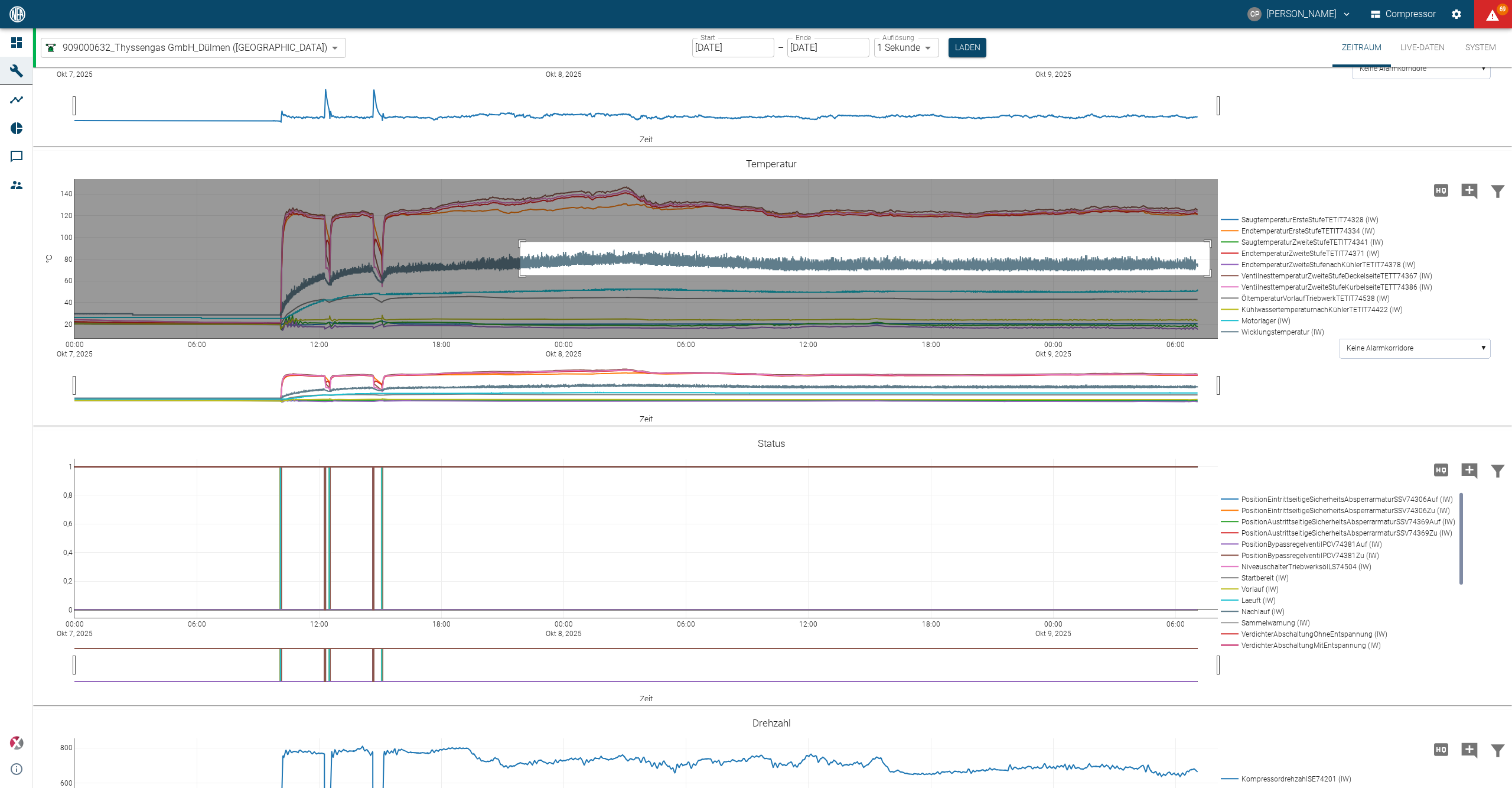
drag, startPoint x: 520, startPoint y: 368, endPoint x: 1210, endPoint y: 401, distance: 690.8
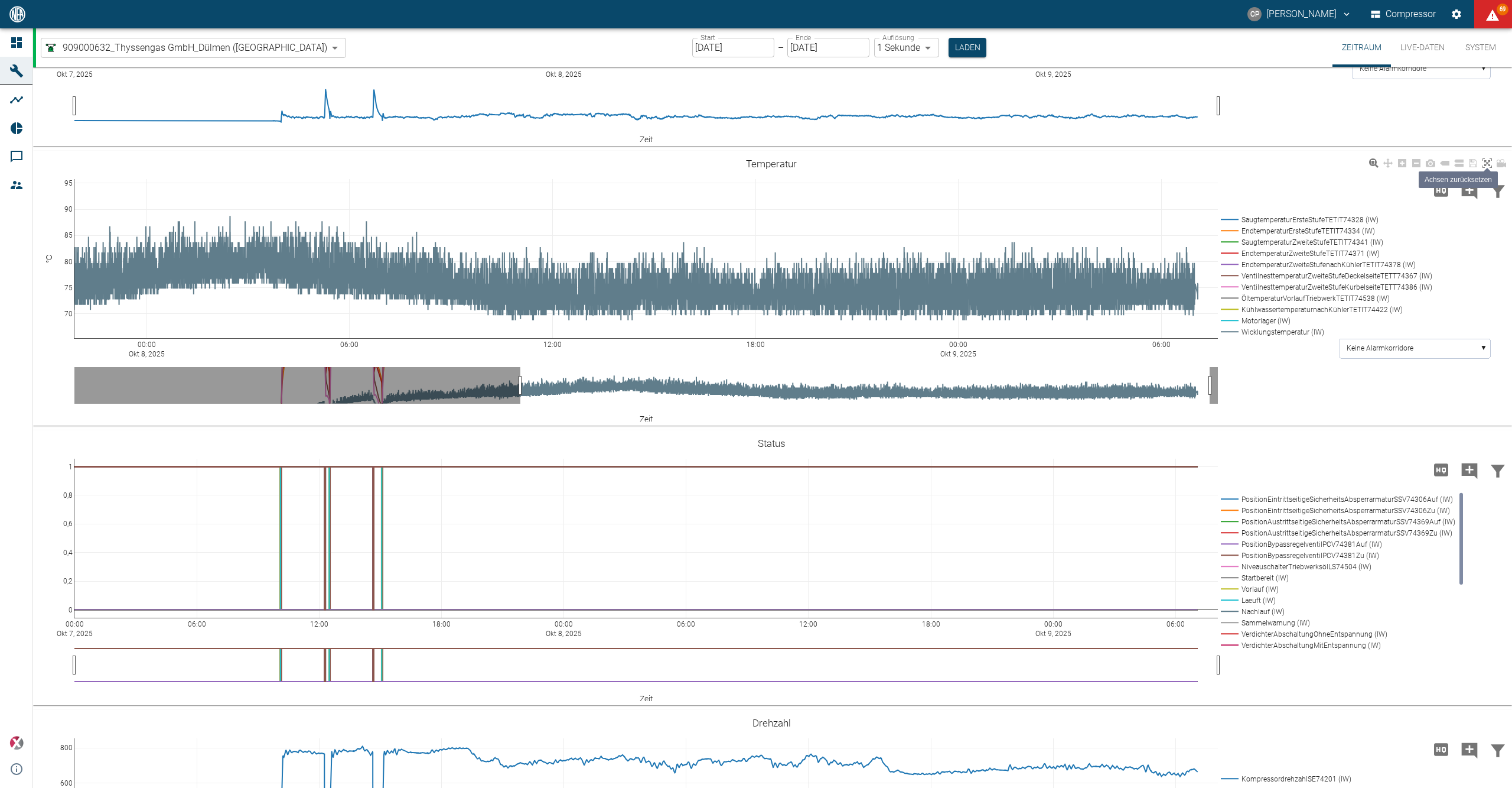
click at [1491, 168] on icon at bounding box center [1487, 163] width 9 height 9
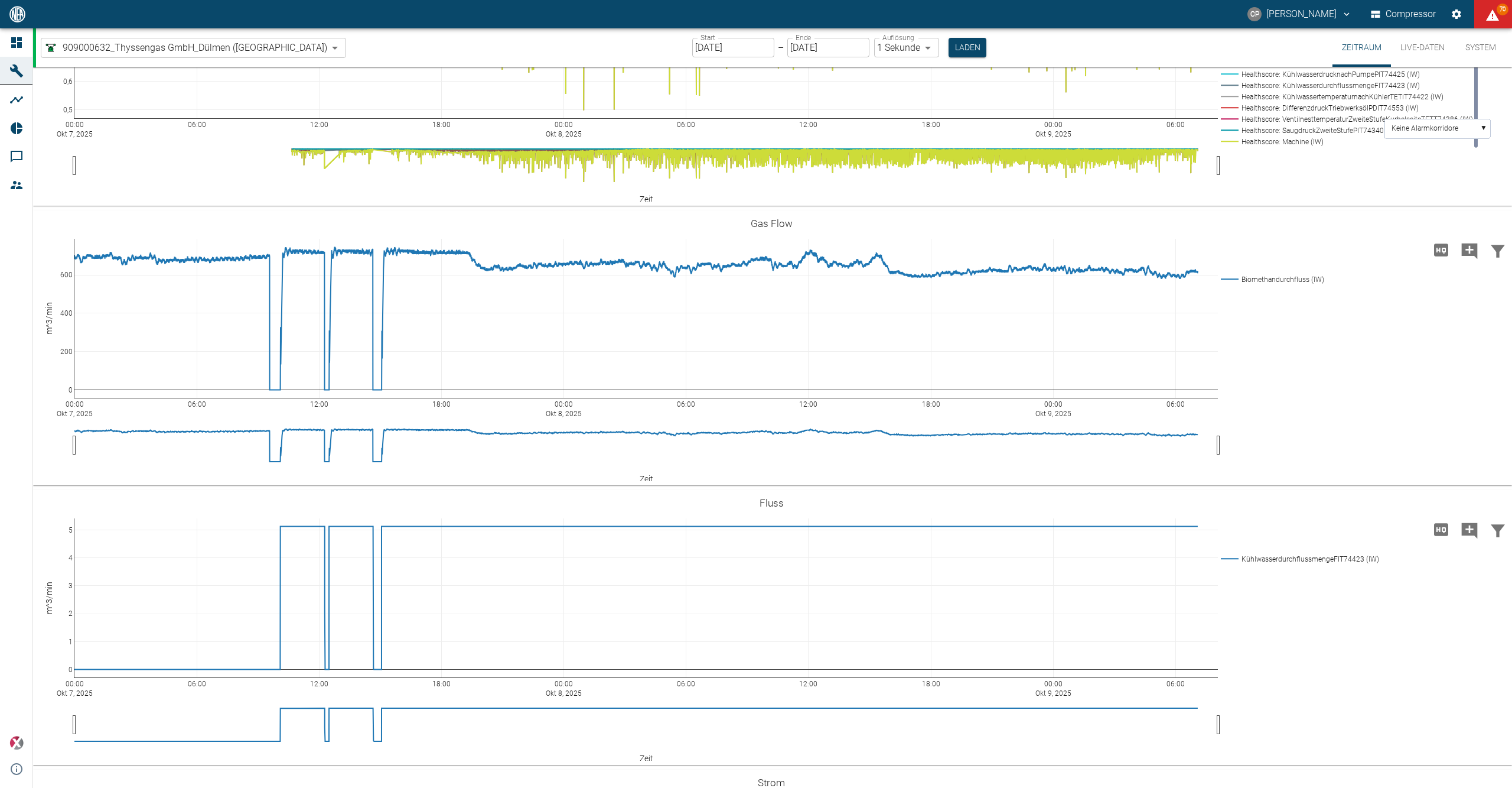
scroll to position [2758, 0]
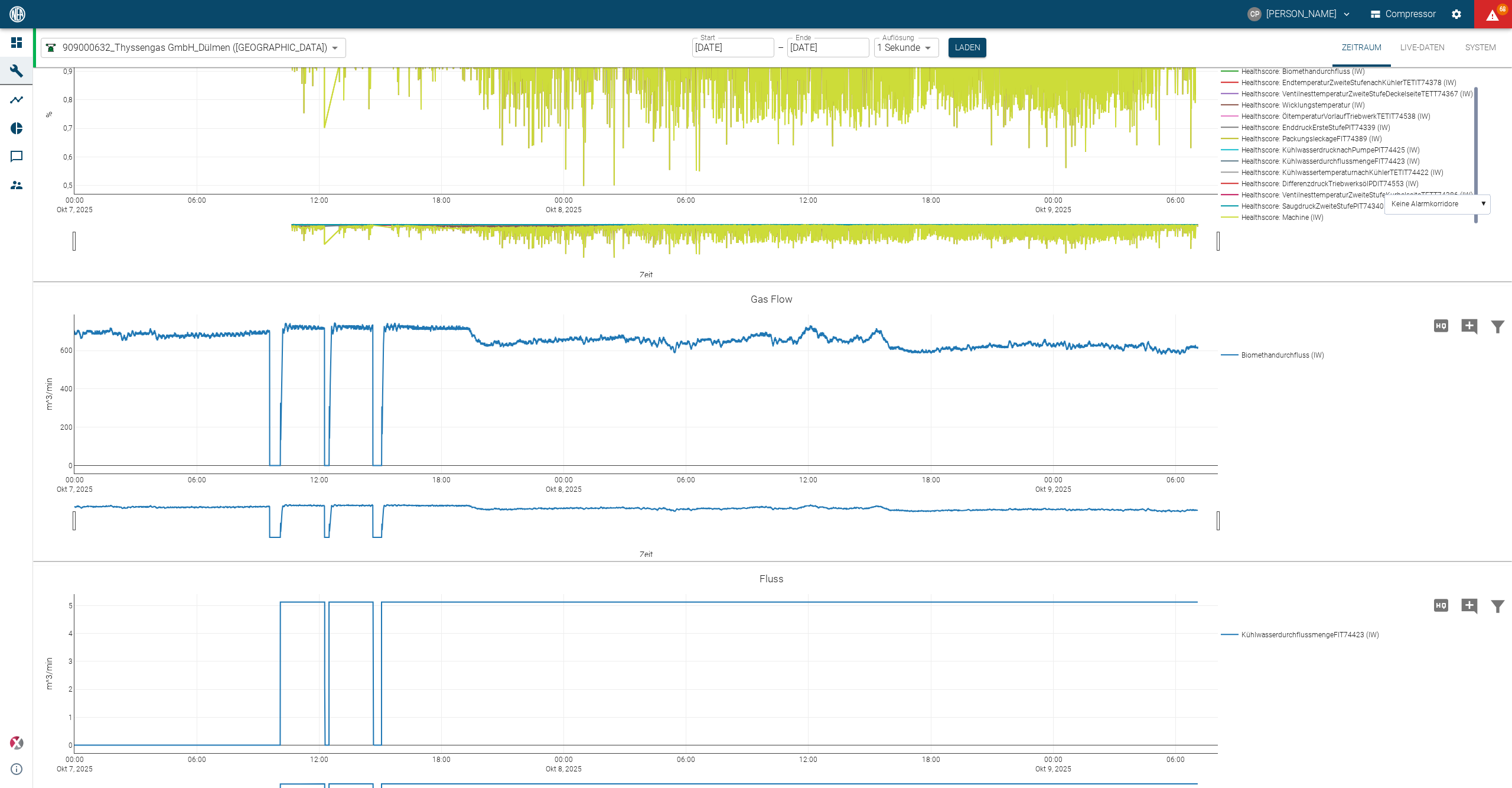
click at [1290, 223] on rect at bounding box center [1344, 217] width 253 height 11
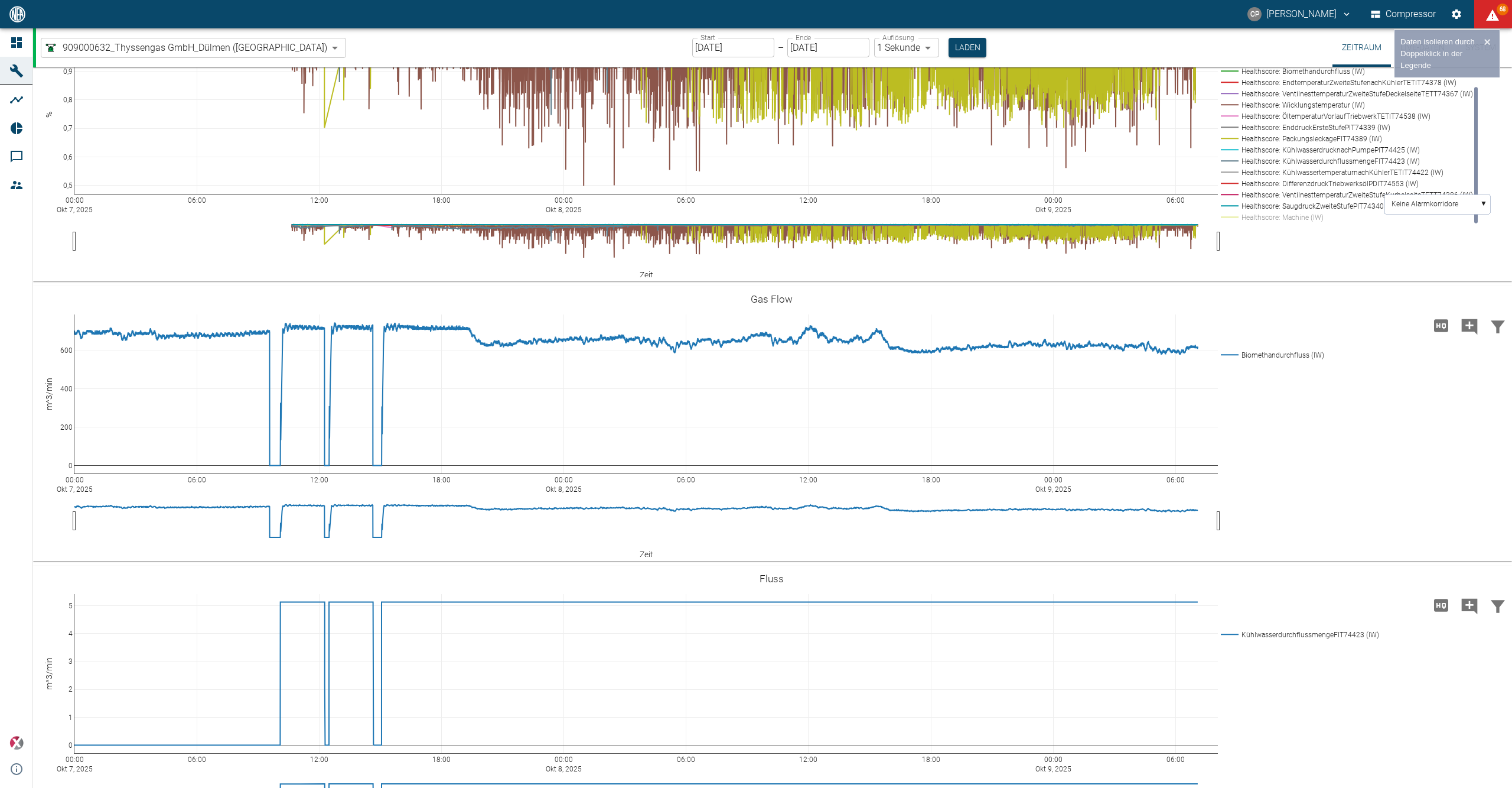
click at [1277, 144] on rect at bounding box center [1344, 139] width 253 height 11
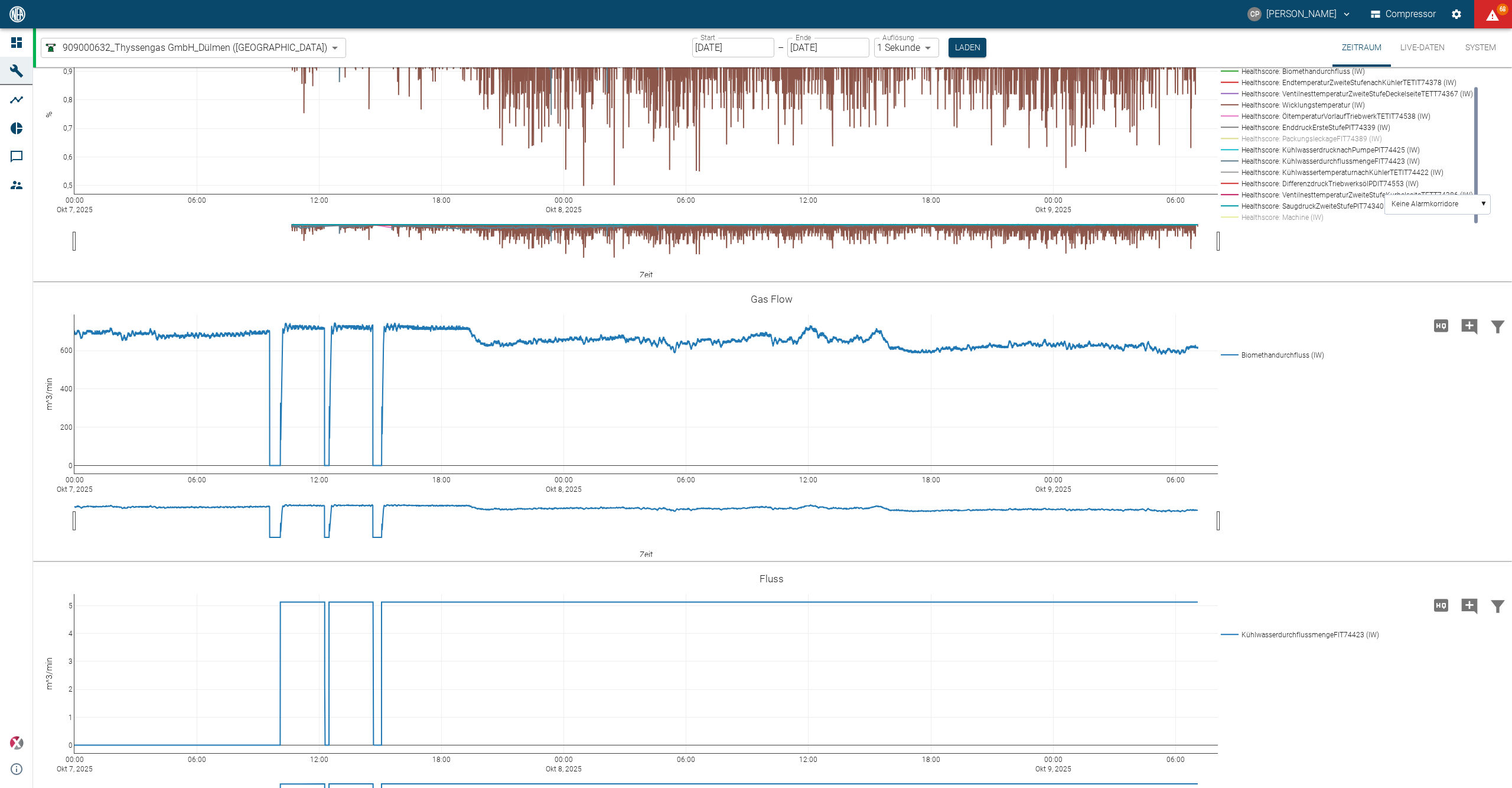
click at [1274, 110] on rect at bounding box center [1344, 105] width 253 height 11
drag, startPoint x: 1274, startPoint y: 485, endPoint x: 1283, endPoint y: 421, distance: 64.6
click at [1283, 277] on div "00:00 Okt 7, 2025 06:00 12:00 18:00 00:00 Okt 8, 2025 06:00 12:00 18:00 00:00 O…" at bounding box center [771, 143] width 1477 height 266
click at [1281, 110] on rect at bounding box center [1344, 105] width 253 height 11
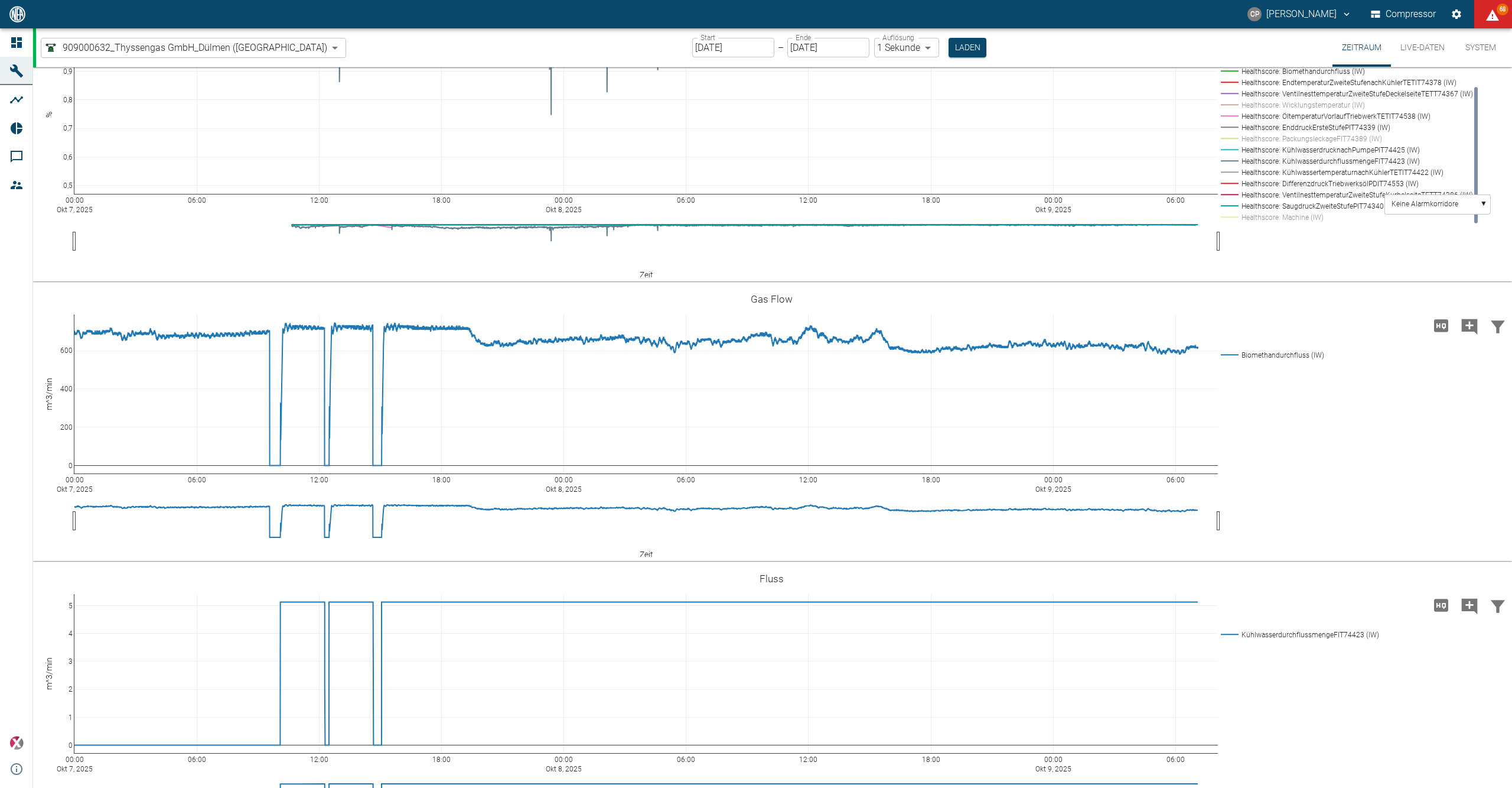
click at [1281, 110] on rect at bounding box center [1344, 105] width 253 height 11
